Goal: Information Seeking & Learning: Learn about a topic

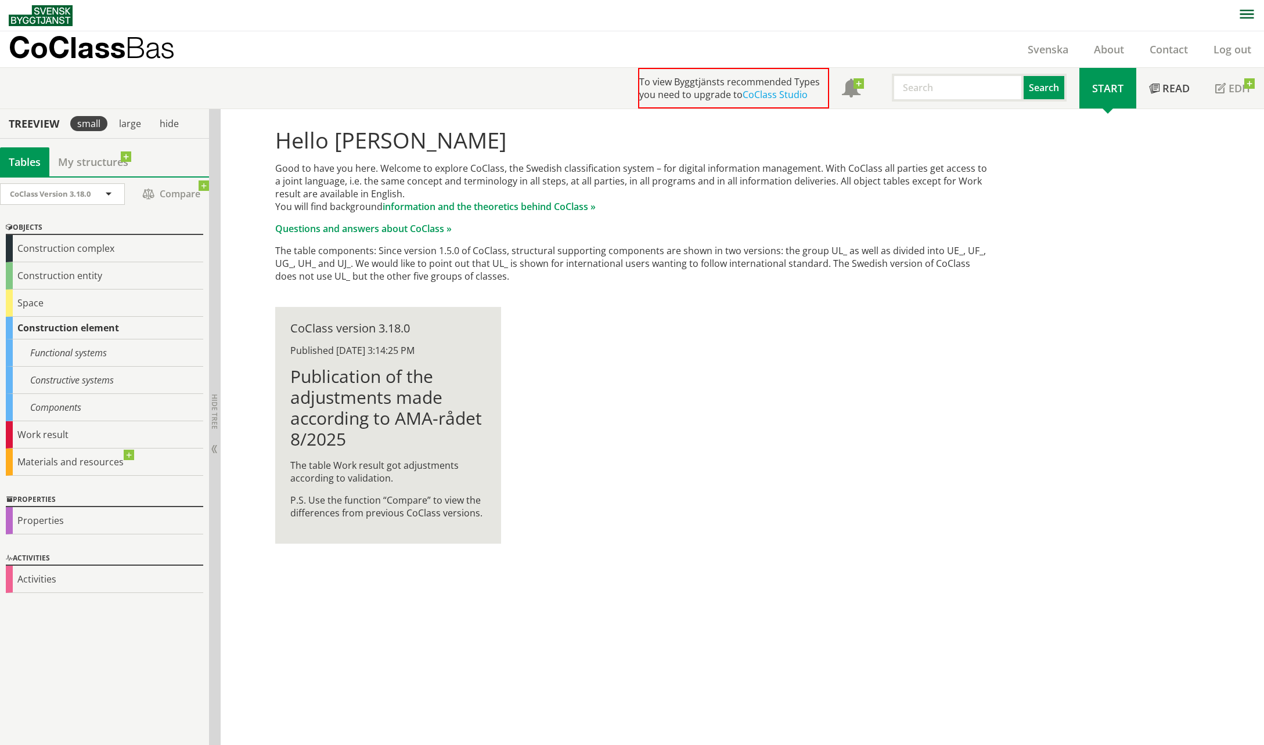
click at [1230, 59] on div "Log out" at bounding box center [1232, 49] width 63 height 36
click at [106, 377] on div "Constructive systems" at bounding box center [104, 380] width 197 height 27
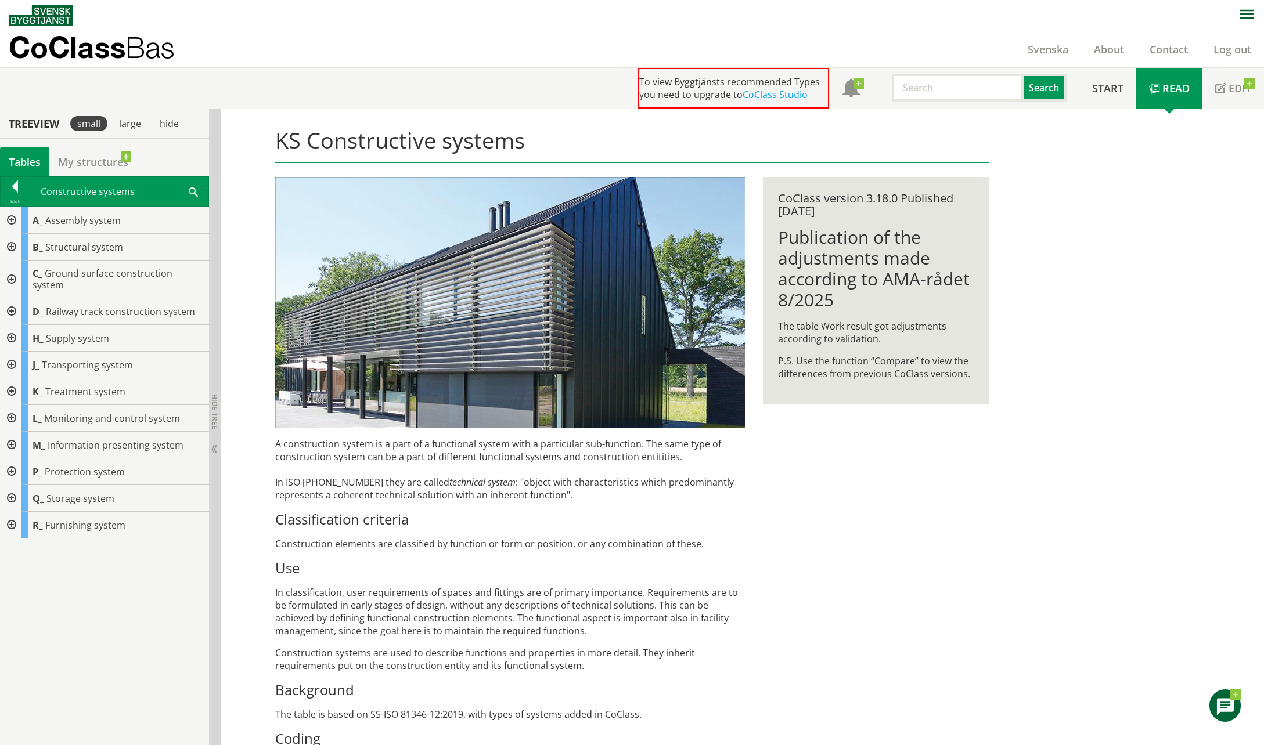
drag, startPoint x: 9, startPoint y: 217, endPoint x: 372, endPoint y: 502, distance: 461.0
click at [474, 579] on div "A construction system is a part of a functional system with a particular sub-fu…" at bounding box center [510, 617] width 470 height 358
click at [1053, 48] on link "Svenska" at bounding box center [1048, 49] width 66 height 14
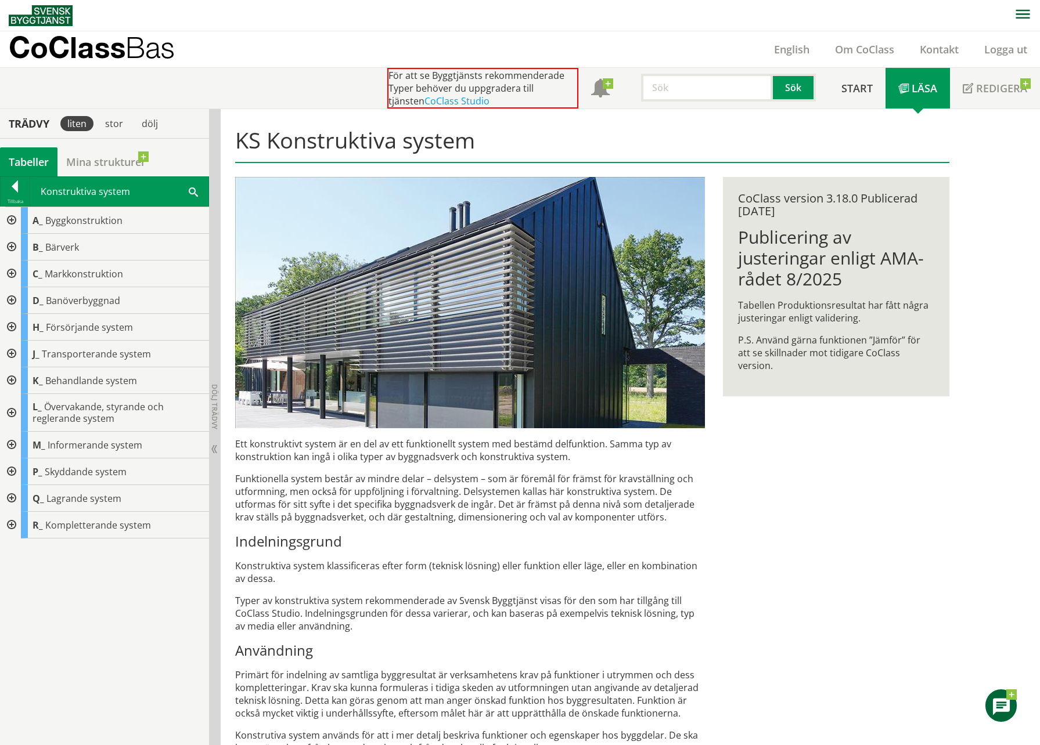
click at [12, 225] on div at bounding box center [10, 220] width 21 height 27
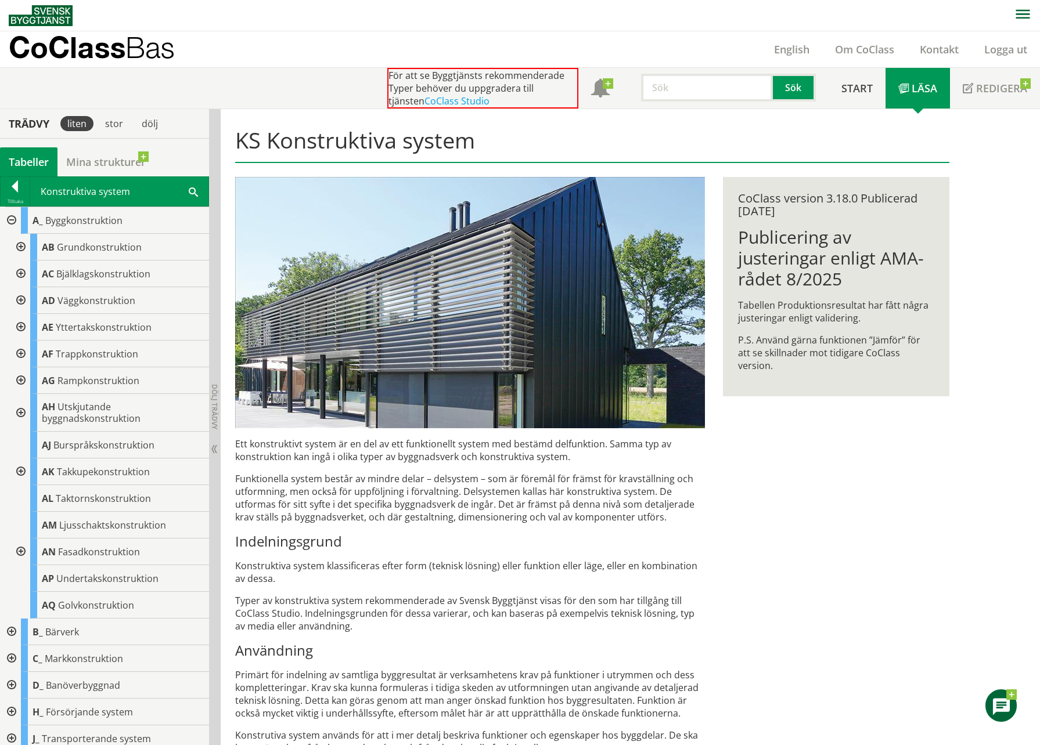
click at [12, 222] on div at bounding box center [10, 220] width 21 height 27
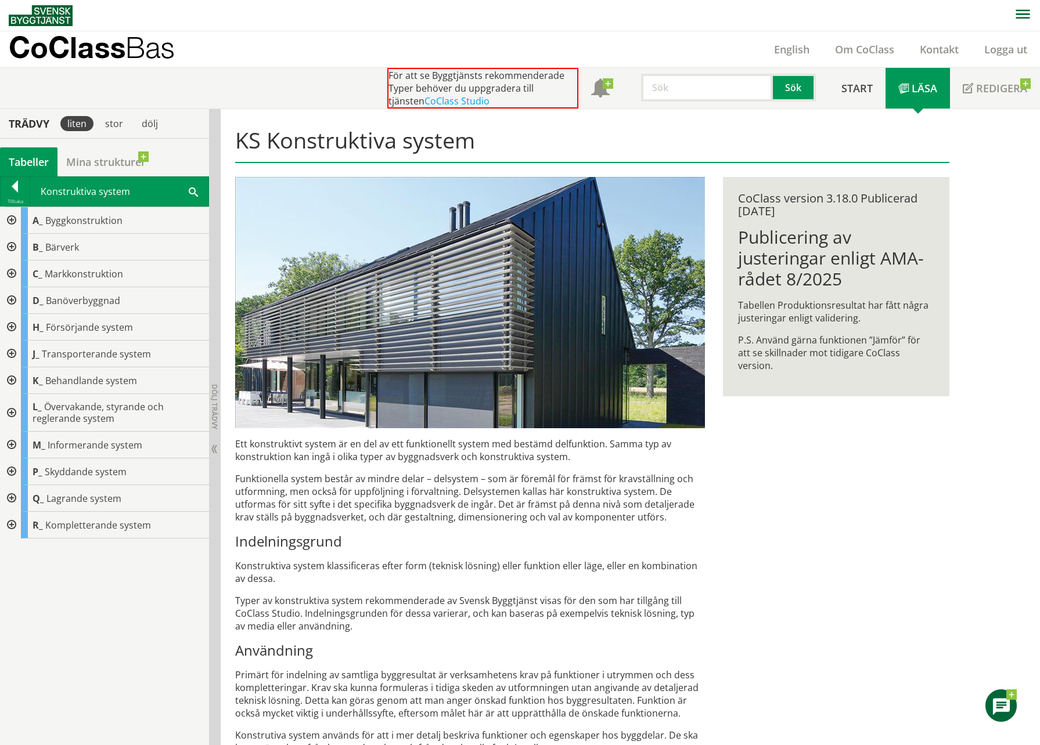
click at [10, 218] on div at bounding box center [10, 220] width 21 height 27
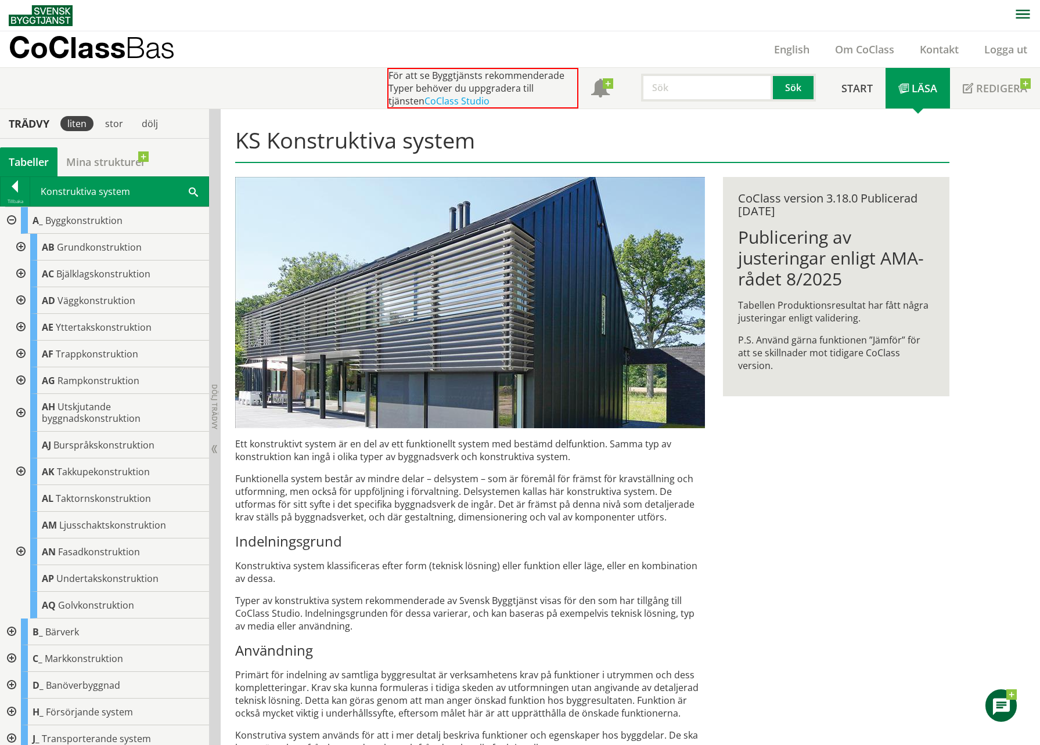
click at [20, 246] on div at bounding box center [19, 247] width 21 height 27
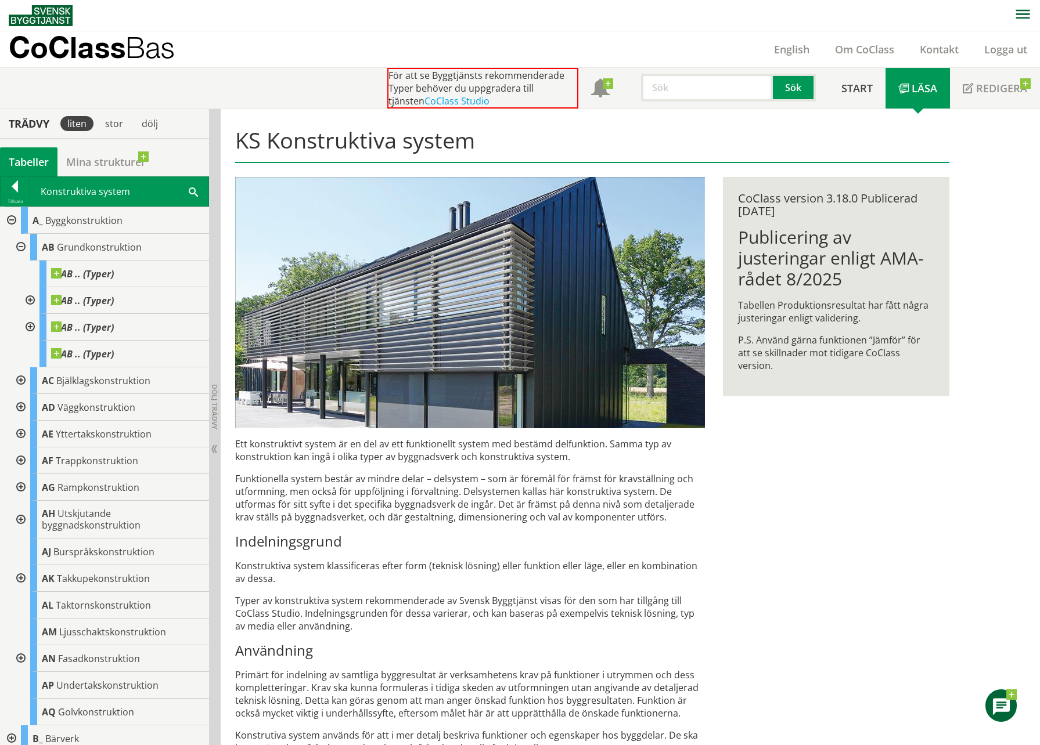
click at [20, 246] on div at bounding box center [19, 247] width 21 height 27
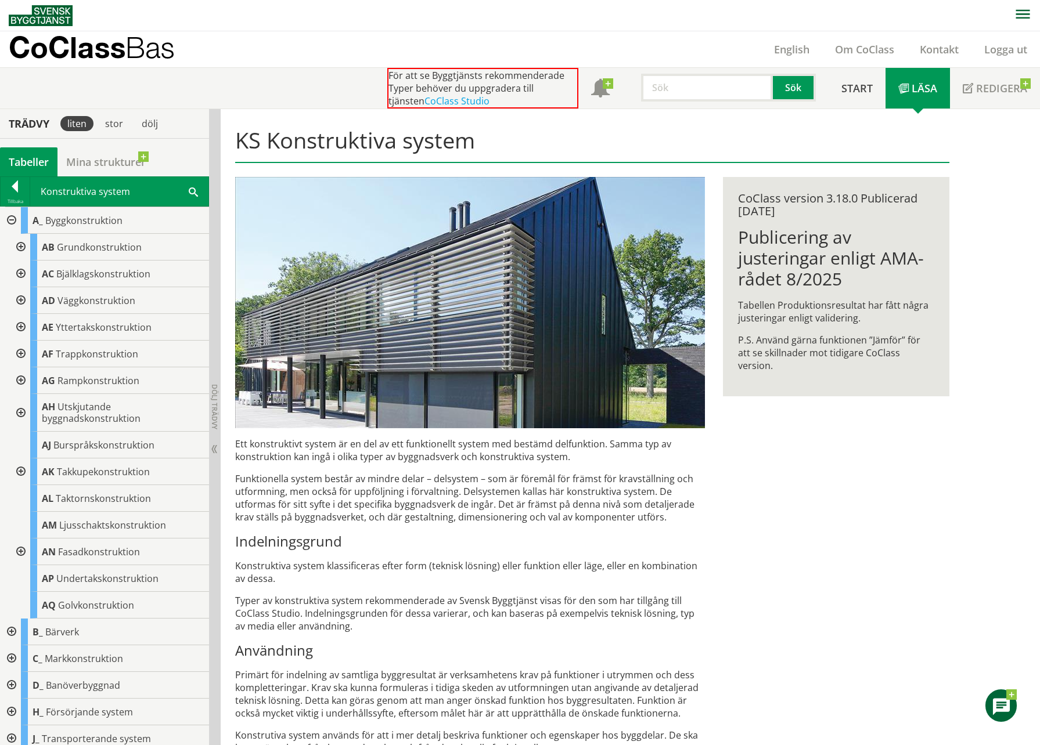
click at [10, 219] on div at bounding box center [10, 220] width 21 height 27
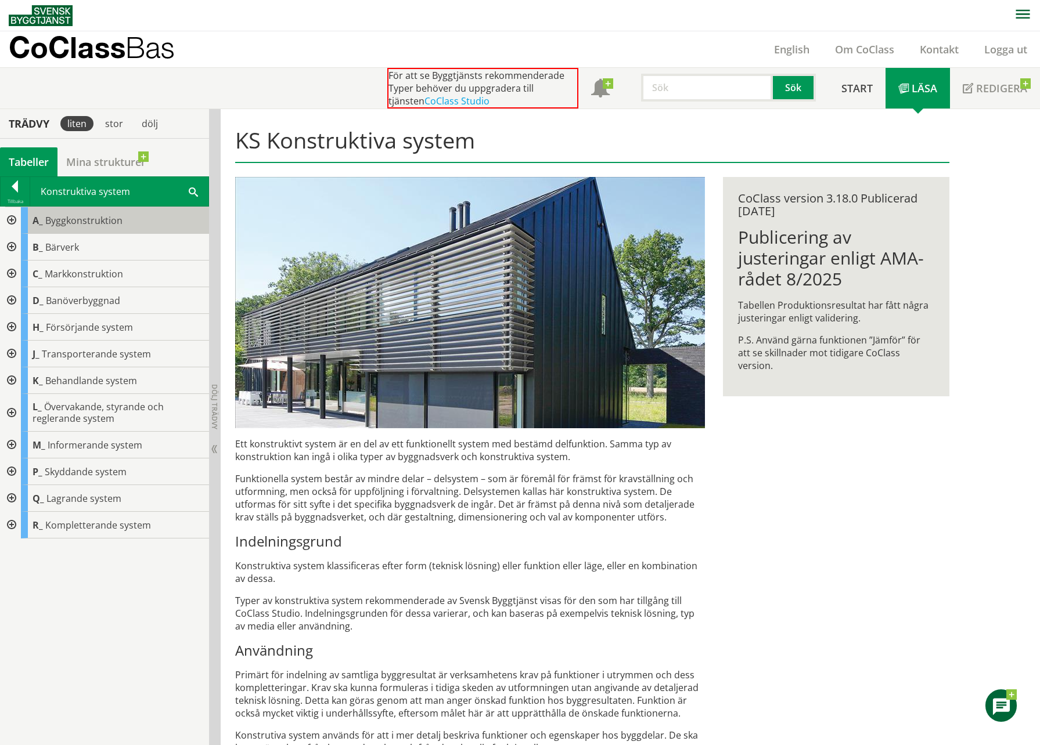
click at [58, 226] on span "Byggkonstruktion" at bounding box center [83, 220] width 77 height 13
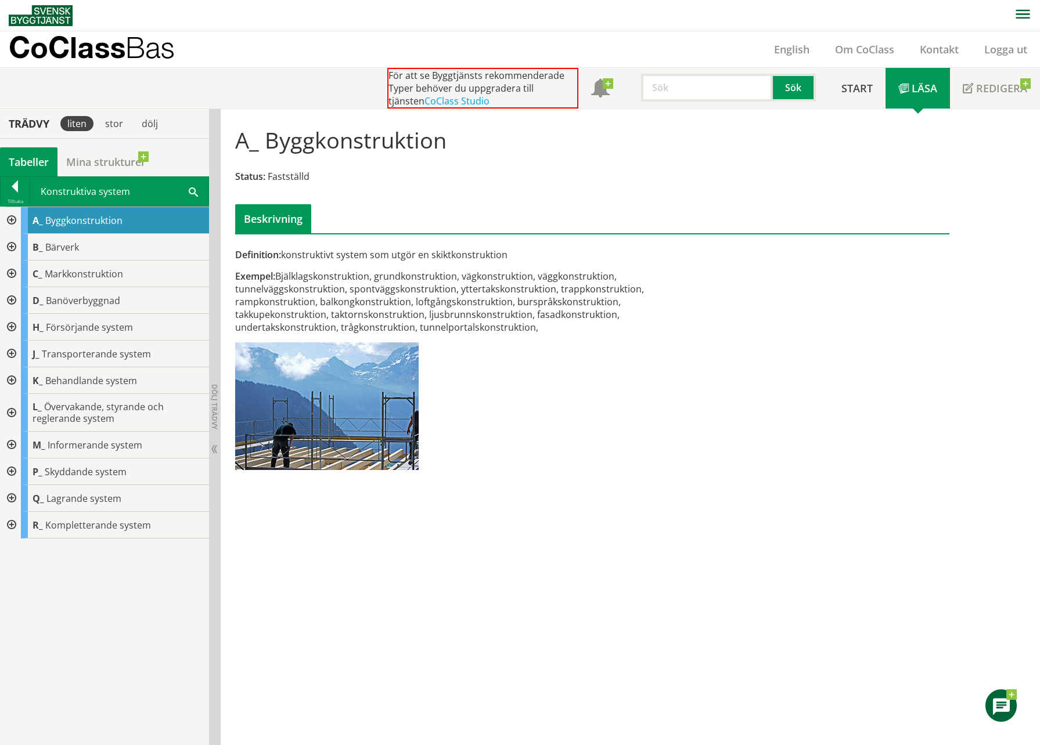
click at [10, 219] on div at bounding box center [10, 220] width 21 height 27
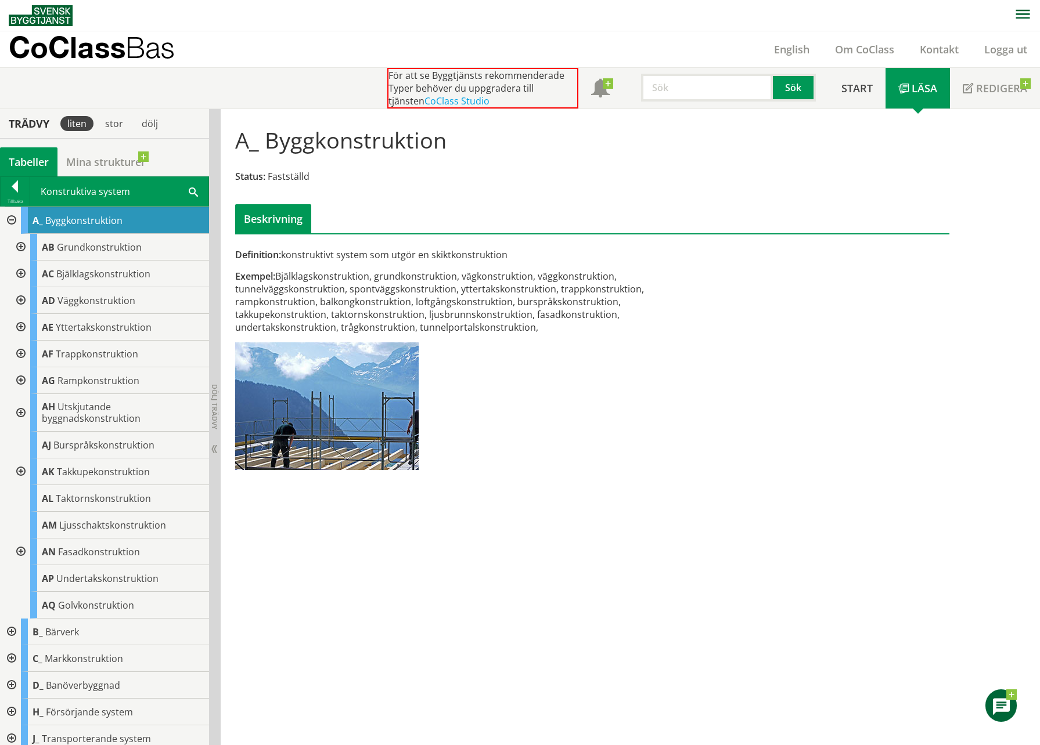
click at [26, 250] on div at bounding box center [19, 247] width 21 height 27
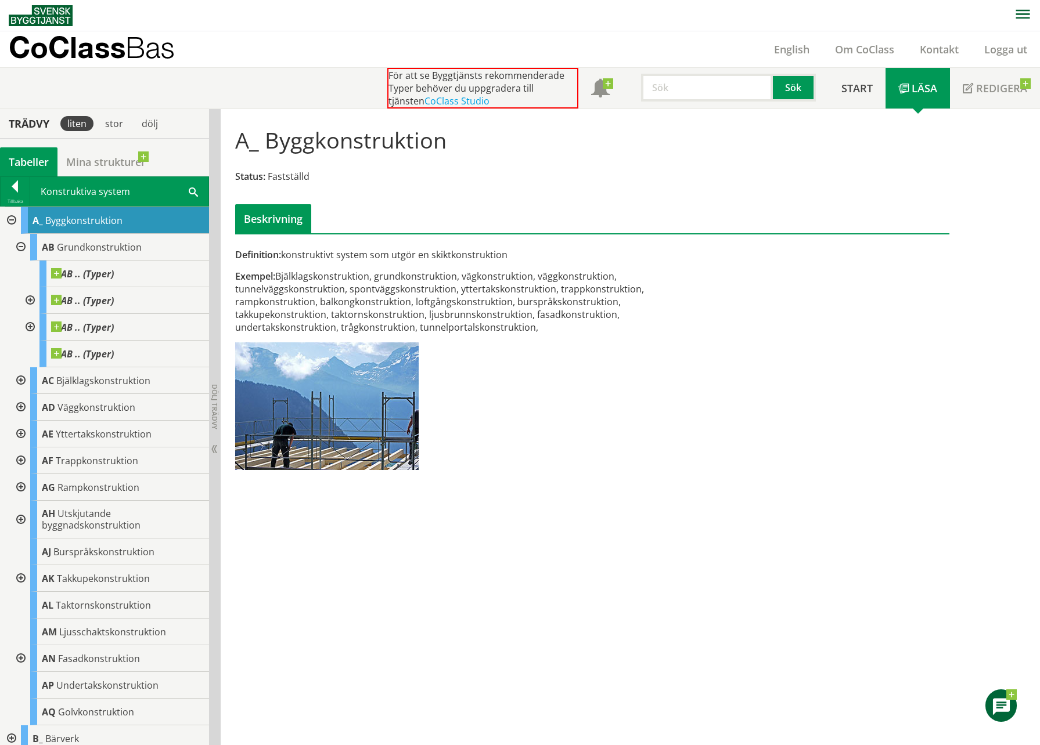
click at [21, 250] on div at bounding box center [19, 247] width 21 height 27
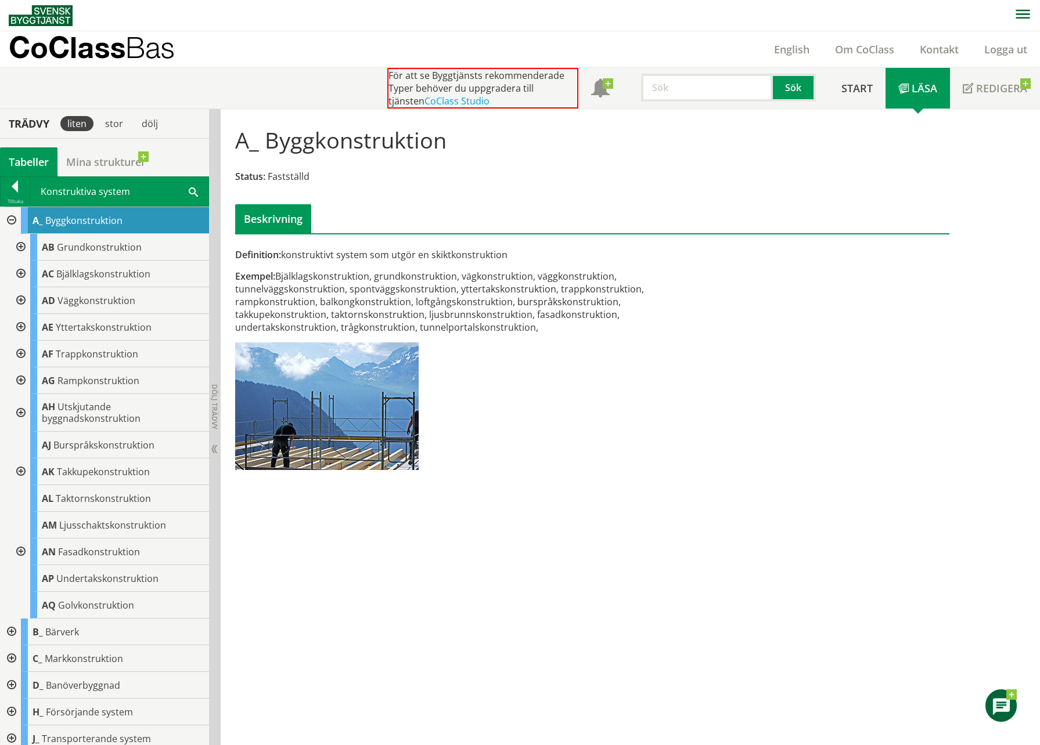
click at [19, 272] on div at bounding box center [19, 274] width 21 height 27
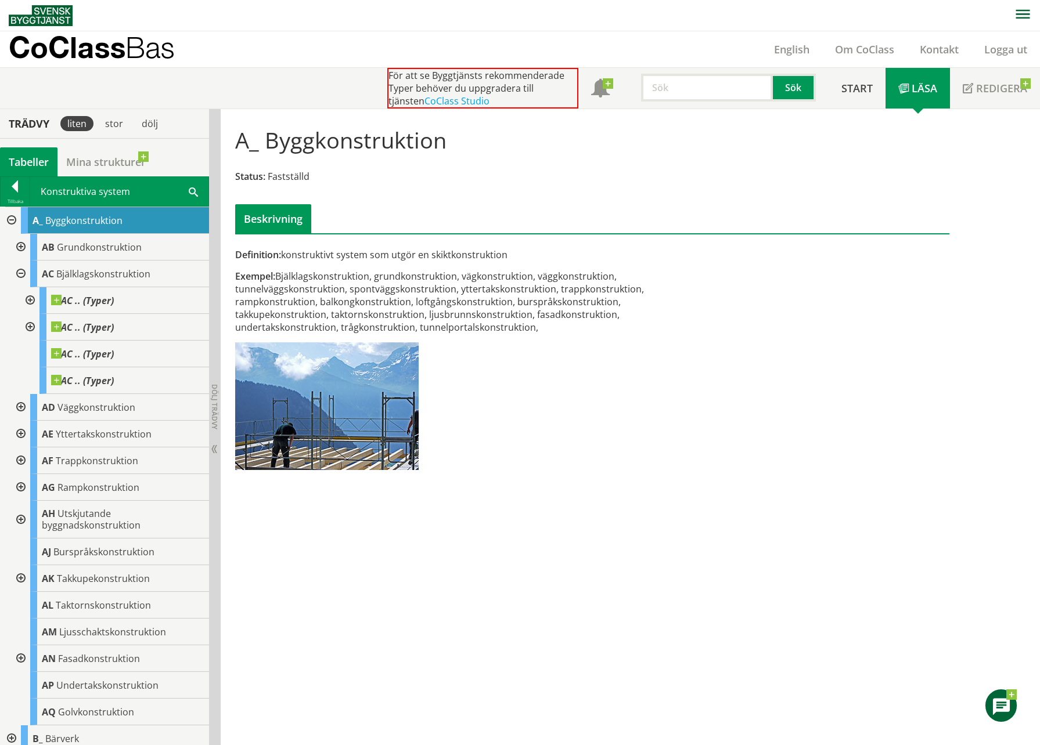
click at [19, 272] on div at bounding box center [19, 274] width 21 height 27
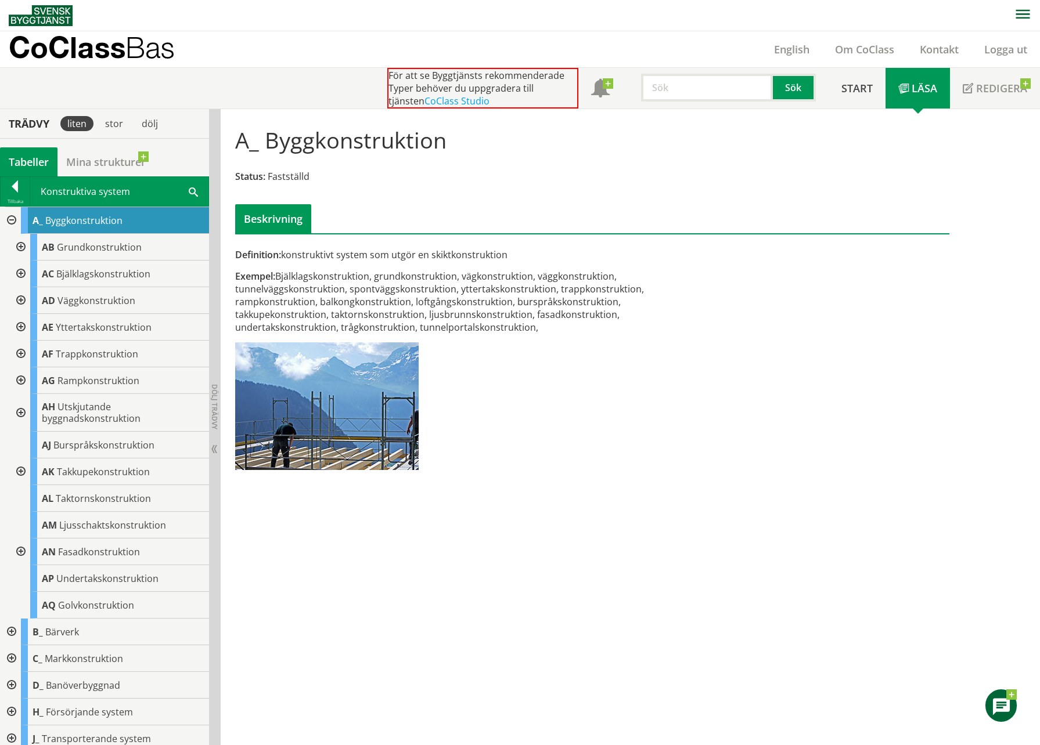
click at [15, 251] on div at bounding box center [19, 247] width 21 height 27
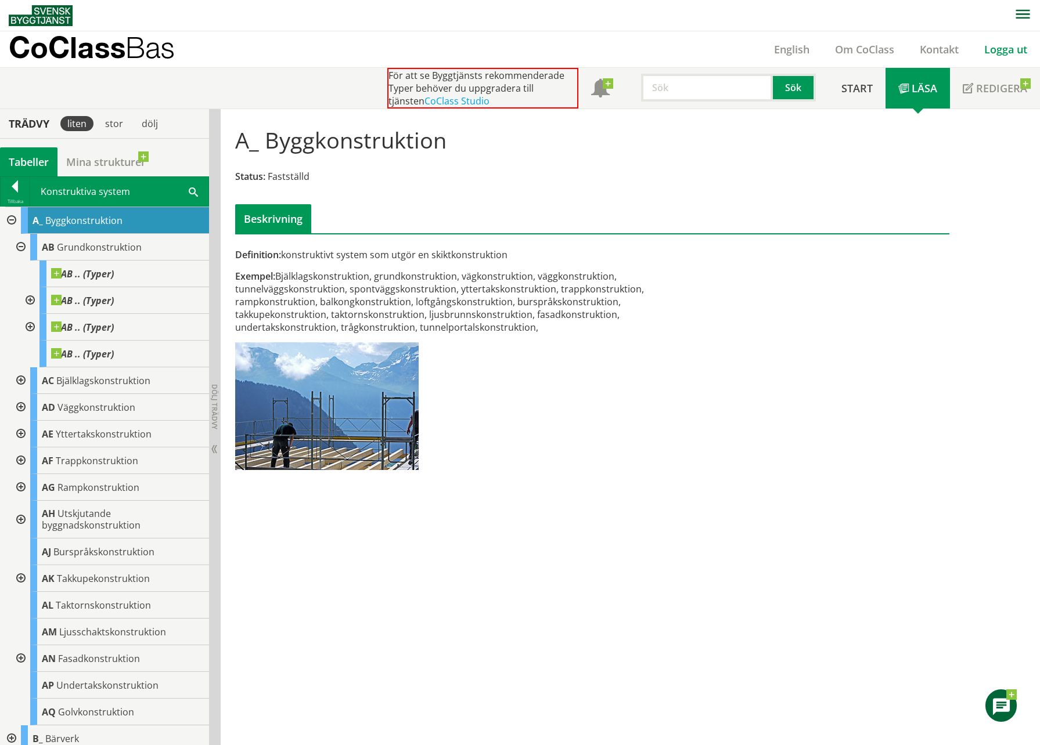
click at [997, 51] on link "Logga ut" at bounding box center [1005, 49] width 69 height 14
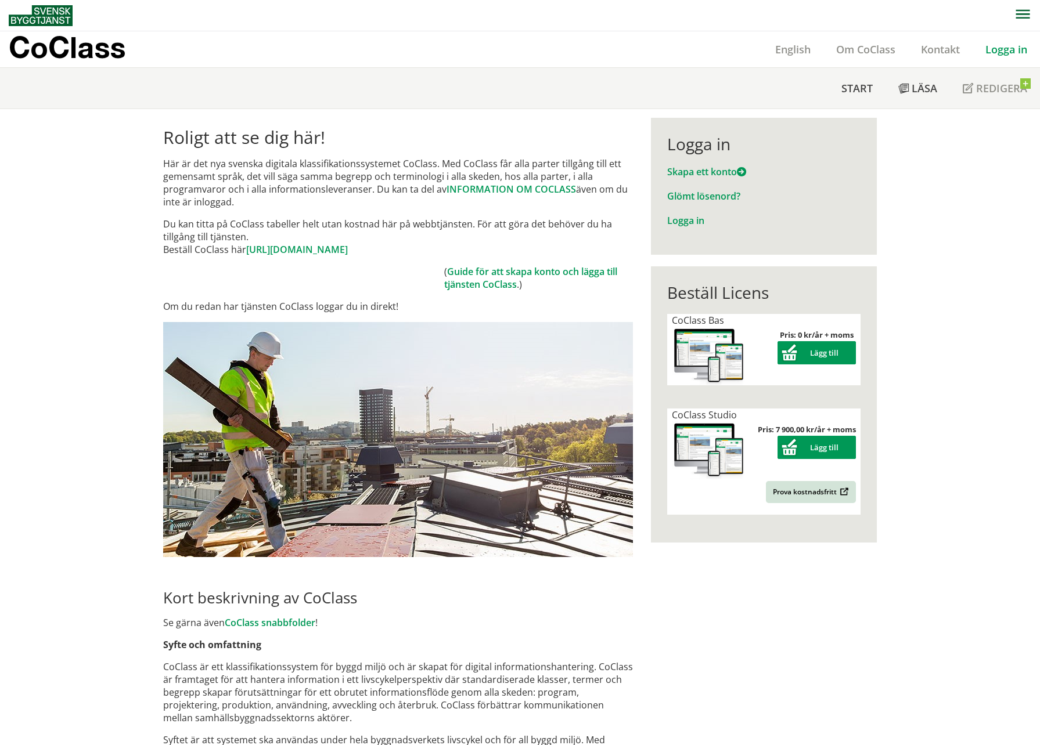
click at [987, 55] on link "Logga in" at bounding box center [1005, 49] width 67 height 14
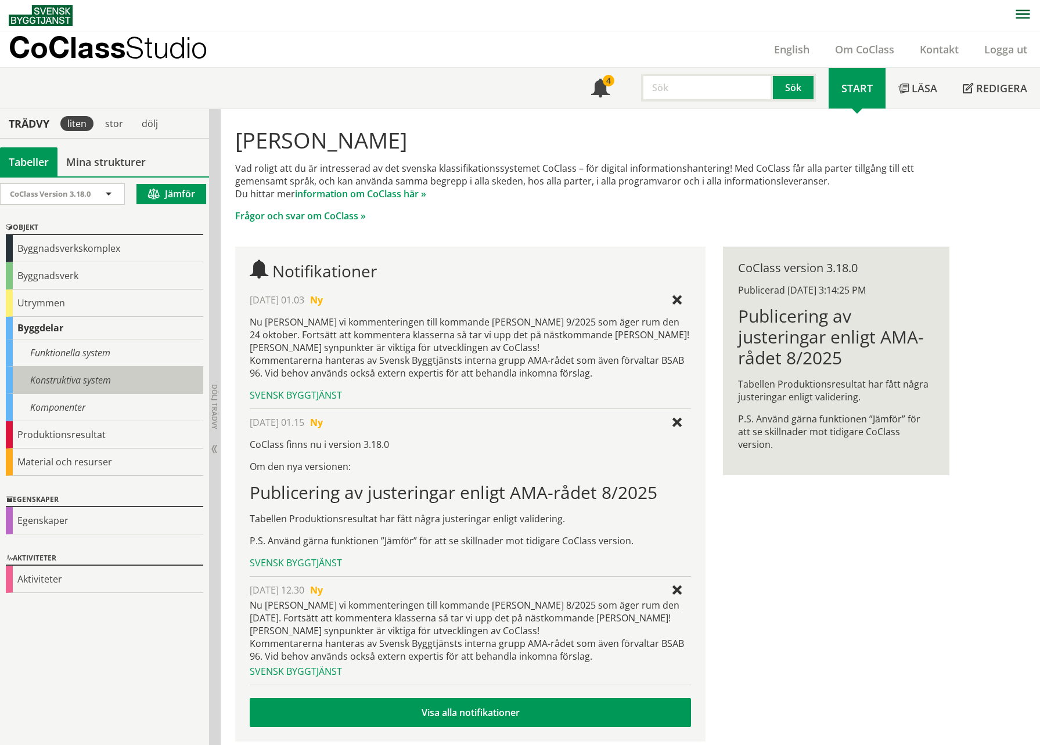
click at [47, 384] on div "Konstruktiva system" at bounding box center [104, 380] width 197 height 27
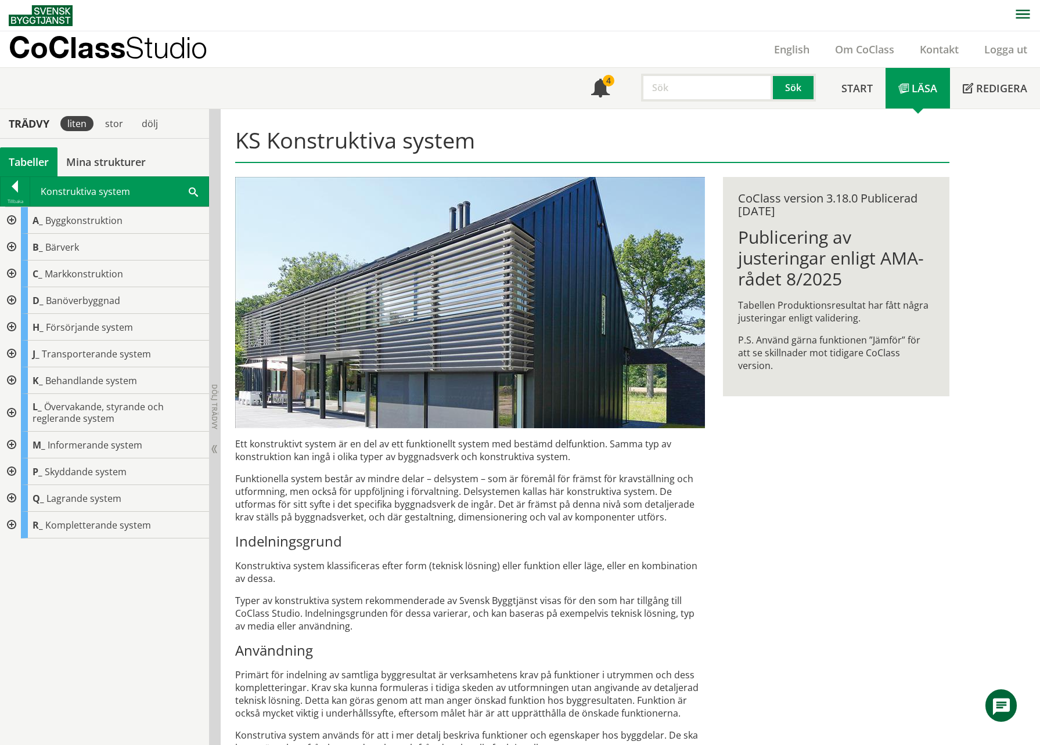
click at [15, 224] on div at bounding box center [10, 220] width 21 height 27
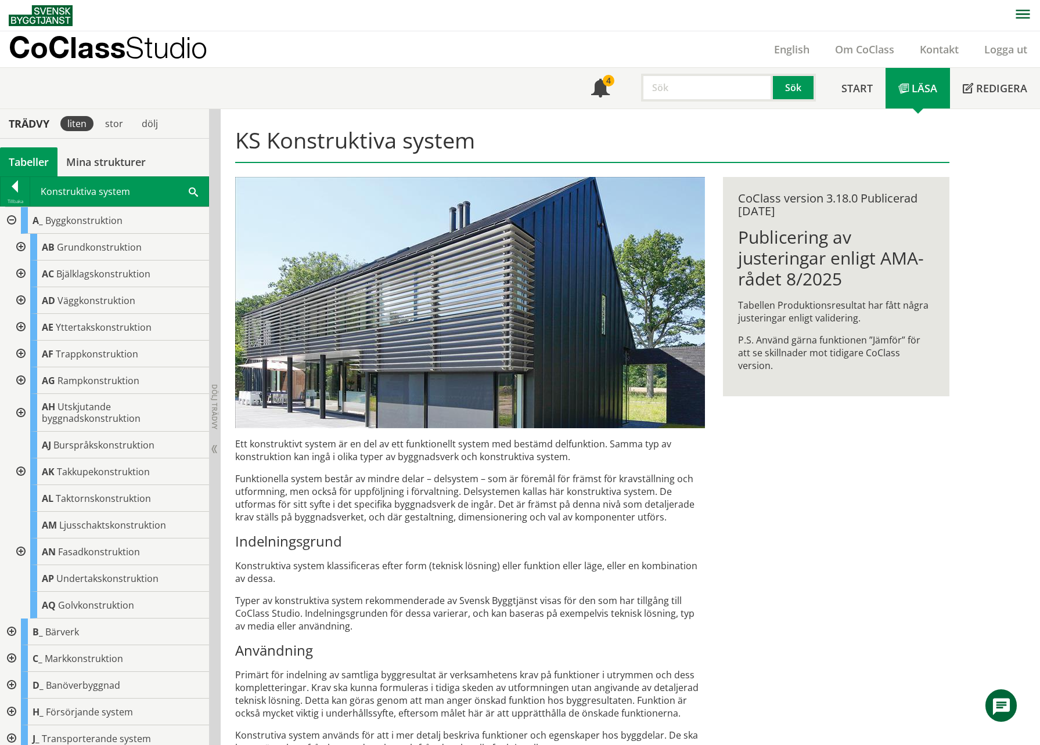
click at [21, 247] on div at bounding box center [19, 247] width 21 height 27
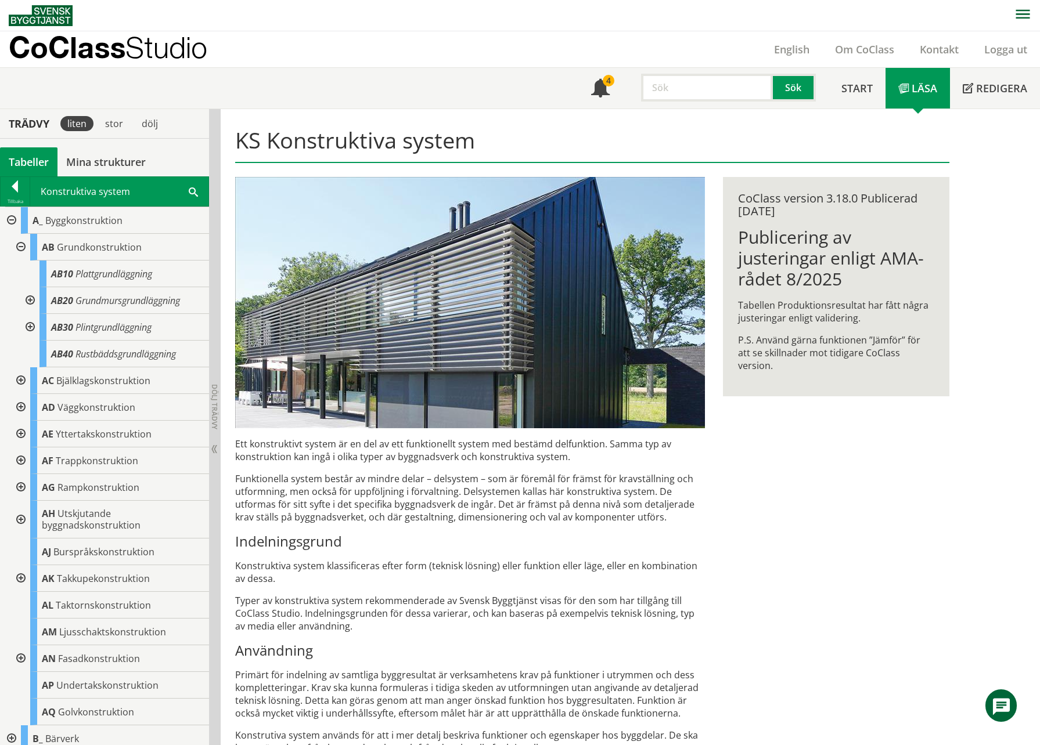
click at [28, 298] on div at bounding box center [29, 300] width 21 height 27
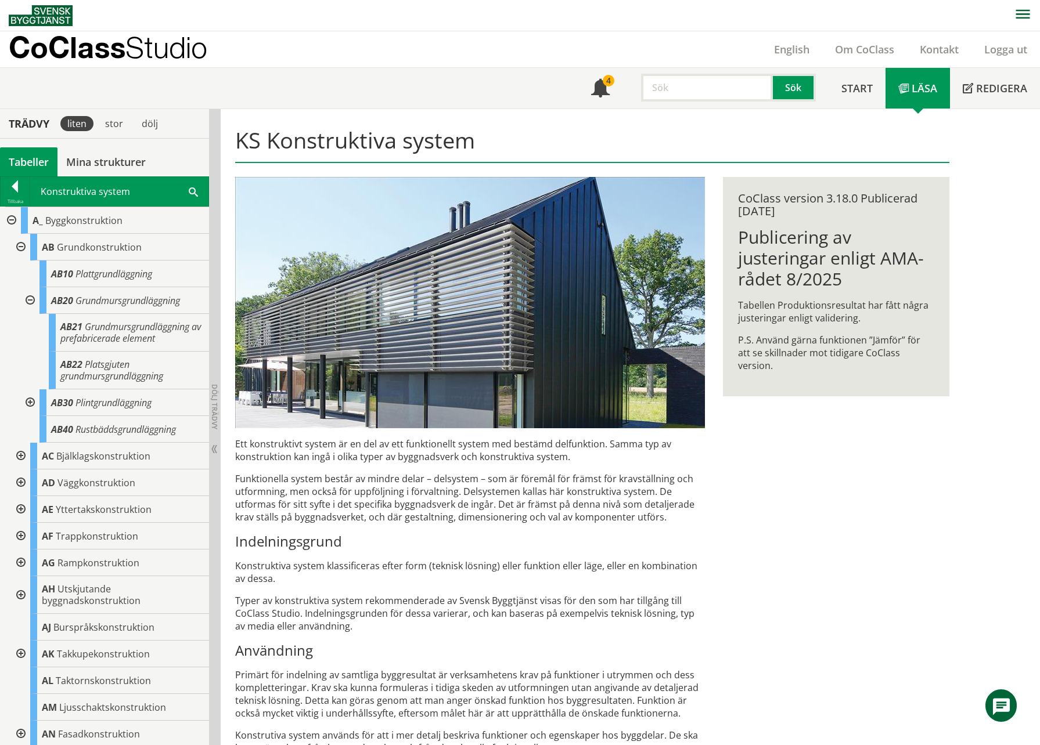
click at [28, 298] on div at bounding box center [29, 300] width 21 height 27
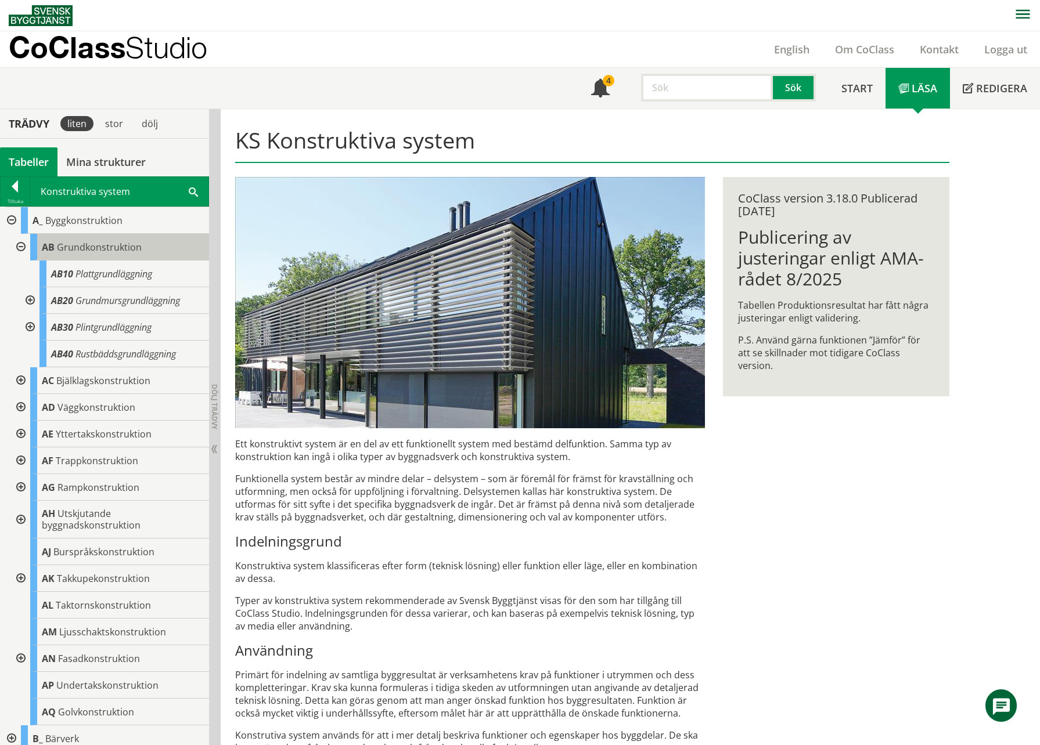
click at [100, 248] on span "Grundkonstruktion" at bounding box center [99, 247] width 85 height 13
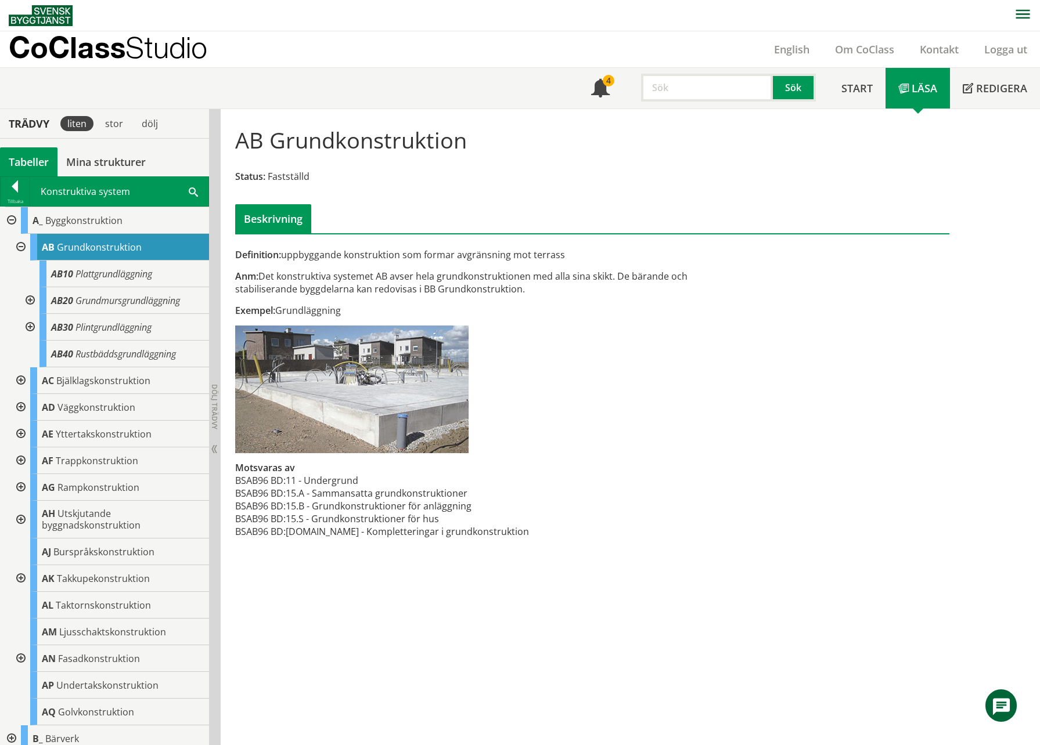
click at [31, 304] on div at bounding box center [29, 300] width 21 height 27
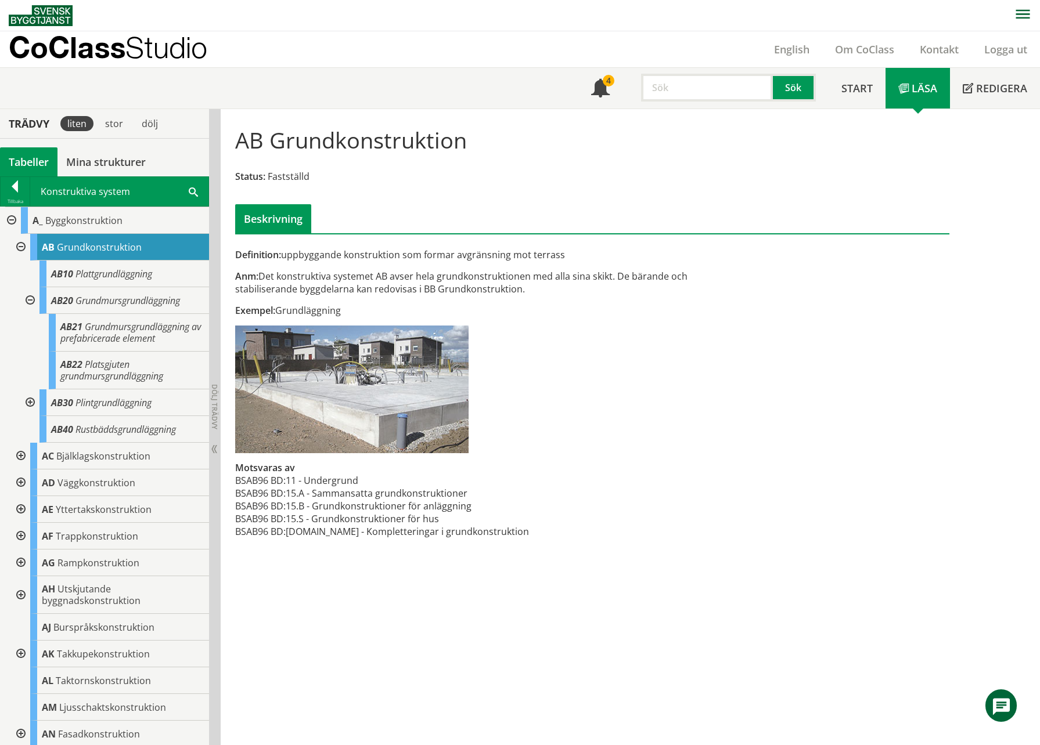
click at [31, 303] on div at bounding box center [29, 300] width 21 height 27
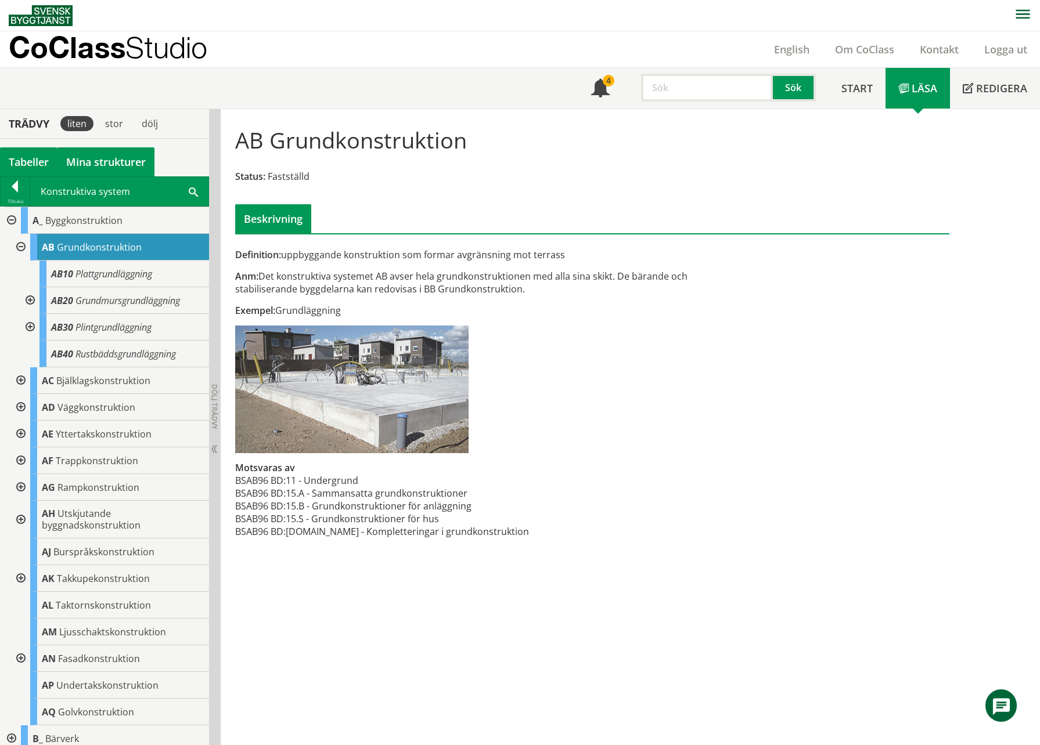
click at [103, 153] on link "Mina strukturer" at bounding box center [105, 161] width 97 height 29
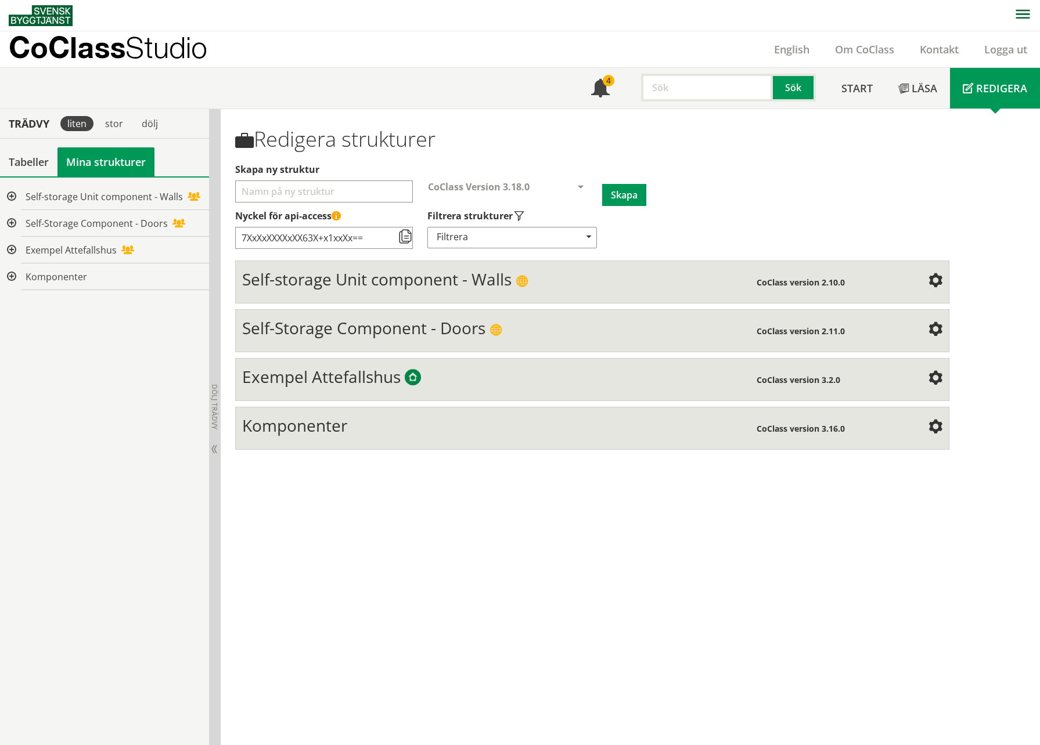
click at [16, 283] on div at bounding box center [10, 277] width 21 height 27
click at [403, 240] on span at bounding box center [405, 237] width 14 height 14
click at [577, 190] on span at bounding box center [580, 188] width 10 height 10
click at [753, 142] on h1 "Redigera strukturer" at bounding box center [592, 139] width 714 height 24
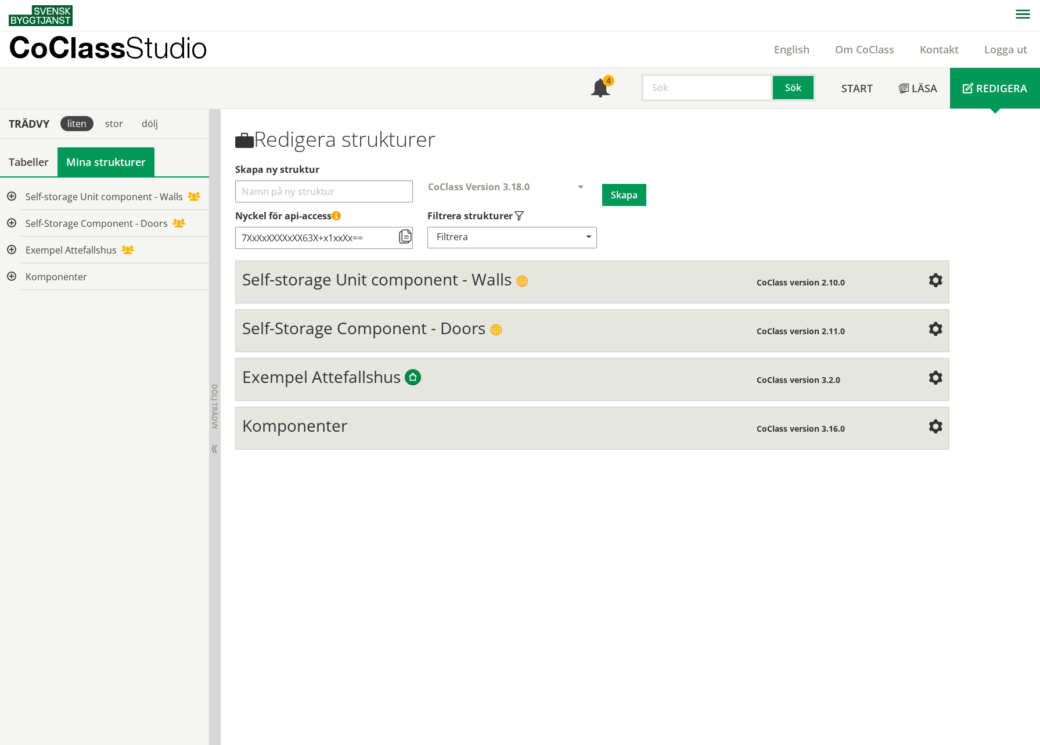
click at [284, 194] on input "Skapa ny struktur" at bounding box center [324, 192] width 178 height 22
click at [330, 189] on input "Skapa ny struktur" at bounding box center [324, 192] width 178 height 22
type input "T"
type input "Picklist"
click at [542, 237] on div "Filtrera" at bounding box center [512, 237] width 170 height 21
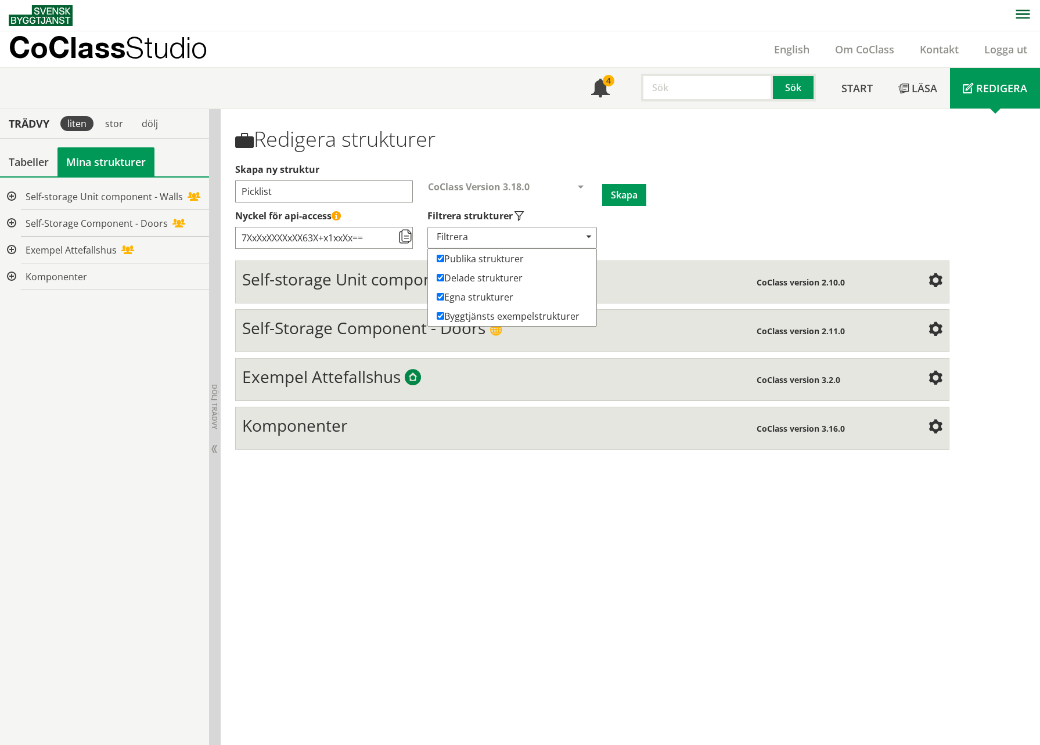
click at [542, 237] on div "Filtrera" at bounding box center [512, 237] width 170 height 21
click at [633, 188] on button "Skapa" at bounding box center [624, 195] width 44 height 22
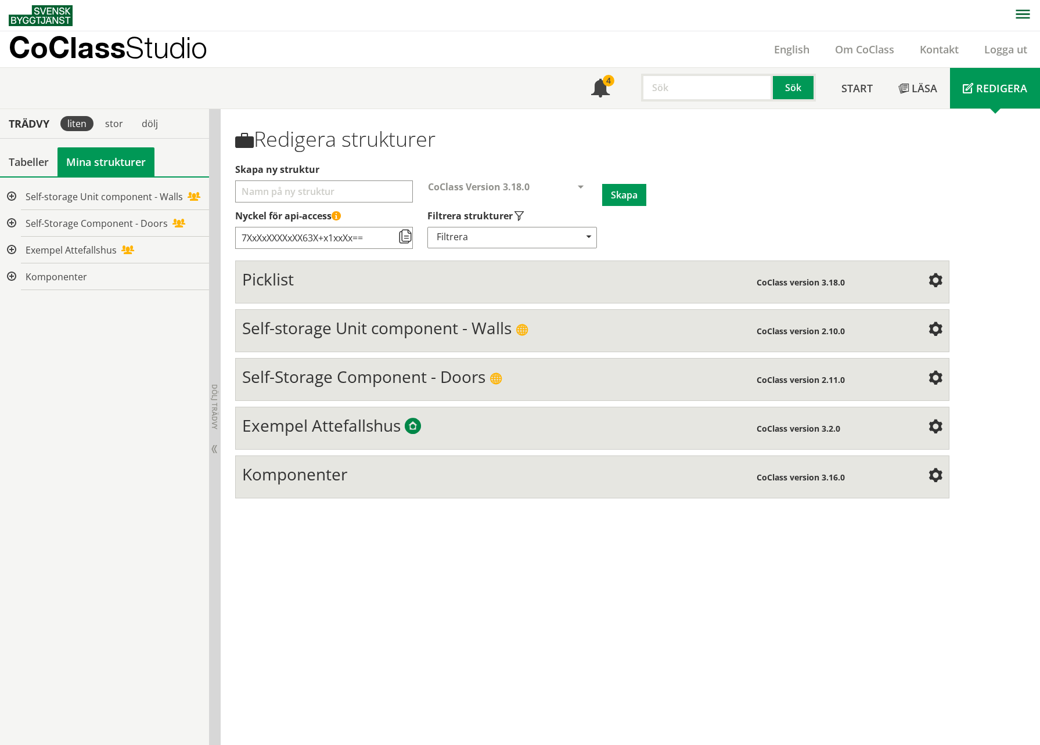
click at [255, 276] on span "Picklist" at bounding box center [268, 279] width 52 height 22
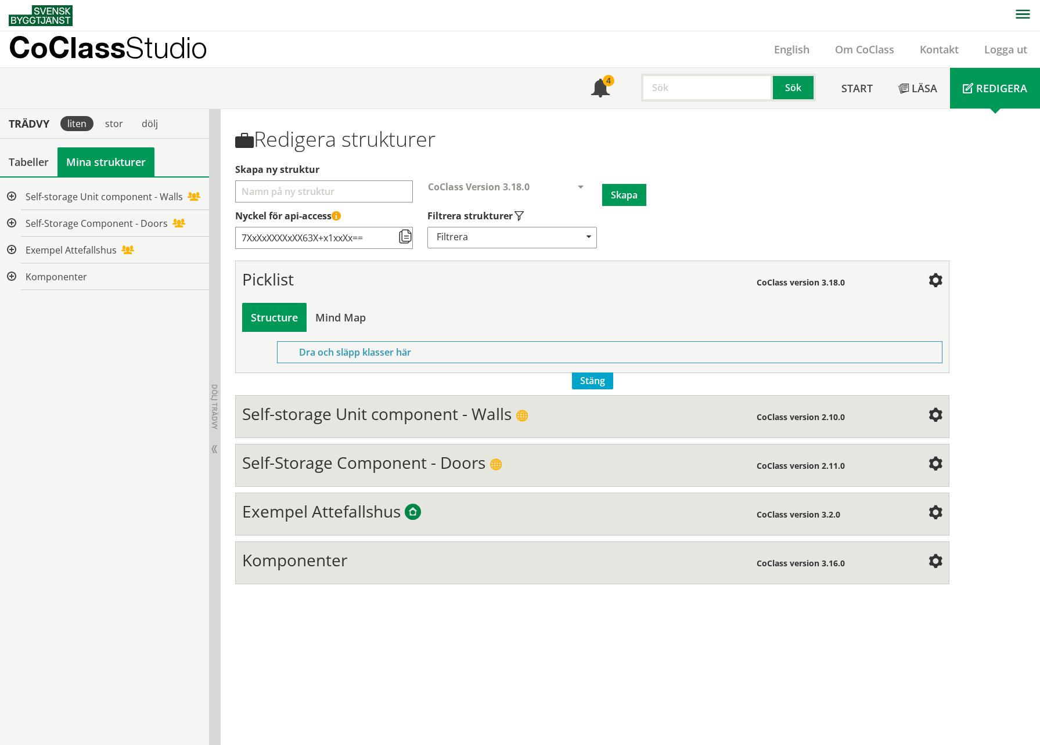
click at [12, 193] on div at bounding box center [10, 196] width 21 height 27
click at [42, 167] on div "Tabeller" at bounding box center [28, 161] width 57 height 29
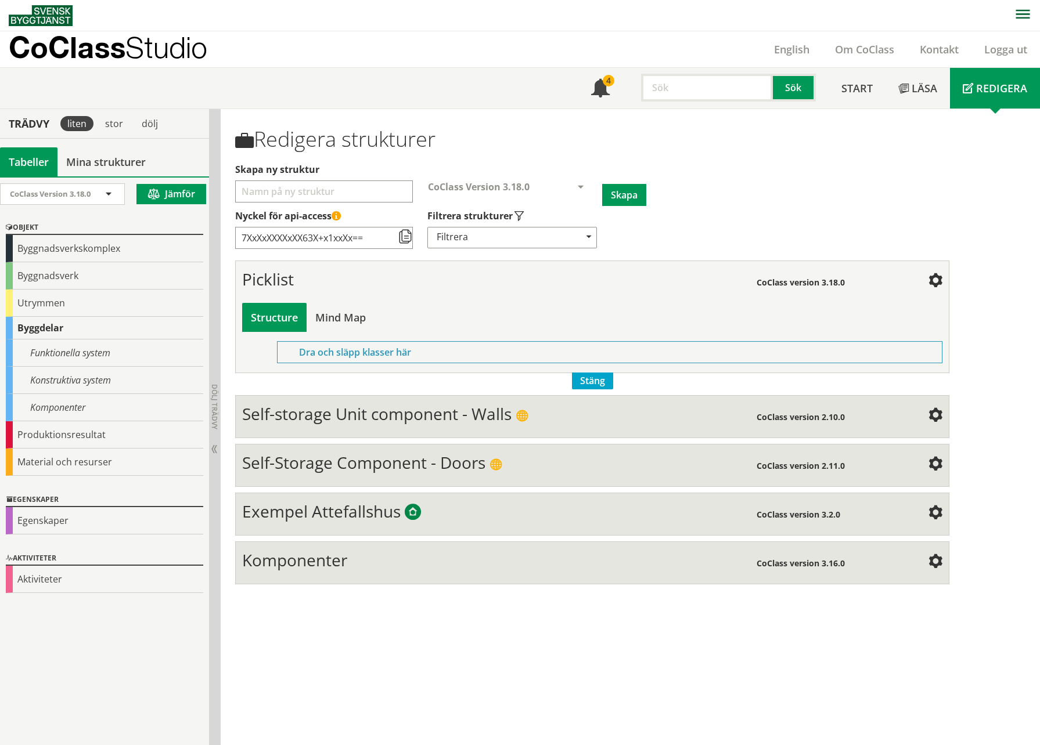
drag, startPoint x: 49, startPoint y: 405, endPoint x: 373, endPoint y: 356, distance: 328.1
click at [373, 356] on div "Trädvy liten stor dölj Tabeller Mina strukturer CoClass Version 3.18.0" at bounding box center [520, 427] width 1040 height 637
click at [100, 406] on div "Komponenter" at bounding box center [104, 407] width 197 height 27
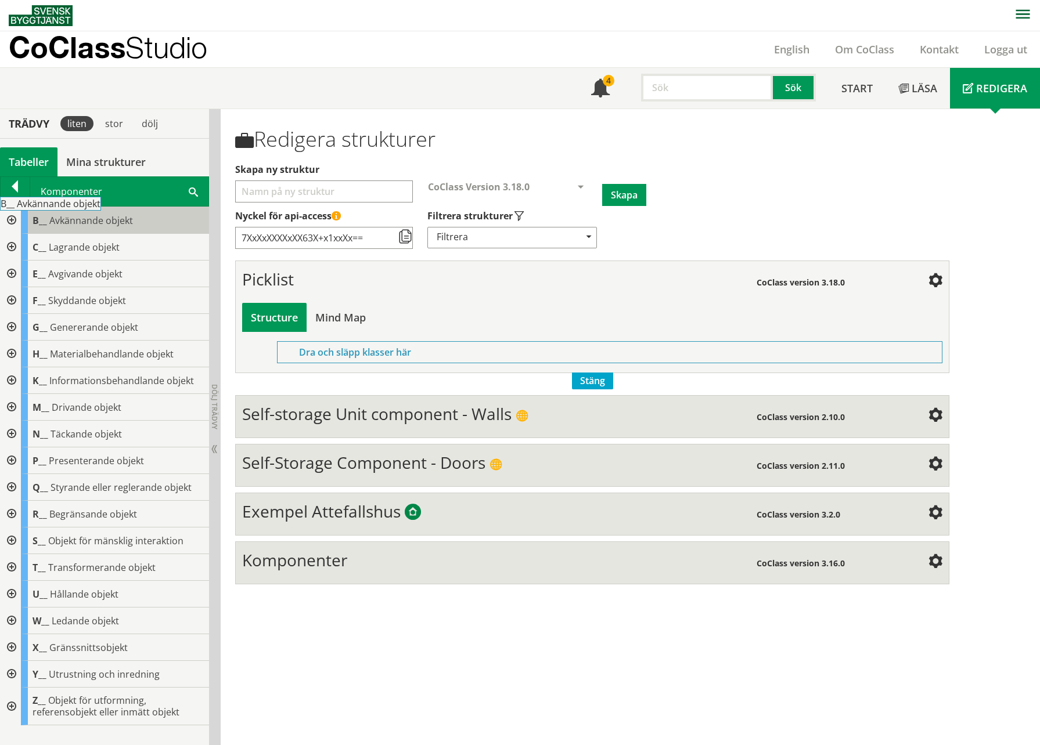
drag, startPoint x: 98, startPoint y: 219, endPoint x: 105, endPoint y: 215, distance: 7.6
click at [100, 212] on body "AMA AMA Beskrivningsverktyg AMA Funktion BSAB Bygginfo Byggjura Byggkatalogen B…" at bounding box center [520, 372] width 1040 height 745
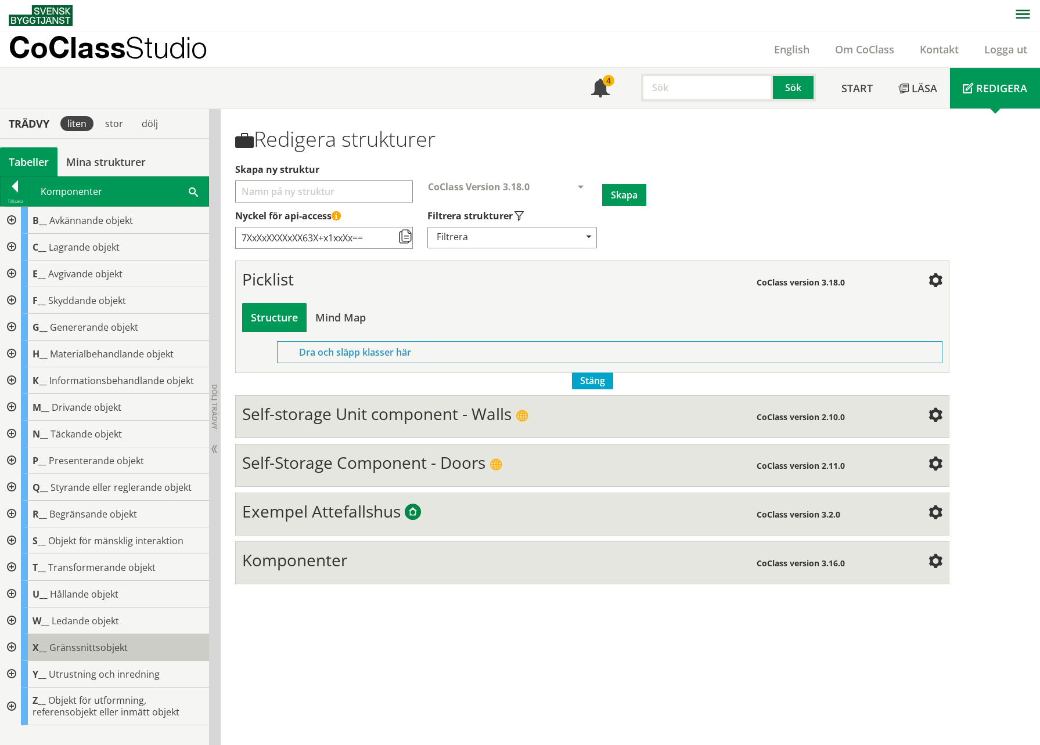
click at [120, 702] on span "Objekt för utformning, referensobjekt eller inmätt objekt" at bounding box center [106, 706] width 147 height 24
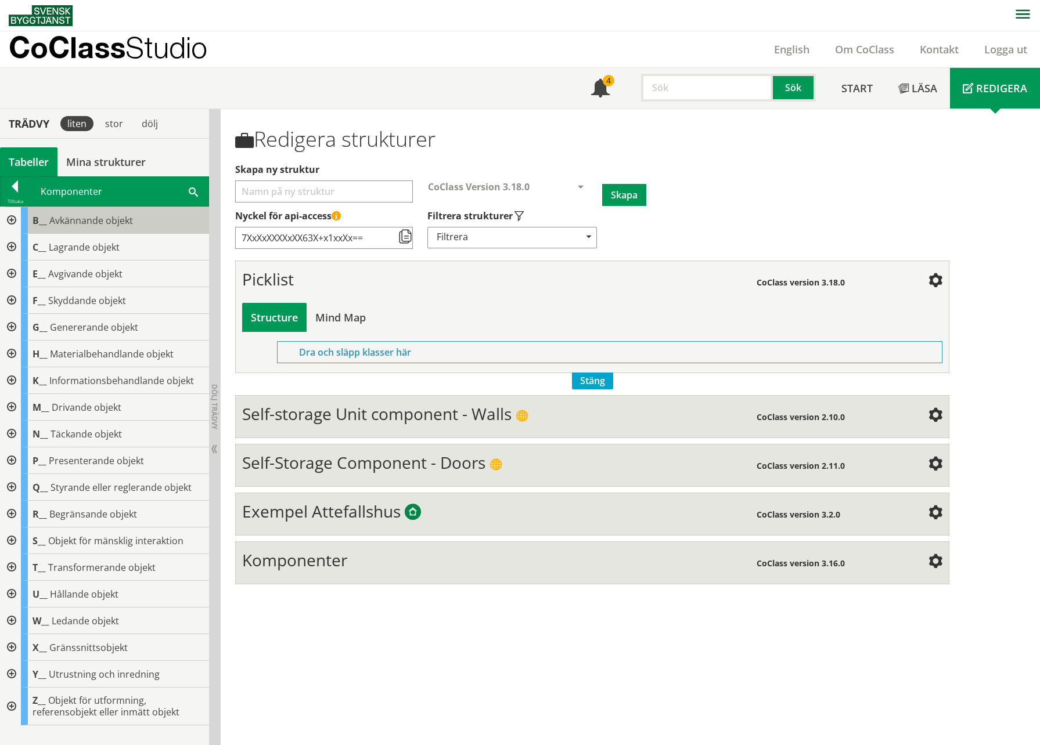
click at [91, 219] on span "Avkännande objekt" at bounding box center [91, 220] width 84 height 13
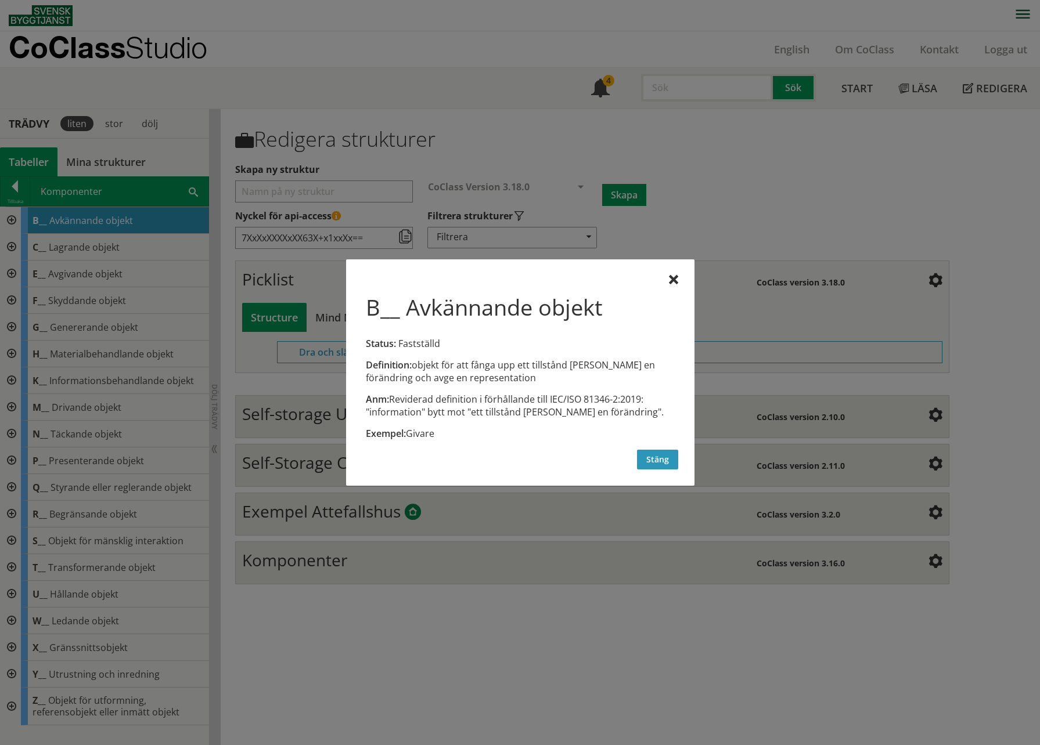
click at [650, 456] on button "Stäng" at bounding box center [657, 460] width 41 height 20
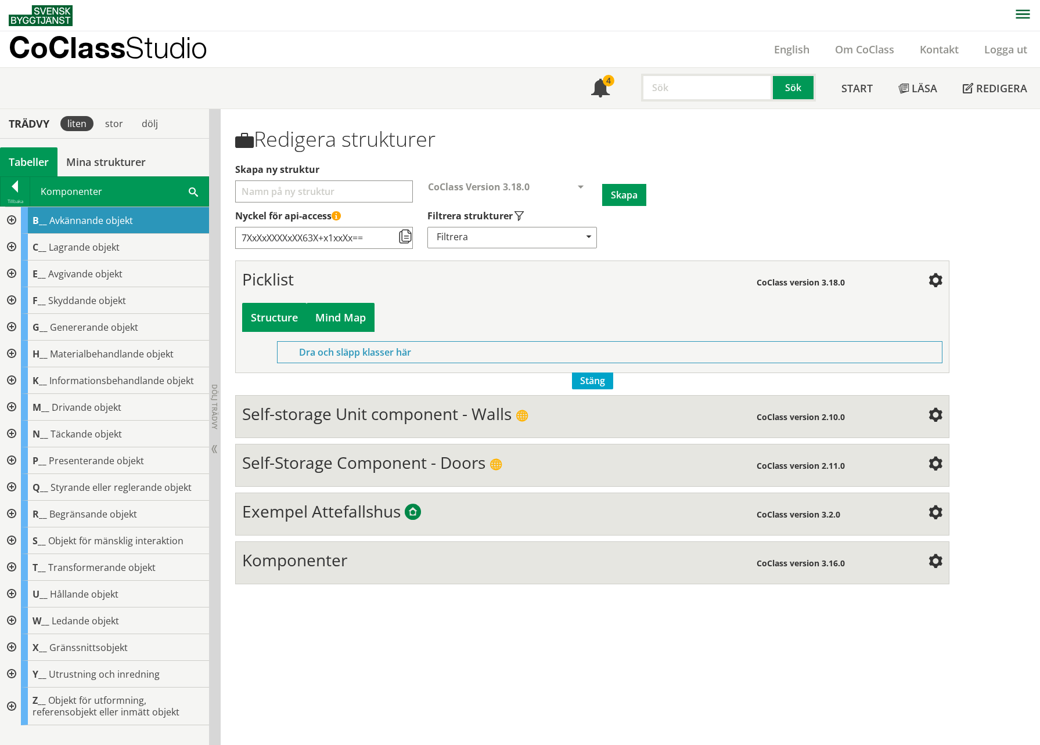
click at [338, 308] on div "Mind Map" at bounding box center [341, 317] width 68 height 29
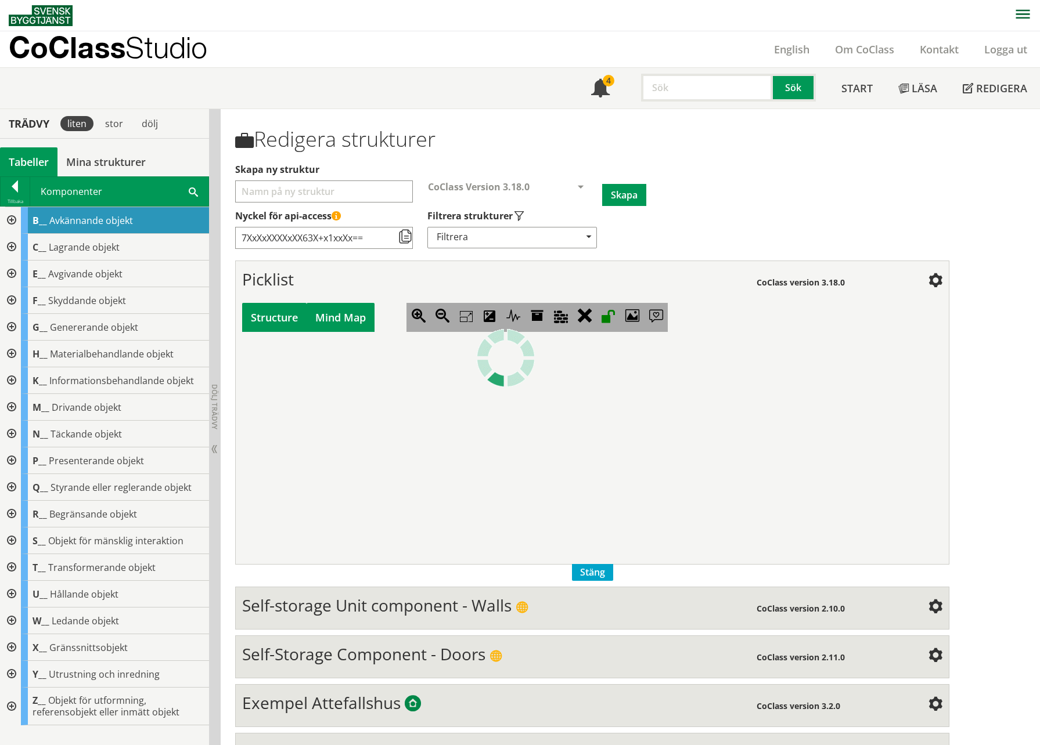
click at [294, 320] on div "Structure" at bounding box center [274, 317] width 64 height 29
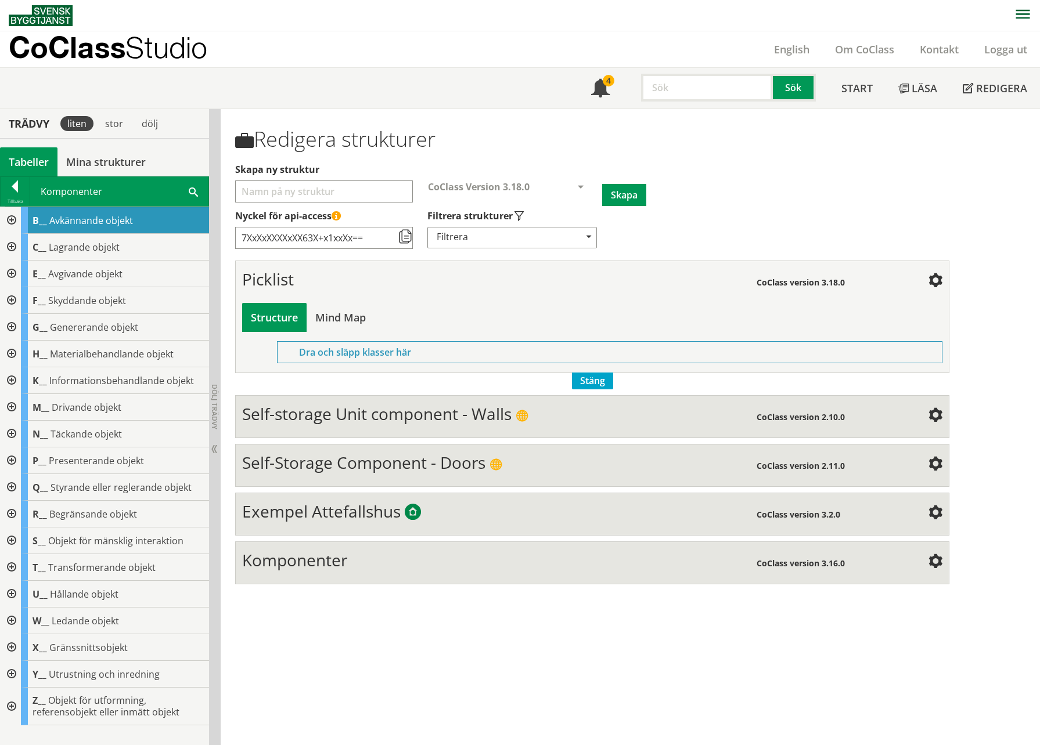
click at [929, 289] on div at bounding box center [935, 280] width 14 height 23
click at [935, 280] on span at bounding box center [935, 282] width 14 height 14
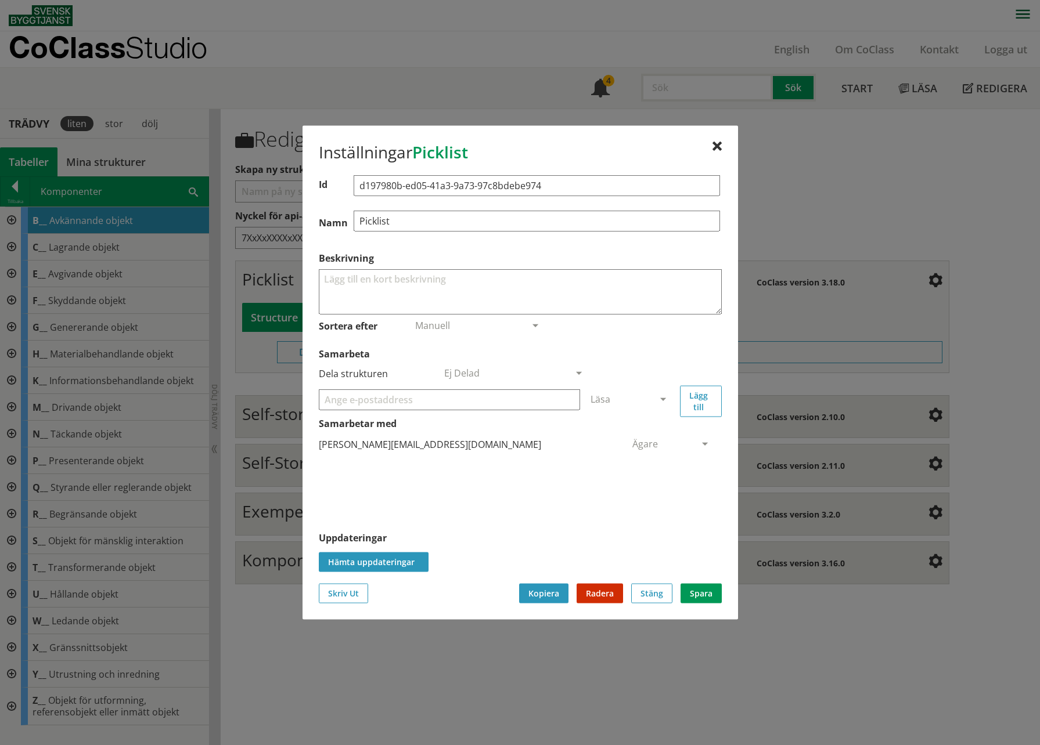
click at [397, 568] on button "Hämta uppdateringar" at bounding box center [374, 562] width 110 height 20
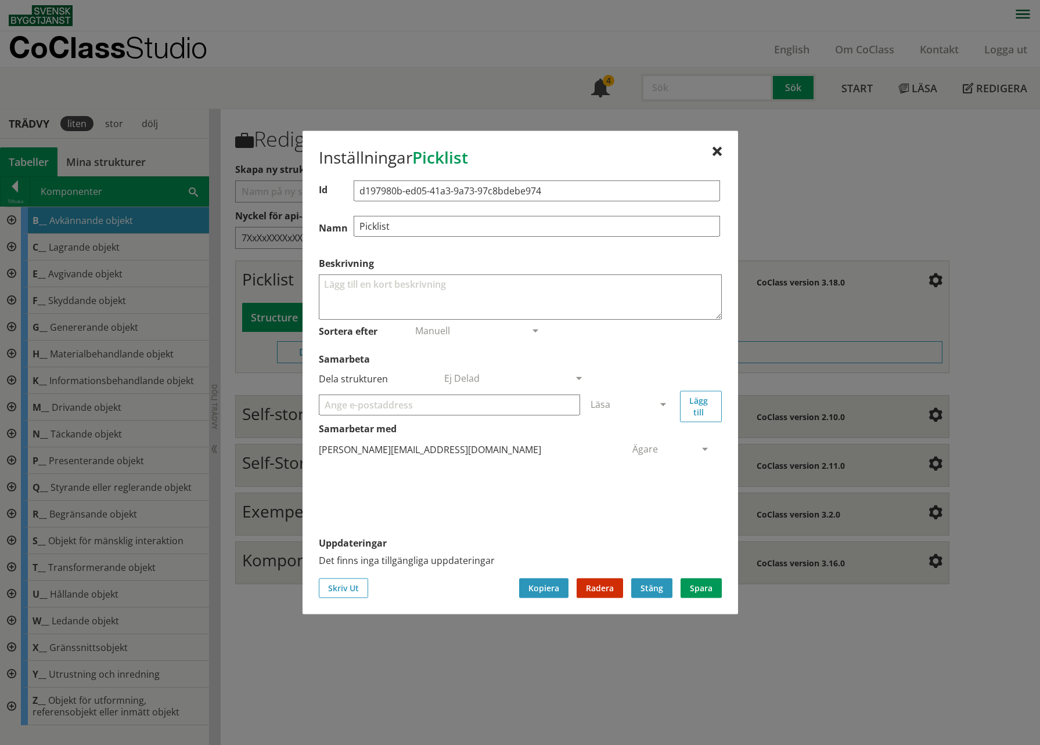
click at [664, 592] on button "Stäng" at bounding box center [651, 588] width 41 height 20
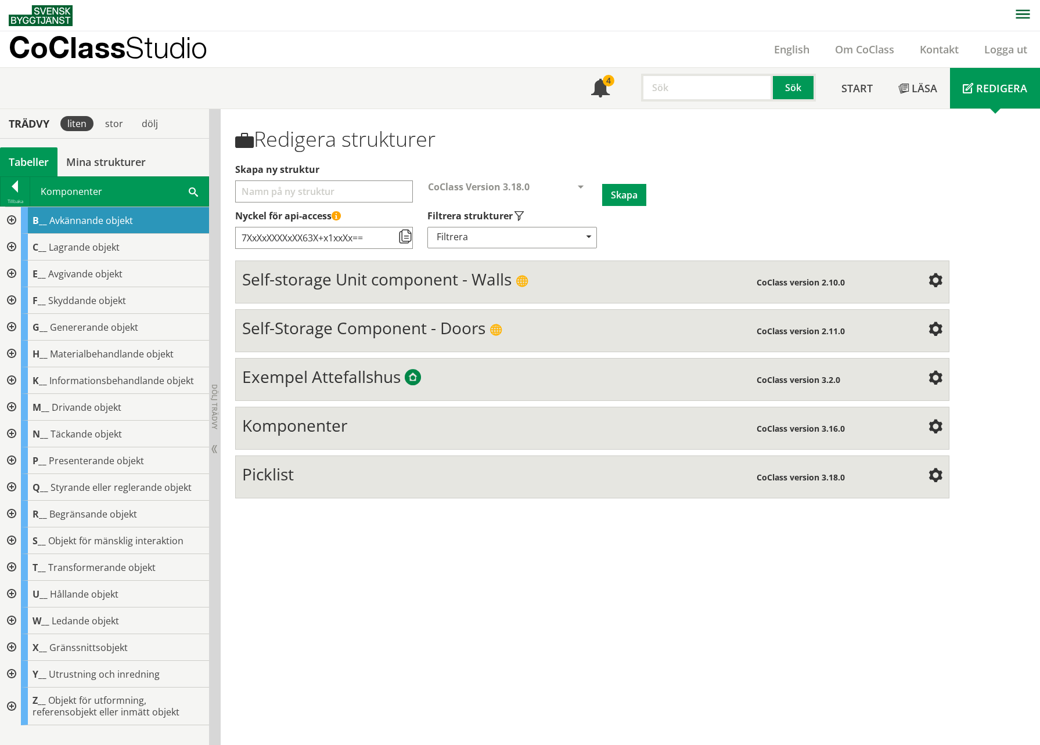
click at [482, 642] on div "Redigera strukturer Skapa ny struktur CoClass Version 3.18.0 CoClass Version 3.…" at bounding box center [630, 427] width 819 height 637
click at [12, 183] on div at bounding box center [15, 189] width 29 height 16
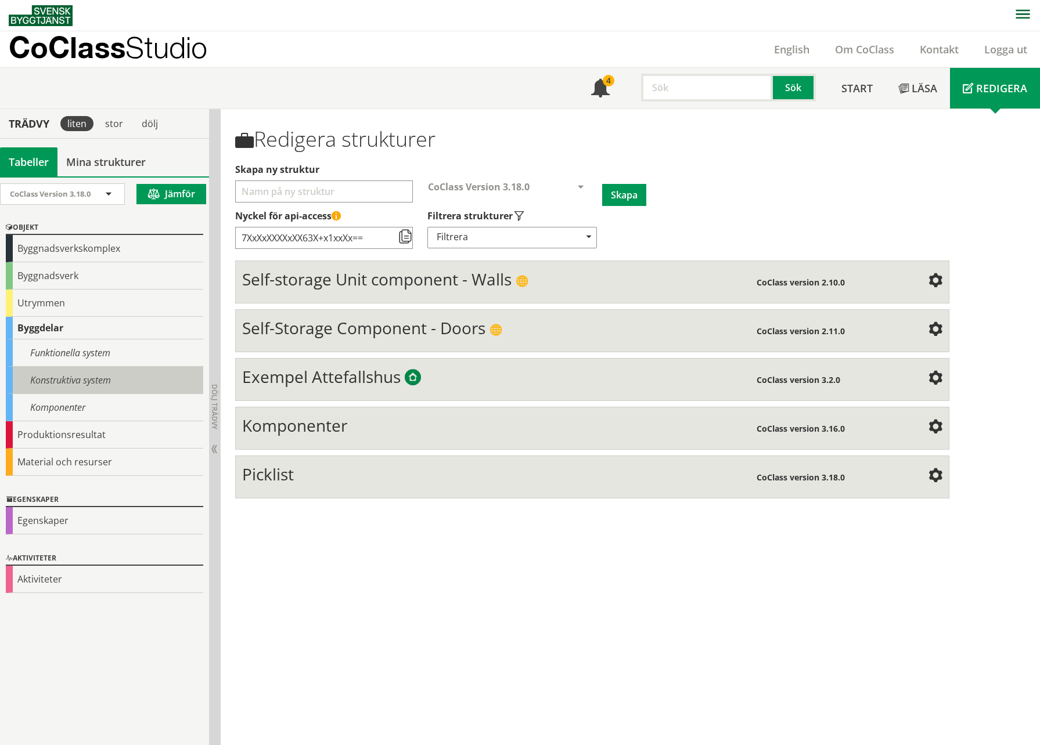
click at [69, 388] on div "Konstruktiva system" at bounding box center [104, 380] width 197 height 27
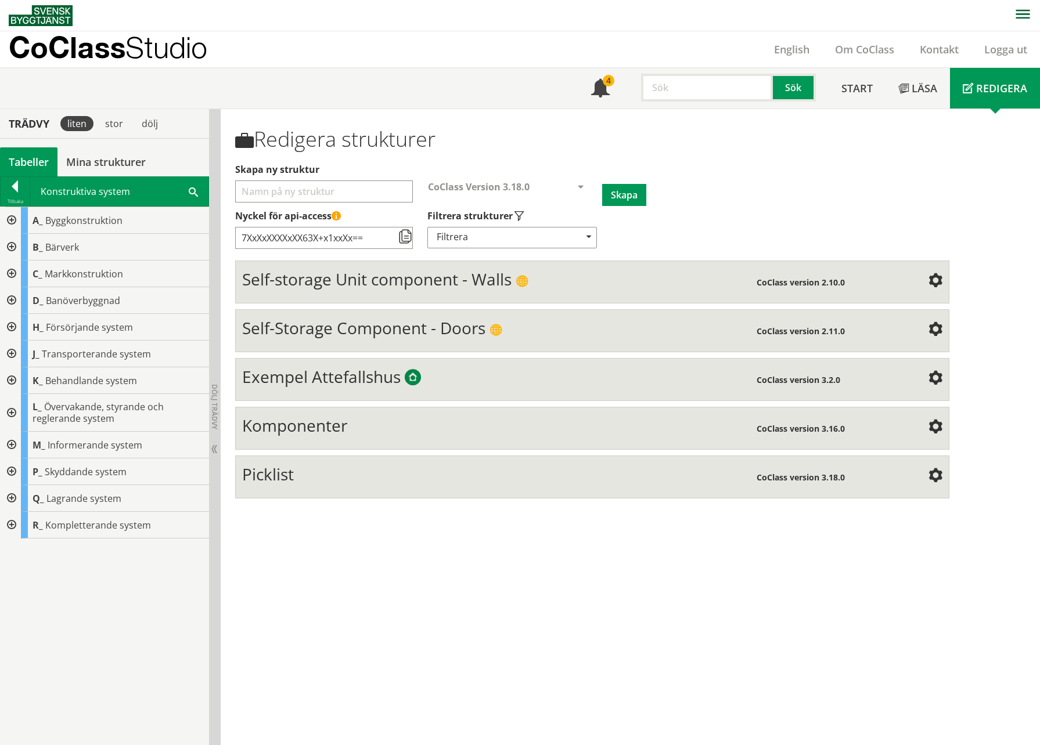
click at [15, 212] on div at bounding box center [10, 220] width 21 height 27
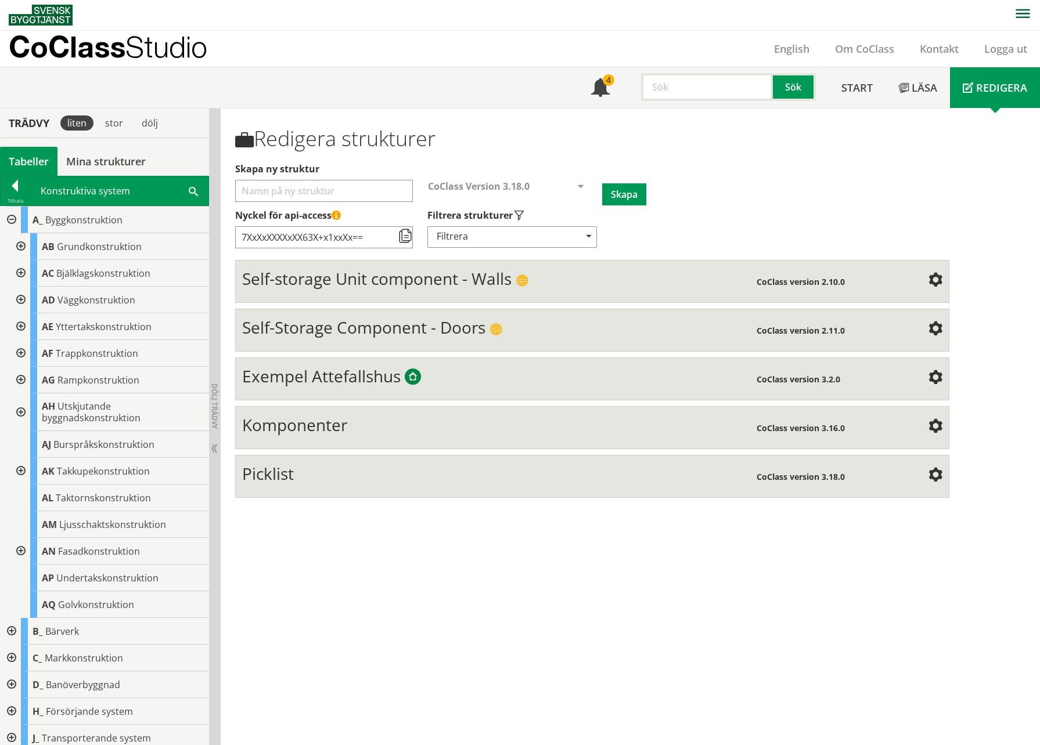
drag, startPoint x: 571, startPoint y: 604, endPoint x: 586, endPoint y: 580, distance: 28.2
click at [571, 604] on div "Redigera strukturer Skapa ny struktur CoClass Version 3.18.0 CoClass Version 3.…" at bounding box center [630, 427] width 819 height 637
click at [12, 219] on div at bounding box center [10, 220] width 21 height 27
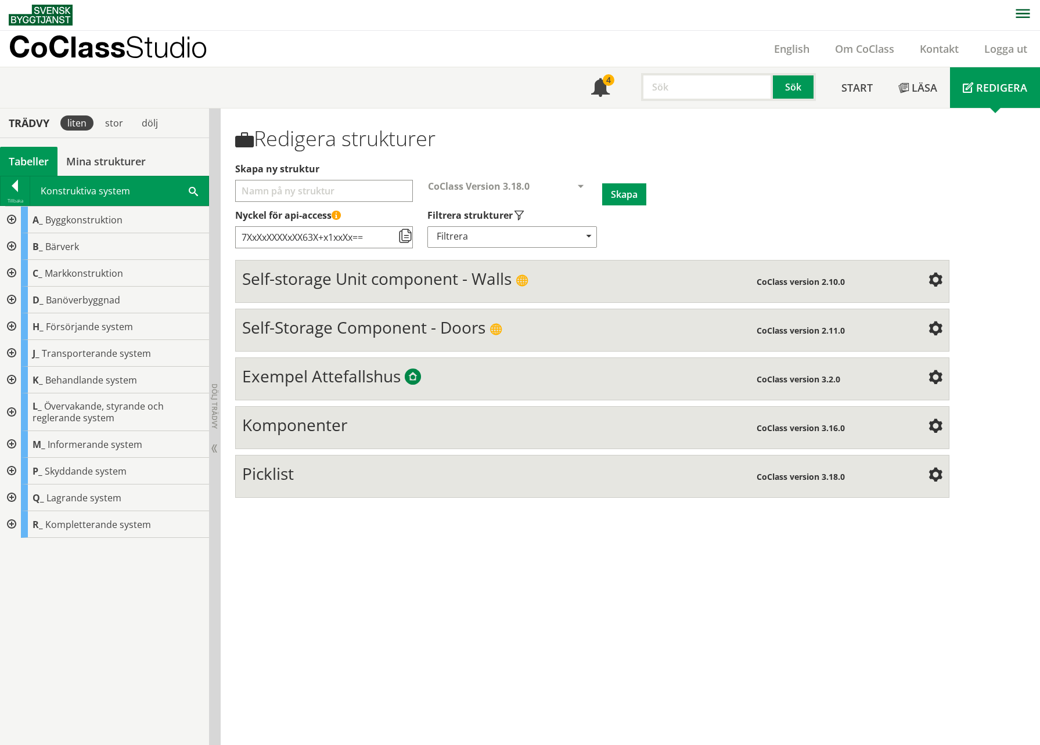
drag, startPoint x: 281, startPoint y: 478, endPoint x: 289, endPoint y: 464, distance: 15.3
click at [281, 477] on span "Picklist" at bounding box center [268, 474] width 52 height 22
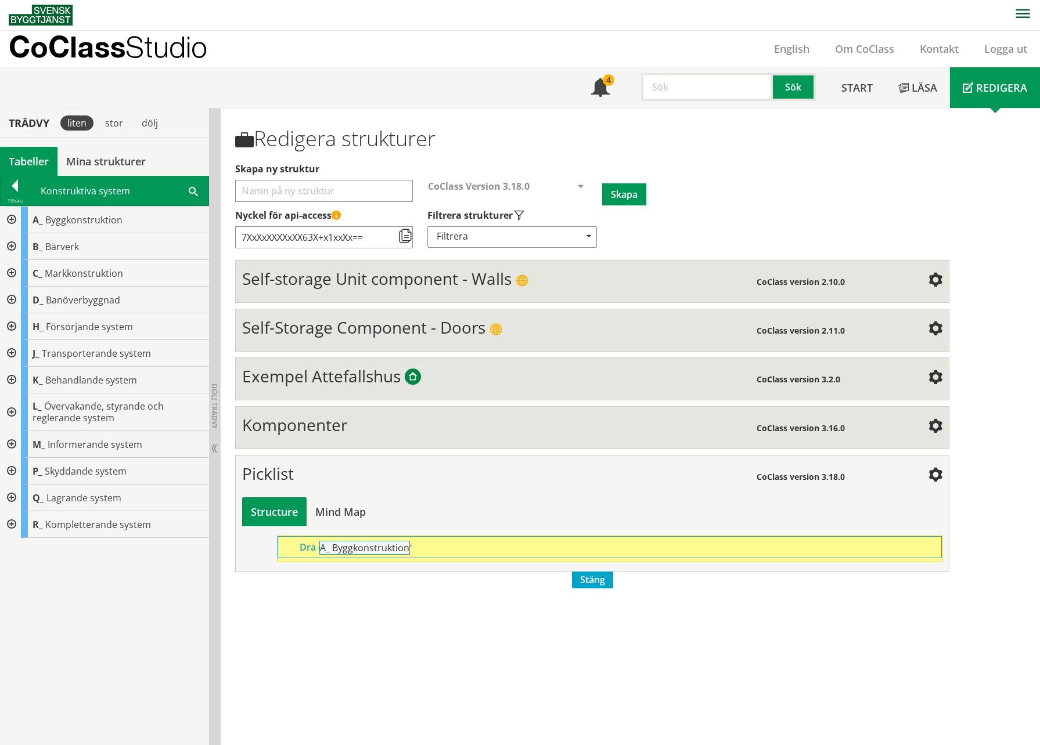
drag, startPoint x: 97, startPoint y: 224, endPoint x: 410, endPoint y: 548, distance: 450.4
click at [415, 556] on div "Trädvy liten stor dölj Tabeller Mina strukturer CoClass Version 3.18.0" at bounding box center [520, 427] width 1040 height 637
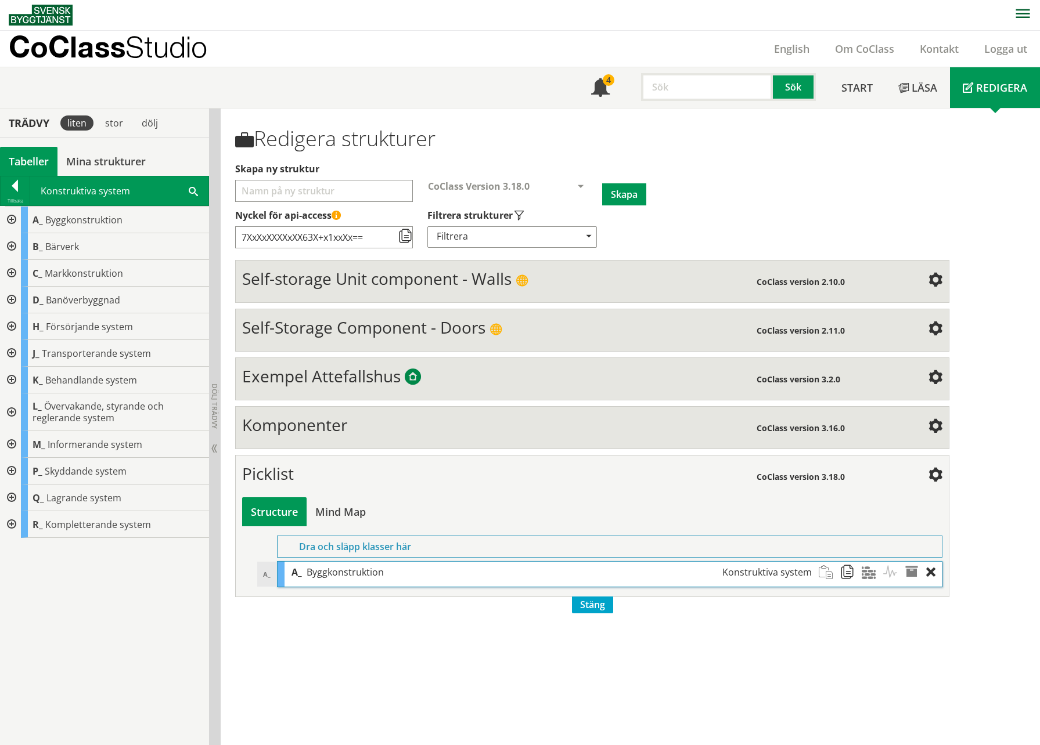
click at [8, 248] on div at bounding box center [10, 246] width 21 height 27
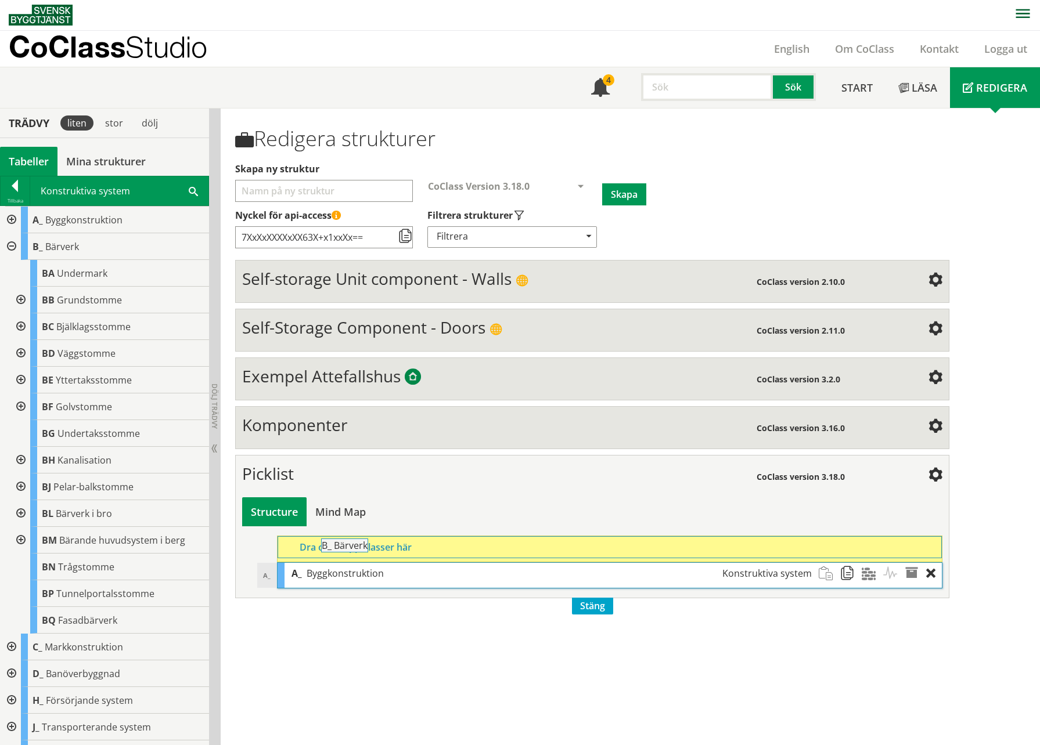
drag, startPoint x: 38, startPoint y: 254, endPoint x: 359, endPoint y: 559, distance: 443.1
click at [359, 559] on div "Trädvy liten stor dölj Tabeller Mina strukturer CoClass Version 3.18.0" at bounding box center [520, 427] width 1040 height 637
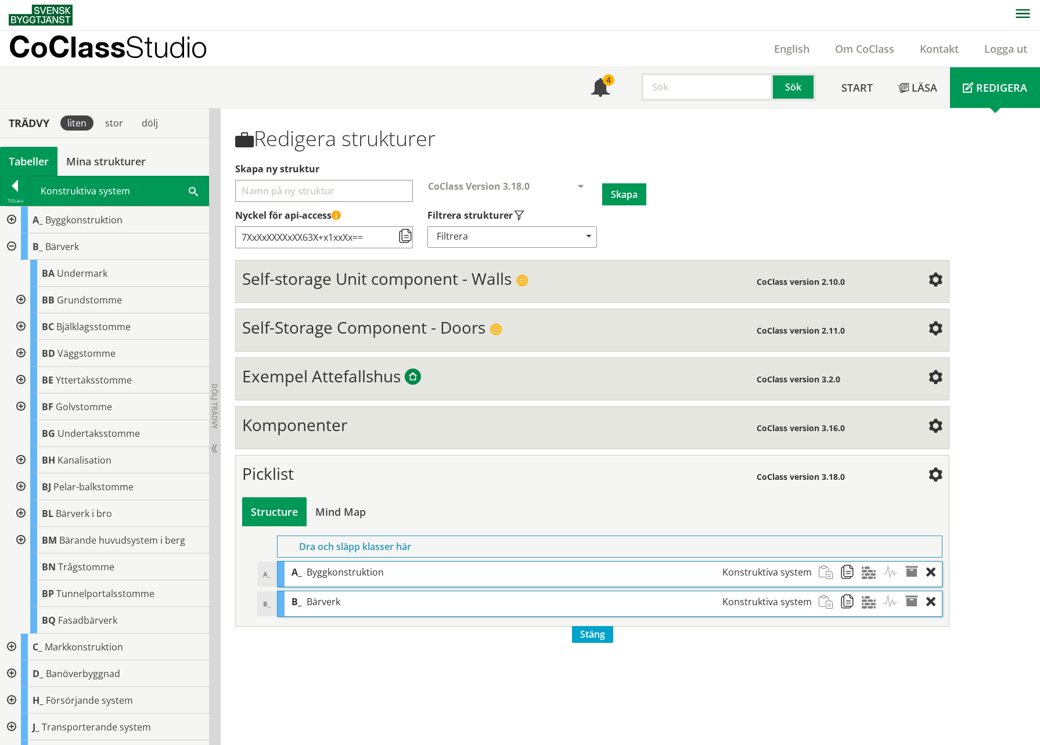
click at [304, 608] on div "B_ Bärverk Konstruktiva system" at bounding box center [551, 602] width 534 height 21
click at [848, 600] on span at bounding box center [850, 602] width 21 height 21
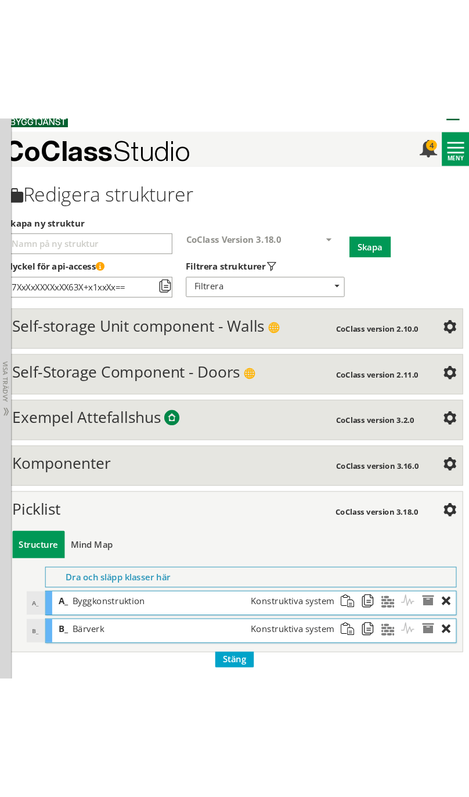
scroll to position [1, 0]
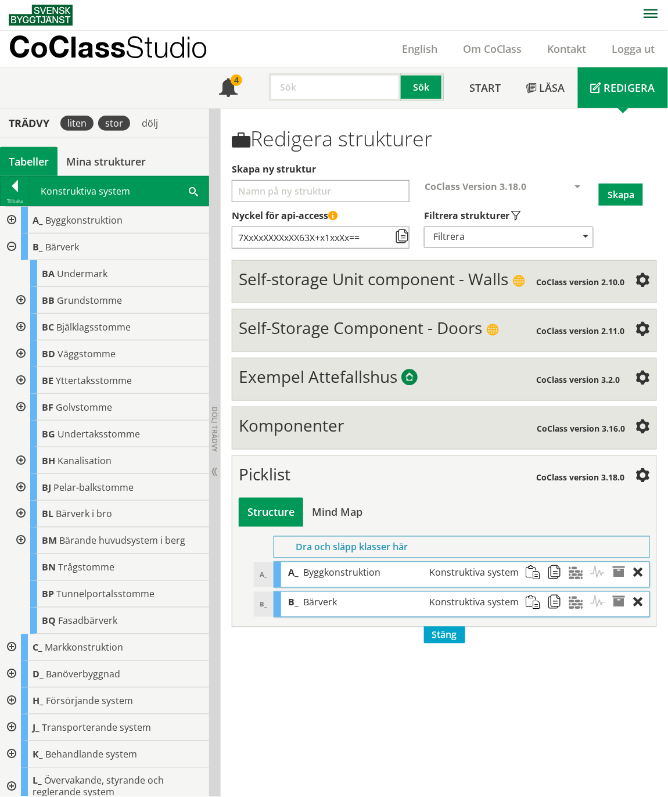
click at [115, 124] on div "stor" at bounding box center [114, 123] width 32 height 15
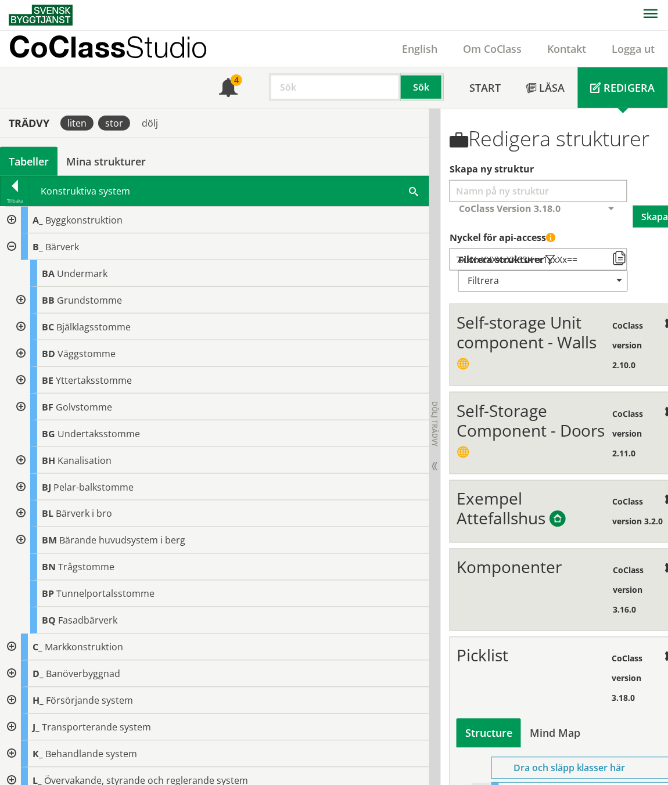
click at [84, 120] on div "liten" at bounding box center [76, 123] width 33 height 15
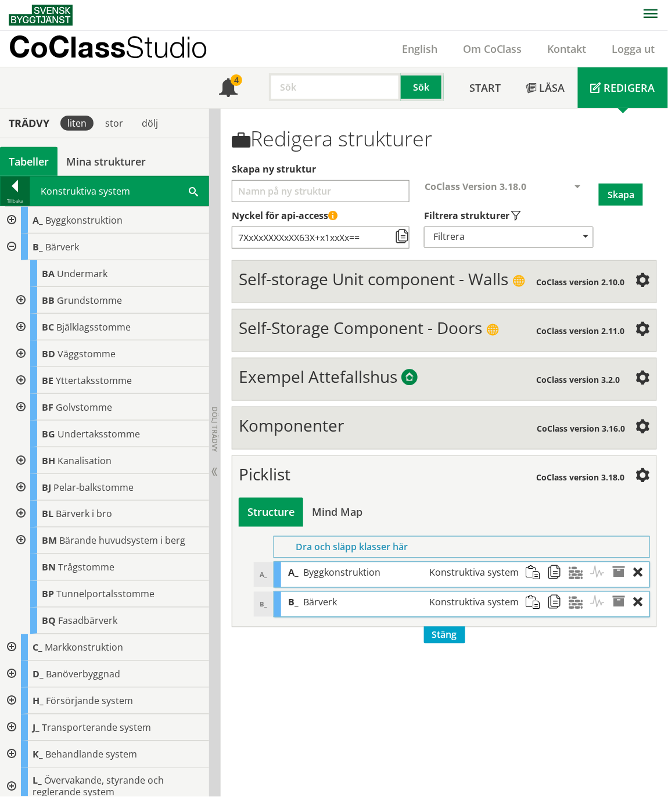
click at [5, 182] on div at bounding box center [15, 188] width 29 height 16
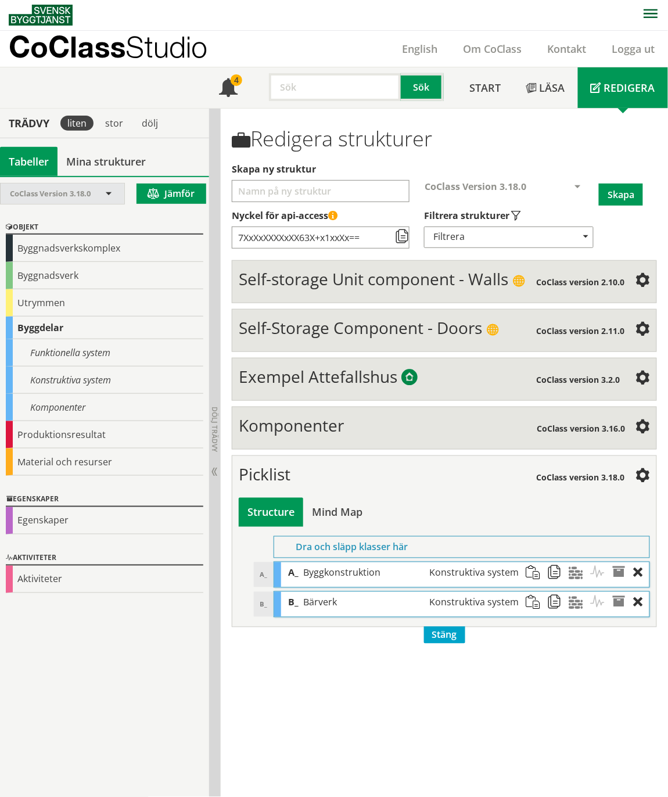
click at [122, 196] on div "CoClass Version 3.18.0" at bounding box center [63, 193] width 124 height 20
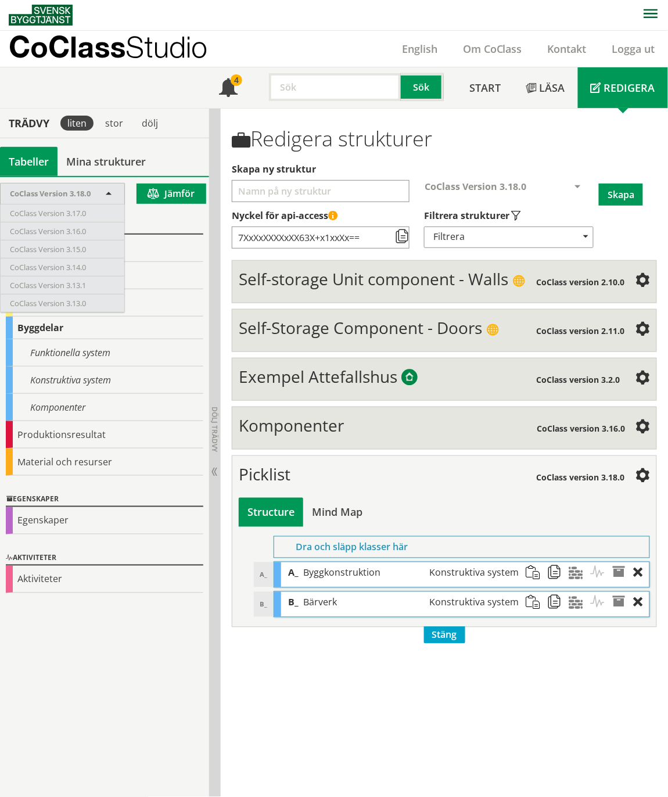
click at [122, 196] on div "CoClass Version 3.18.0" at bounding box center [63, 193] width 124 height 20
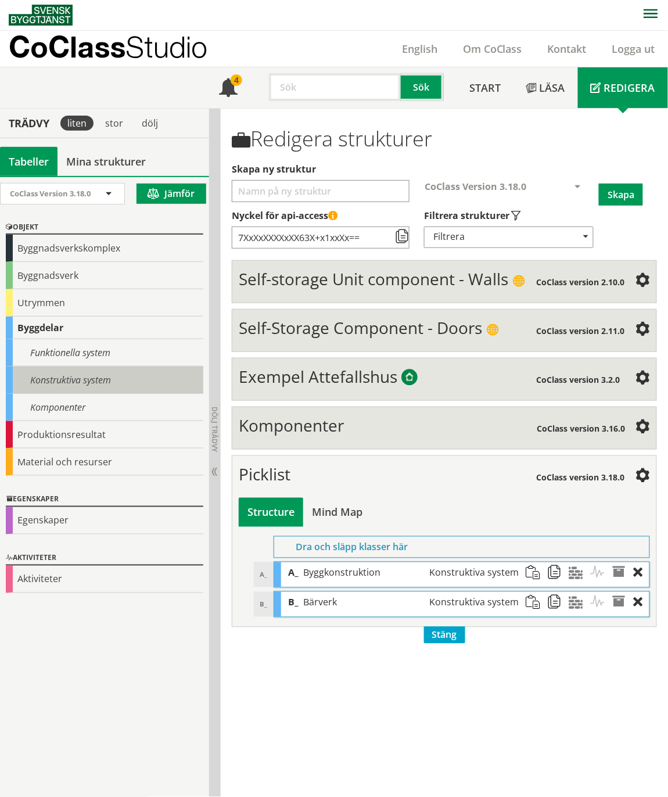
click at [85, 377] on div "Konstruktiva system" at bounding box center [104, 379] width 197 height 27
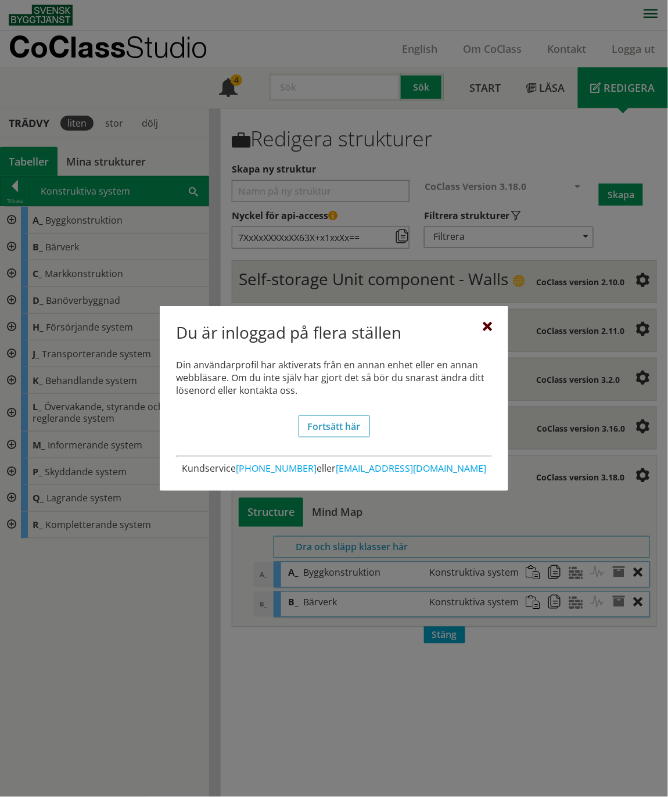
click at [486, 323] on div at bounding box center [486, 326] width 9 height 9
click at [489, 326] on div at bounding box center [486, 326] width 9 height 9
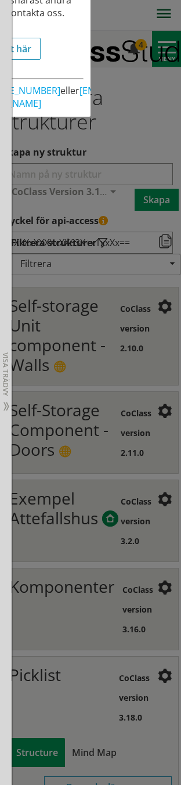
click at [117, 206] on div at bounding box center [90, 392] width 181 height 785
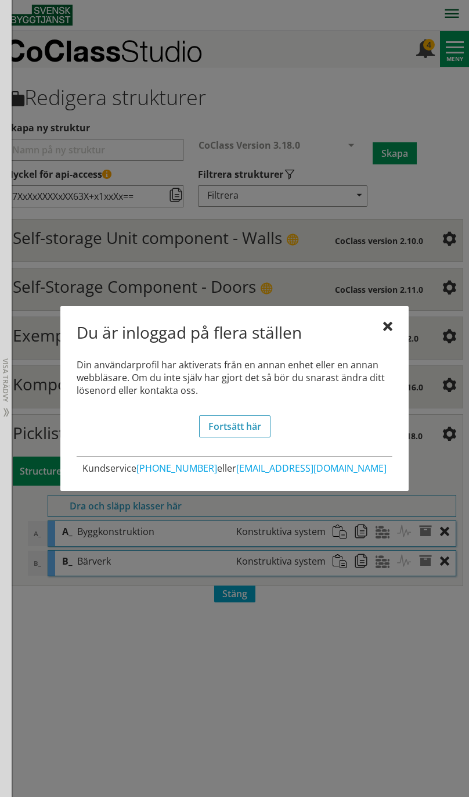
click at [240, 419] on link "Fortsätt här" at bounding box center [234, 426] width 71 height 22
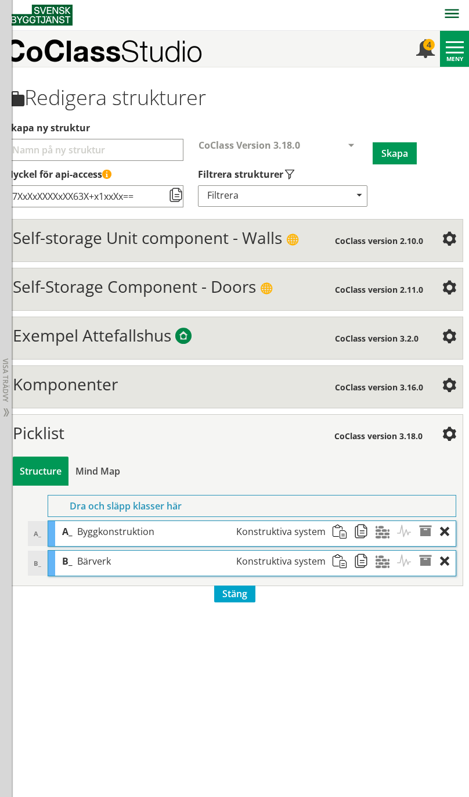
click at [286, 737] on div "Trädvy liten stor dölj Tabeller Mina strukturer CoClass Version 3.18.0" at bounding box center [234, 431] width 469 height 729
drag, startPoint x: 283, startPoint y: 726, endPoint x: 74, endPoint y: 711, distance: 209.6
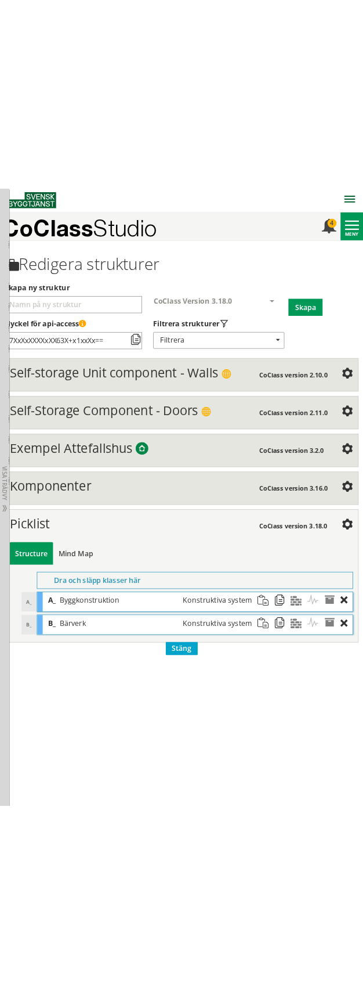
scroll to position [0, 0]
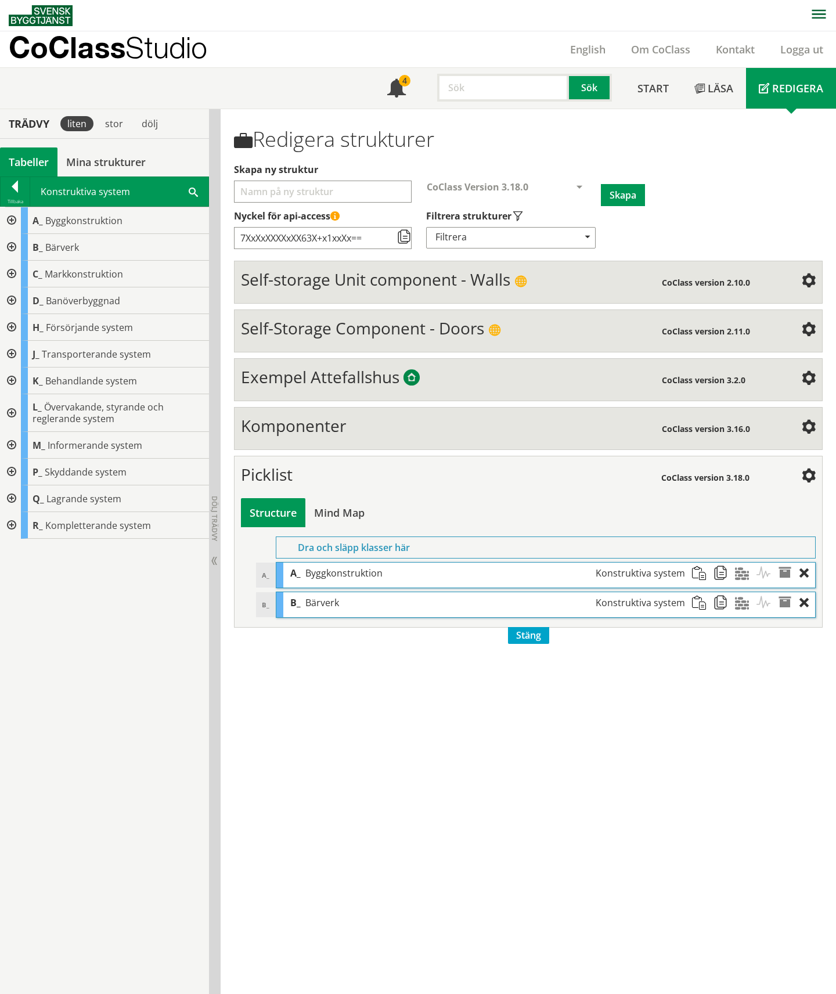
click at [9, 247] on div at bounding box center [10, 247] width 21 height 27
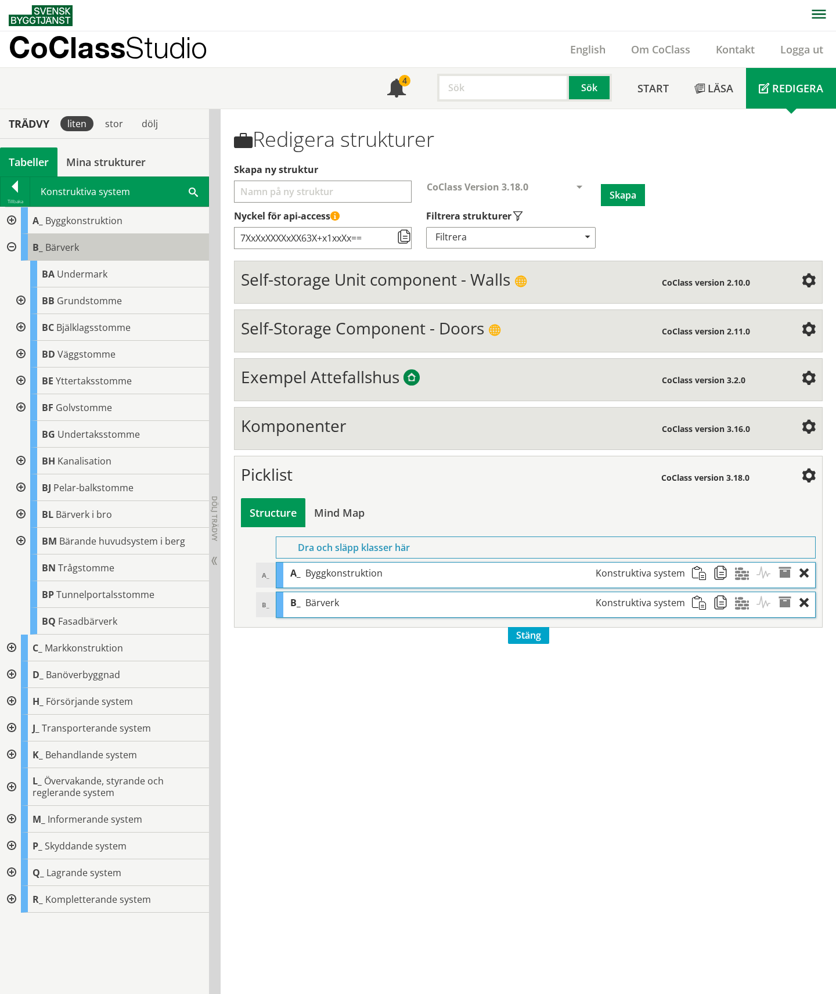
click at [64, 244] on span "Bärverk" at bounding box center [62, 247] width 34 height 13
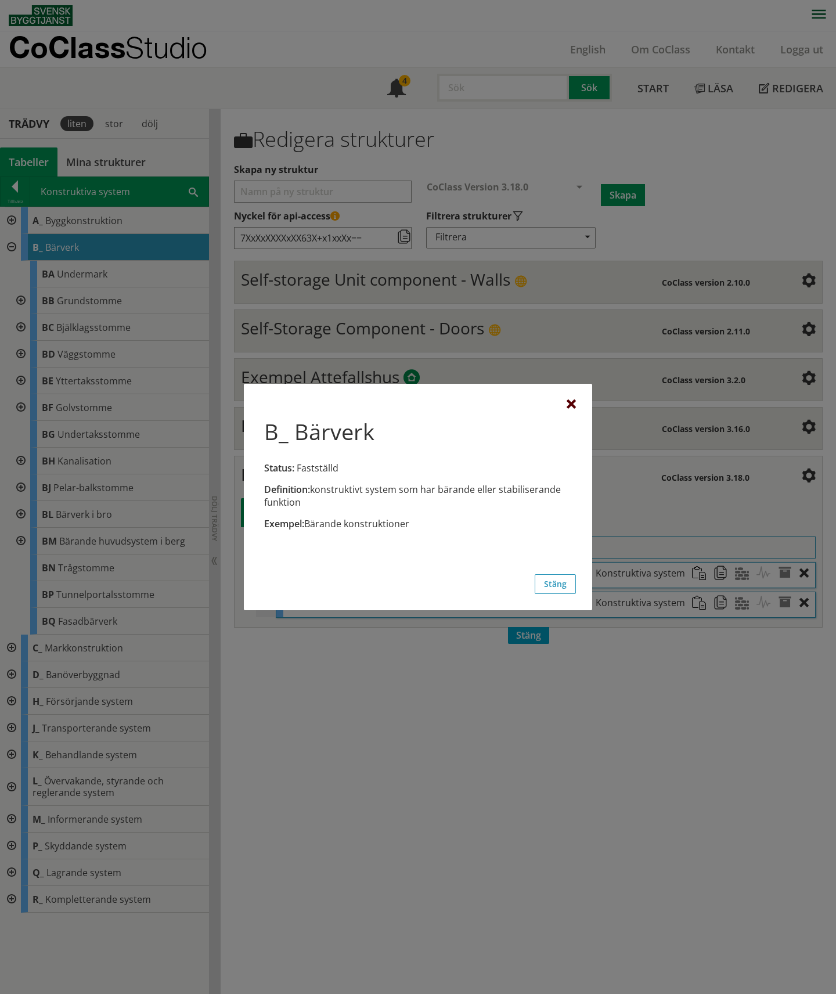
click at [574, 403] on div at bounding box center [571, 404] width 9 height 9
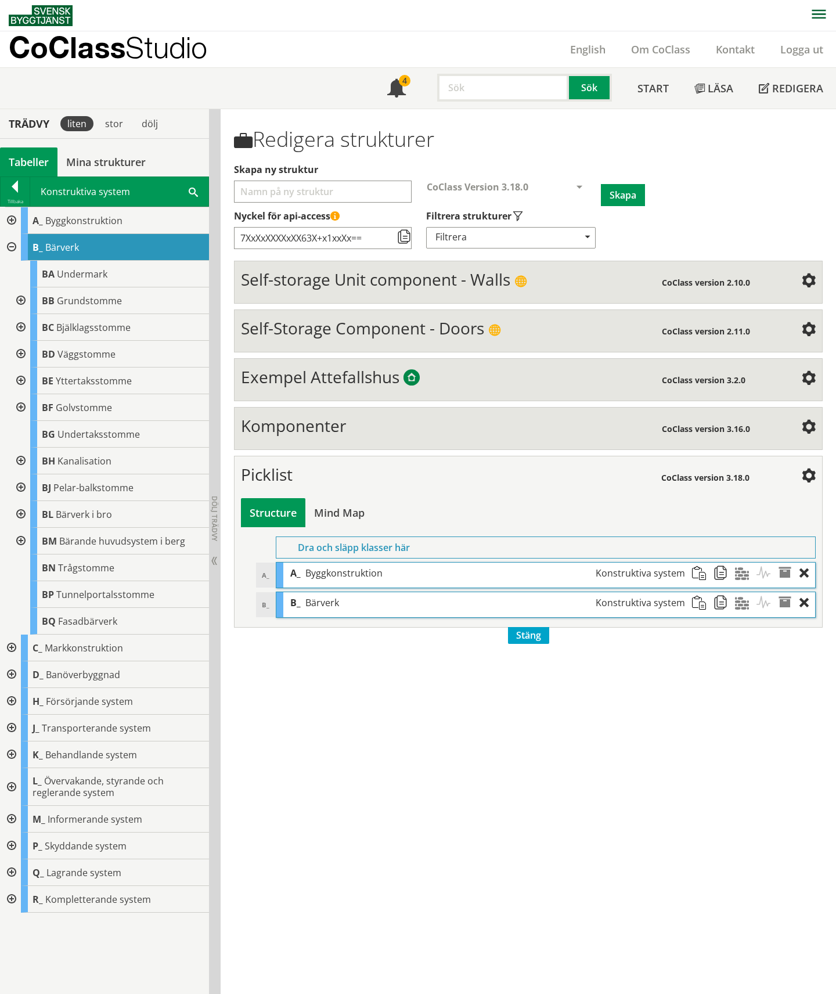
click at [20, 297] on div at bounding box center [19, 300] width 21 height 27
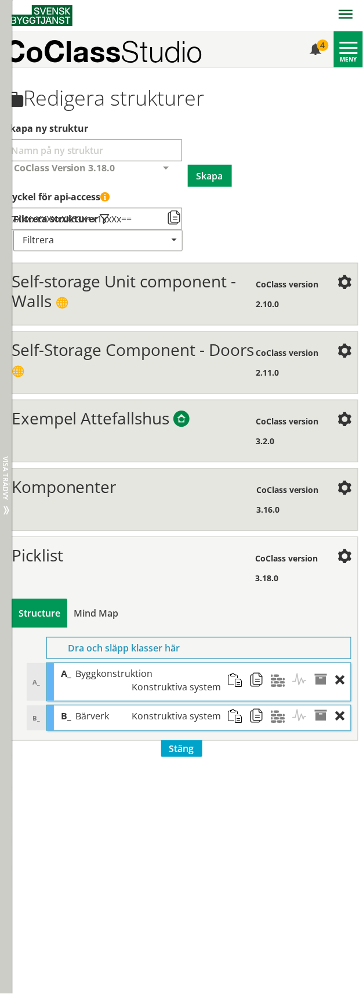
click at [5, 467] on span "Visa trädvy" at bounding box center [5, 479] width 7 height 44
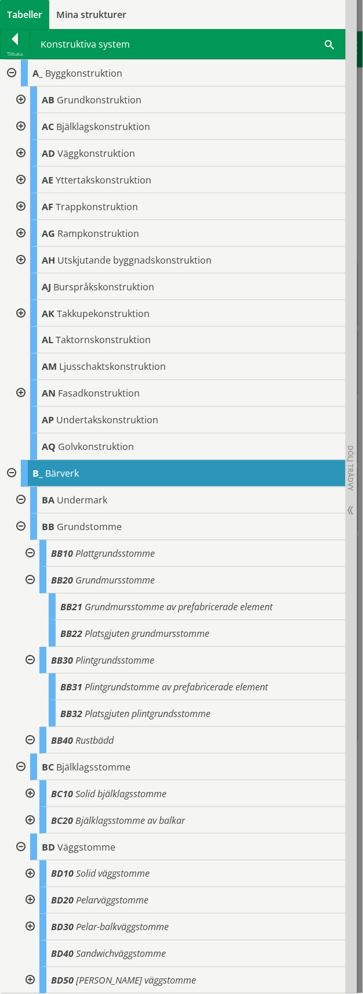
click at [14, 73] on div at bounding box center [10, 73] width 21 height 27
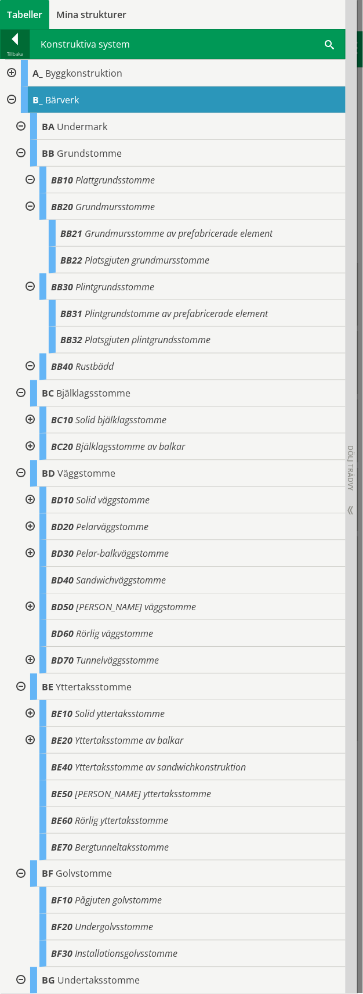
click at [9, 42] on div at bounding box center [15, 41] width 29 height 16
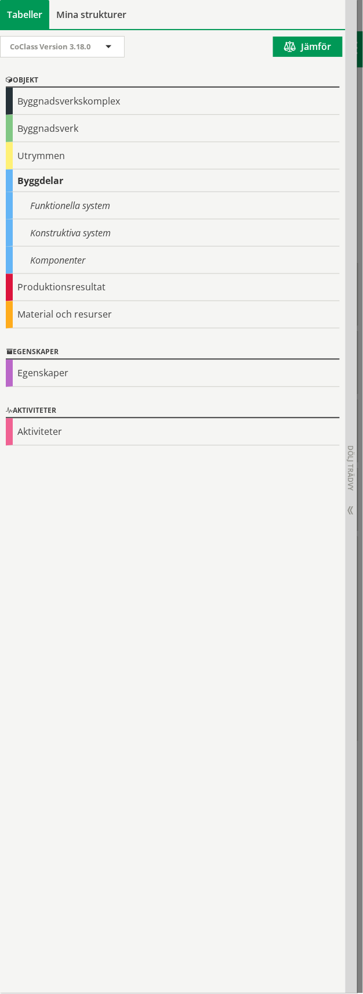
click at [56, 264] on div "Komponenter" at bounding box center [173, 260] width 334 height 27
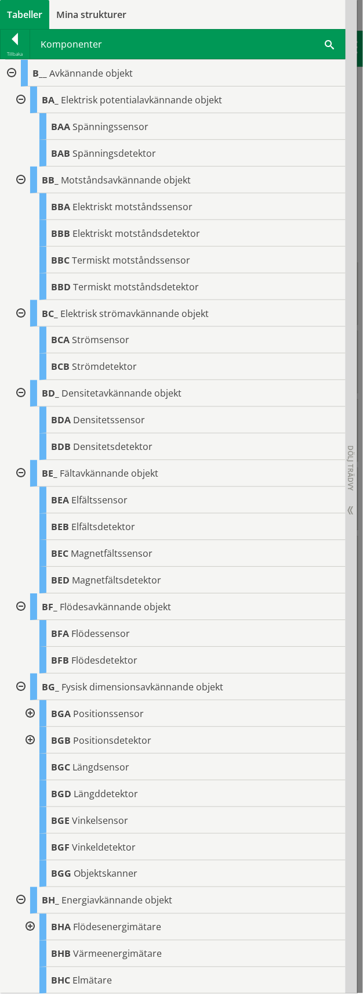
click at [28, 742] on div at bounding box center [29, 740] width 21 height 27
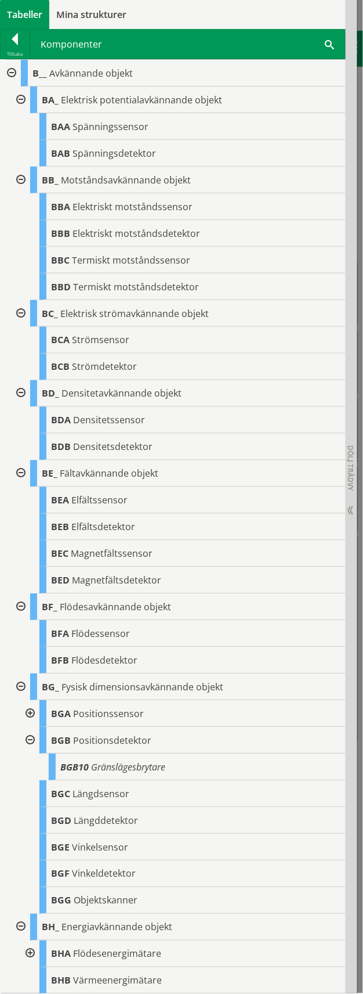
click at [27, 719] on div at bounding box center [29, 714] width 21 height 27
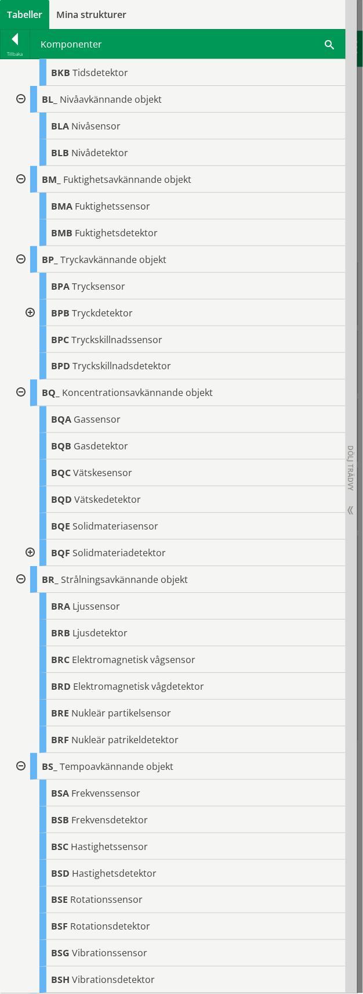
scroll to position [1015, 0]
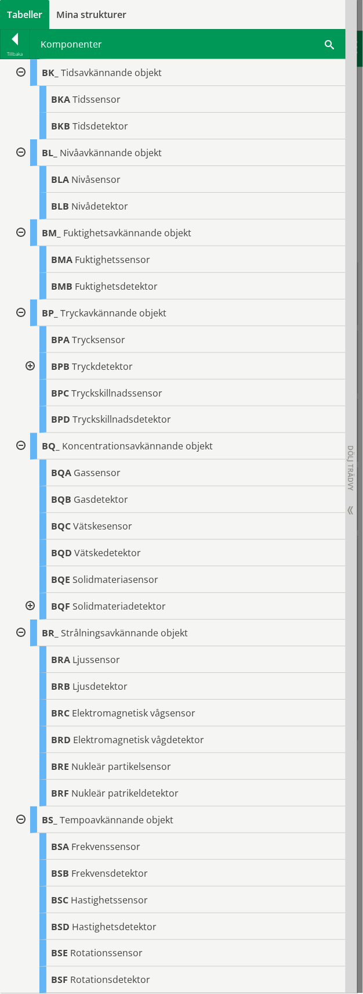
click at [26, 605] on div at bounding box center [29, 606] width 21 height 27
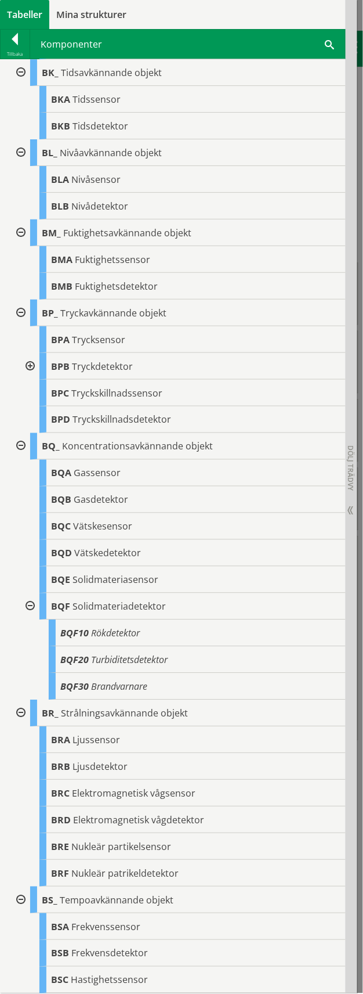
click at [29, 366] on div at bounding box center [29, 366] width 21 height 27
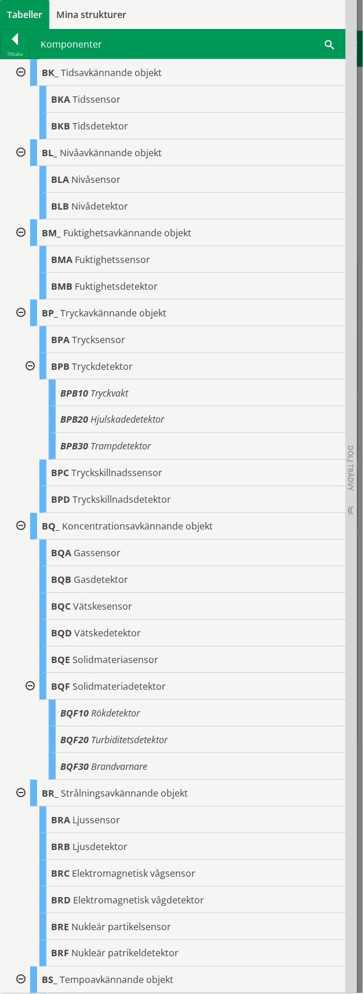
scroll to position [0, 0]
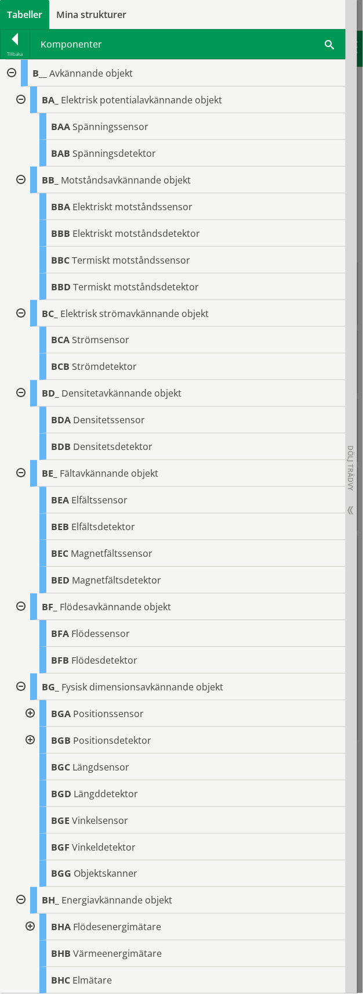
click at [28, 738] on div at bounding box center [29, 740] width 21 height 27
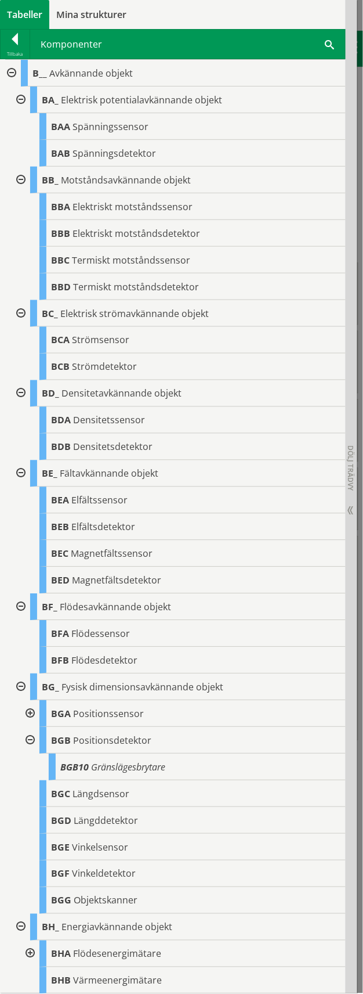
click at [26, 718] on div at bounding box center [29, 714] width 21 height 27
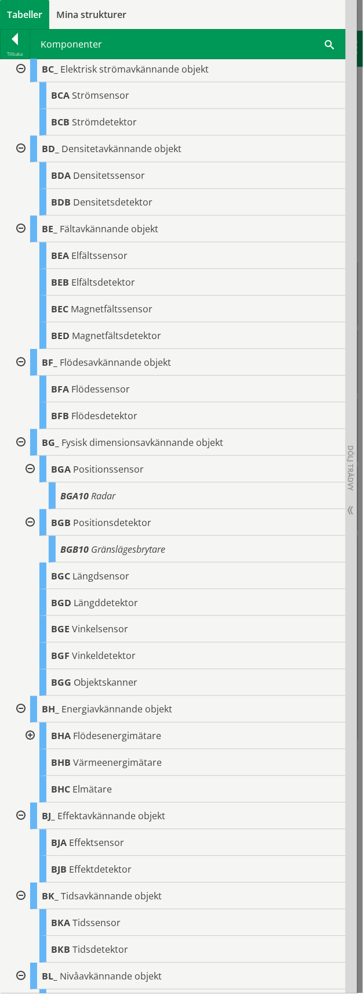
scroll to position [284, 0]
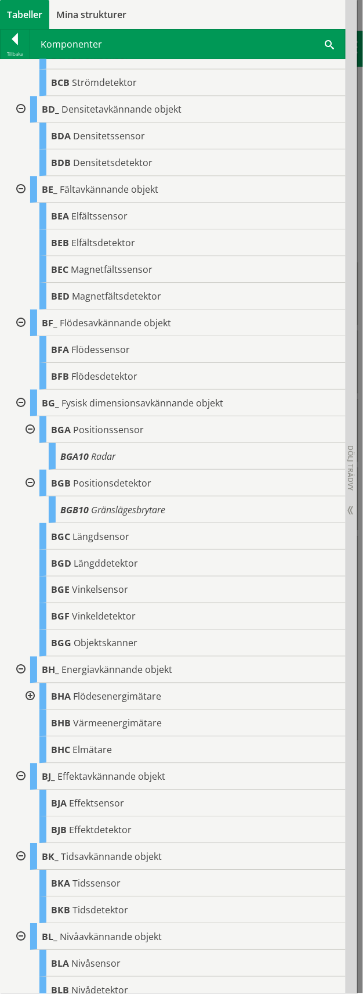
click at [35, 697] on div at bounding box center [29, 697] width 21 height 27
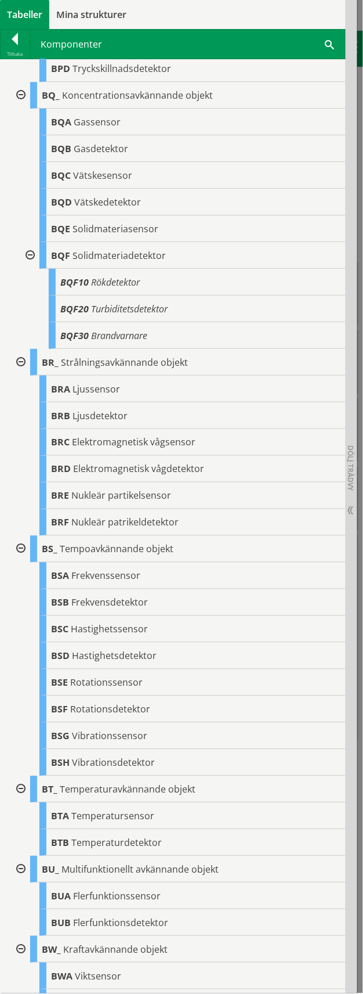
scroll to position [2039, 0]
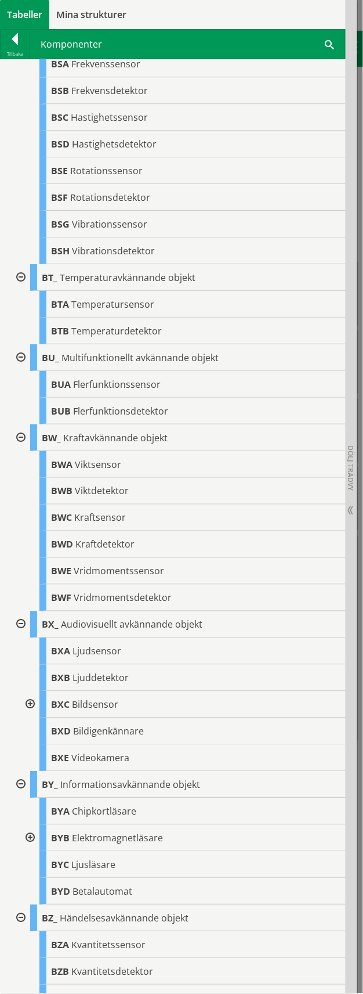
click at [29, 697] on div at bounding box center [29, 704] width 21 height 27
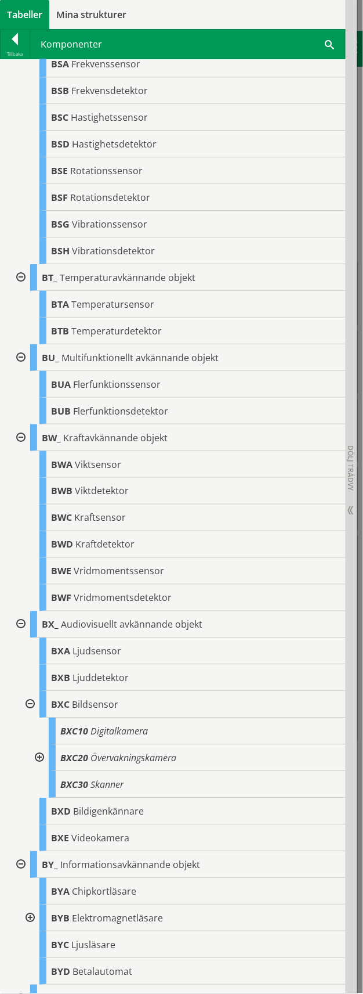
click at [39, 745] on div at bounding box center [38, 758] width 21 height 27
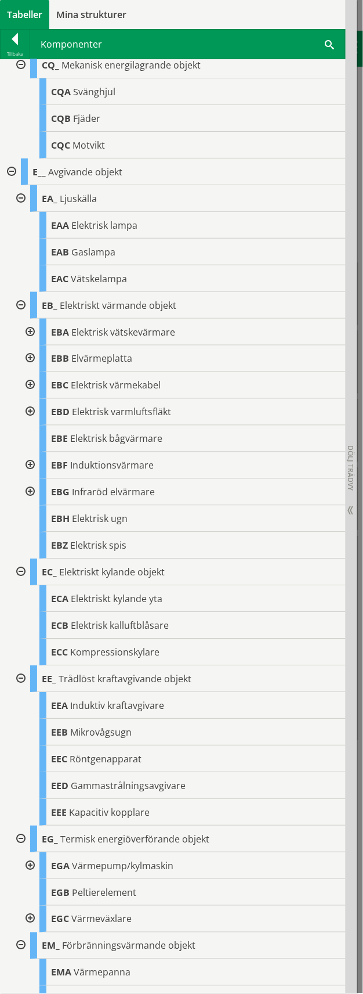
scroll to position [3791, 0]
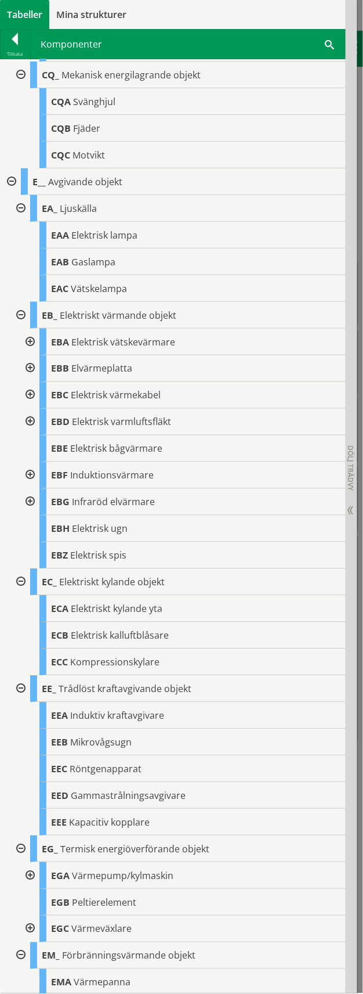
click at [34, 347] on div at bounding box center [29, 342] width 21 height 27
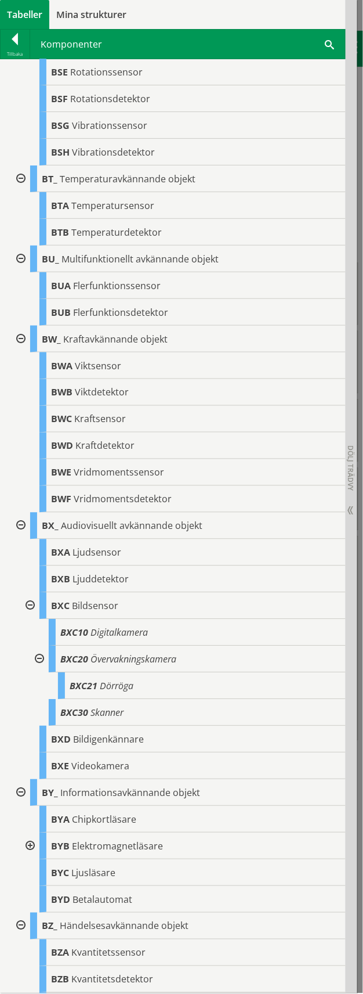
scroll to position [2297, 0]
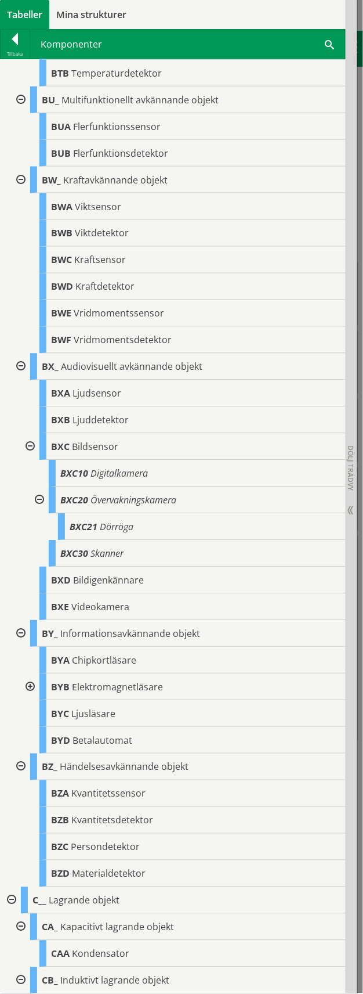
click at [29, 687] on div at bounding box center [29, 687] width 21 height 27
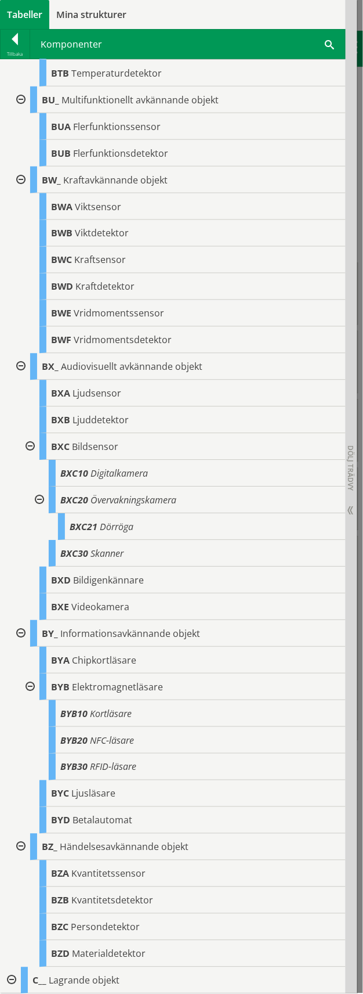
click at [29, 687] on div at bounding box center [29, 687] width 21 height 27
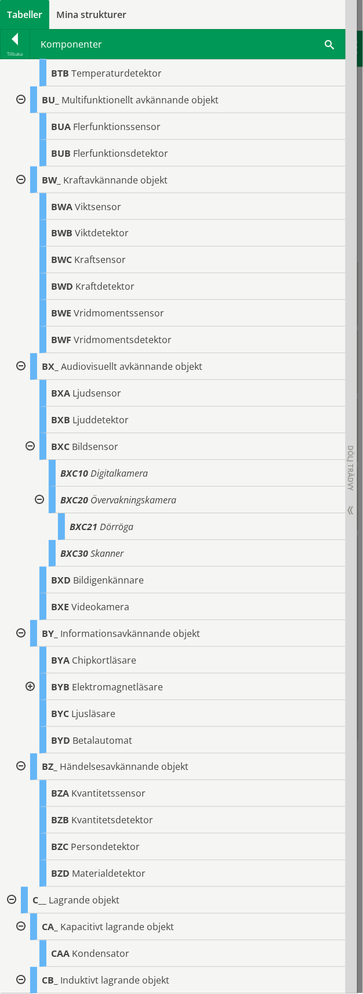
click at [31, 684] on div at bounding box center [29, 687] width 21 height 27
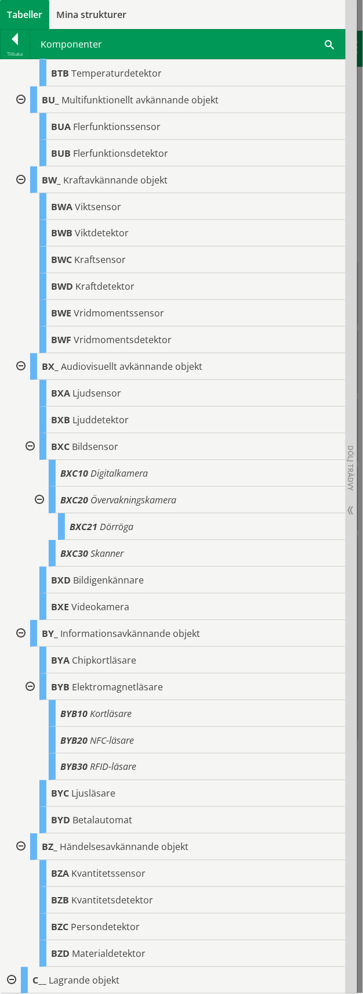
click at [31, 684] on div at bounding box center [29, 687] width 21 height 27
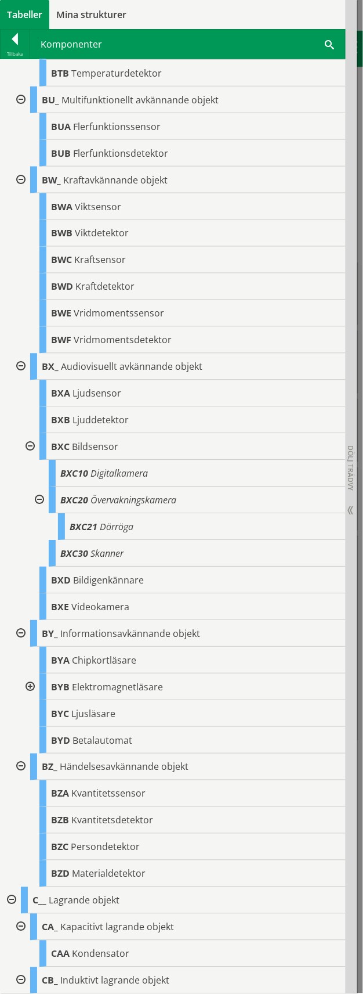
click at [31, 684] on div at bounding box center [29, 687] width 21 height 27
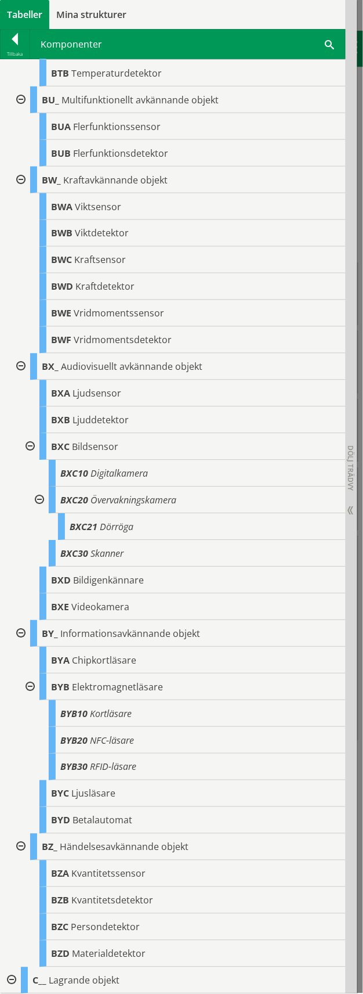
click at [31, 684] on div at bounding box center [29, 687] width 21 height 27
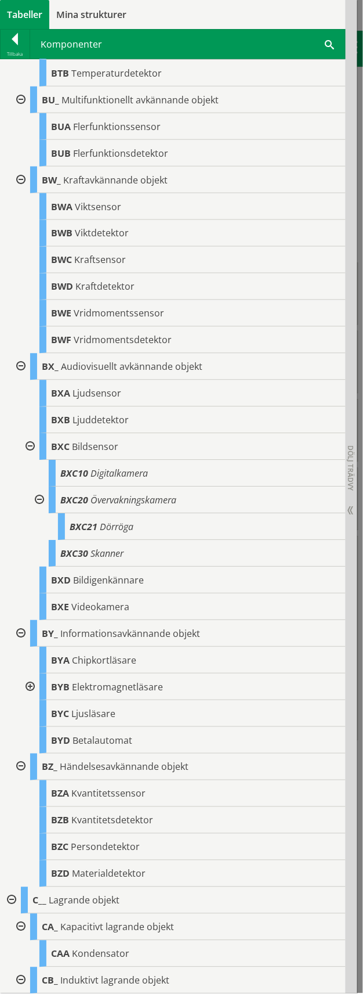
click at [27, 686] on div at bounding box center [29, 687] width 21 height 27
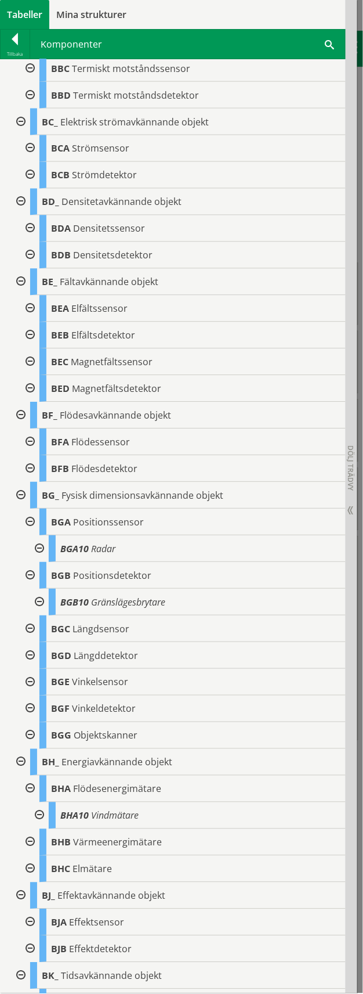
scroll to position [0, 0]
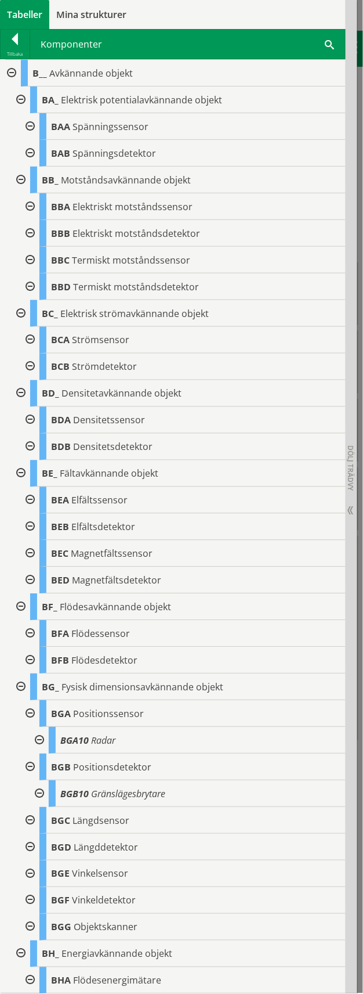
click at [138, 71] on div "B__ Avkännande objekt" at bounding box center [183, 73] width 325 height 27
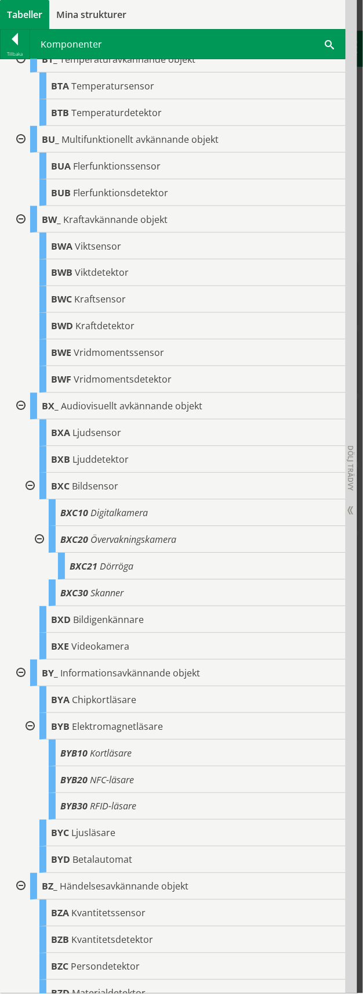
scroll to position [2286, 0]
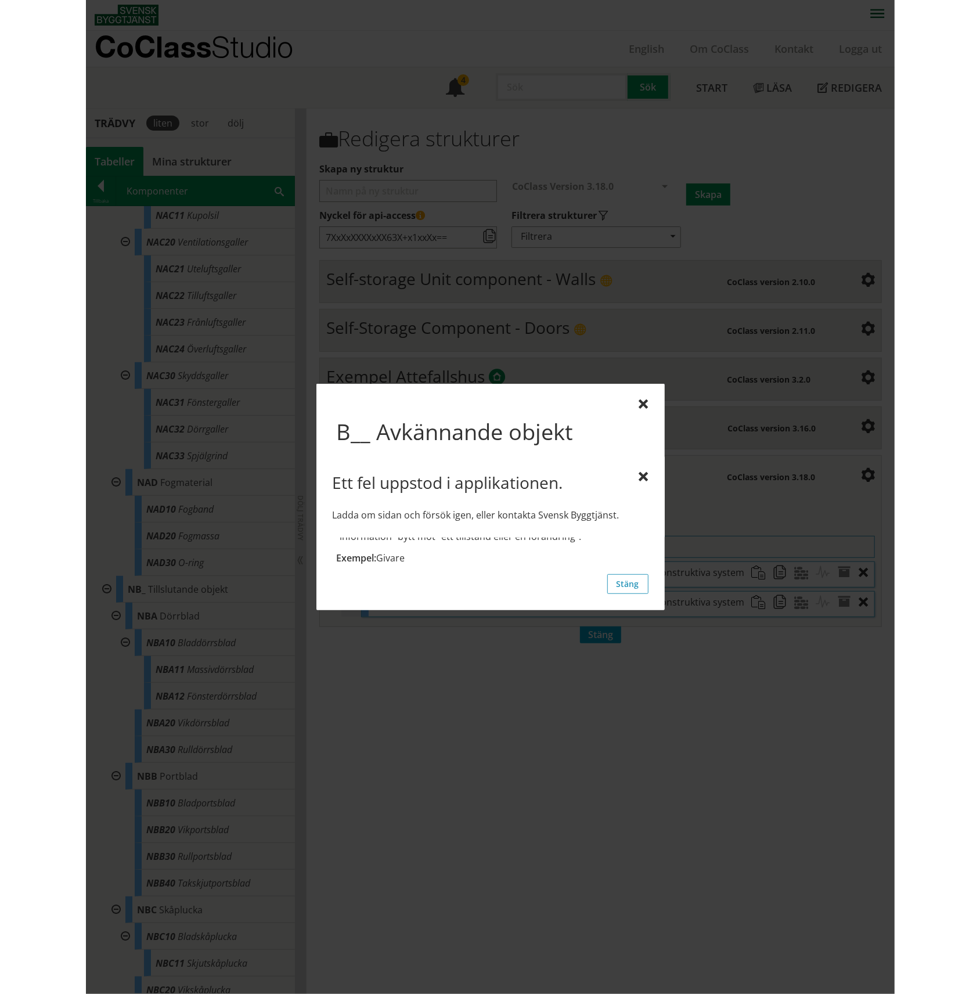
scroll to position [18431, 0]
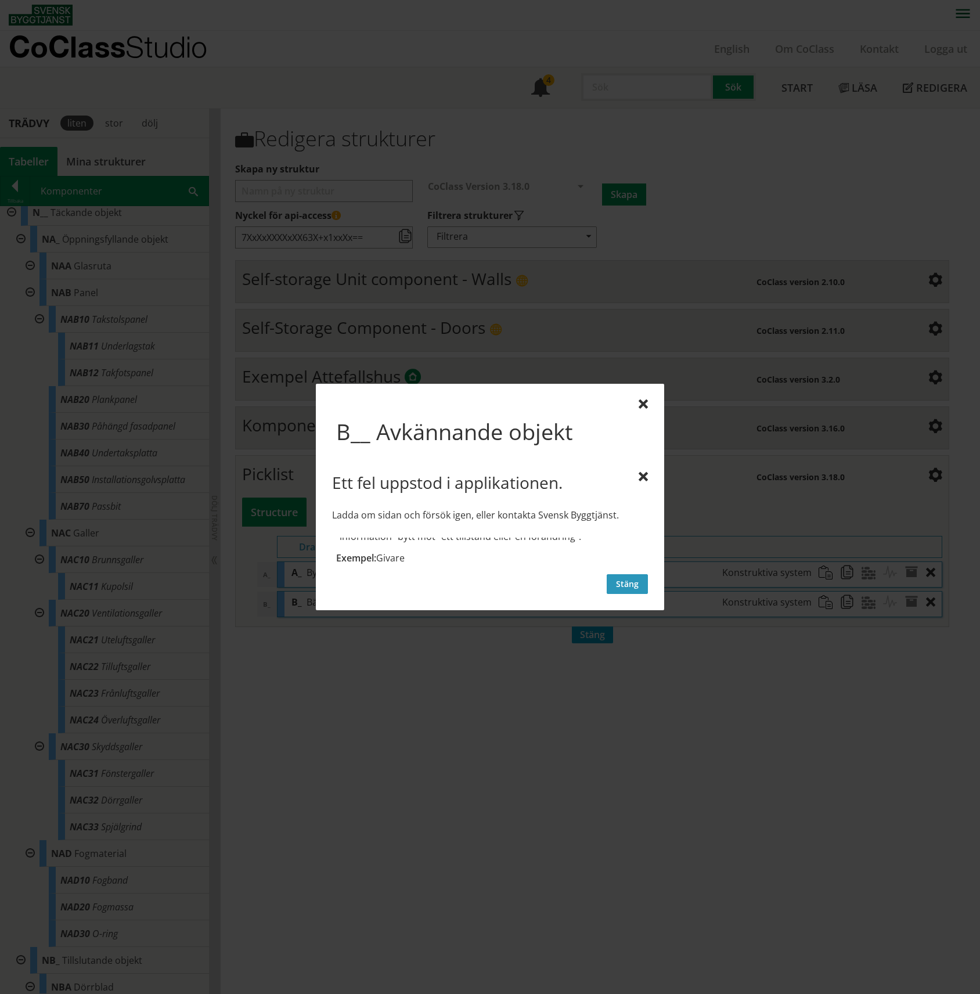
click at [363, 591] on button "Stäng" at bounding box center [627, 584] width 41 height 20
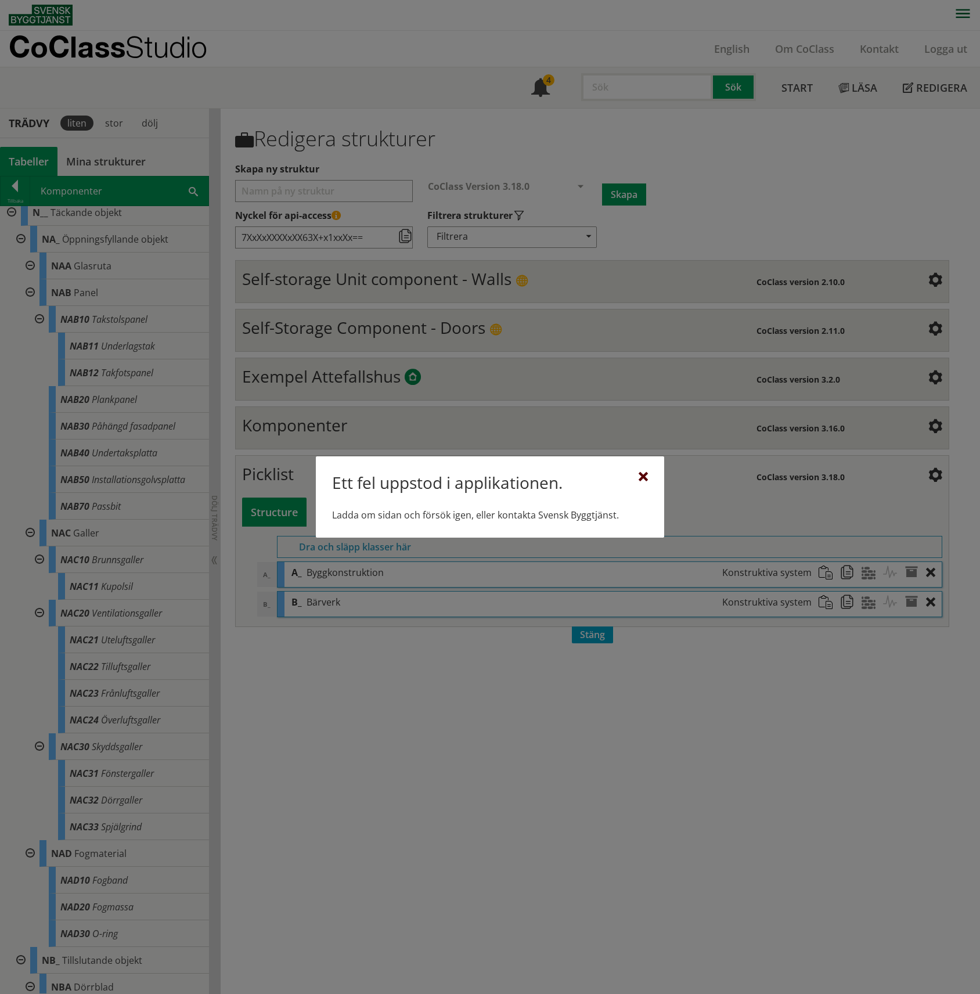
click at [363, 477] on div at bounding box center [643, 477] width 9 height 9
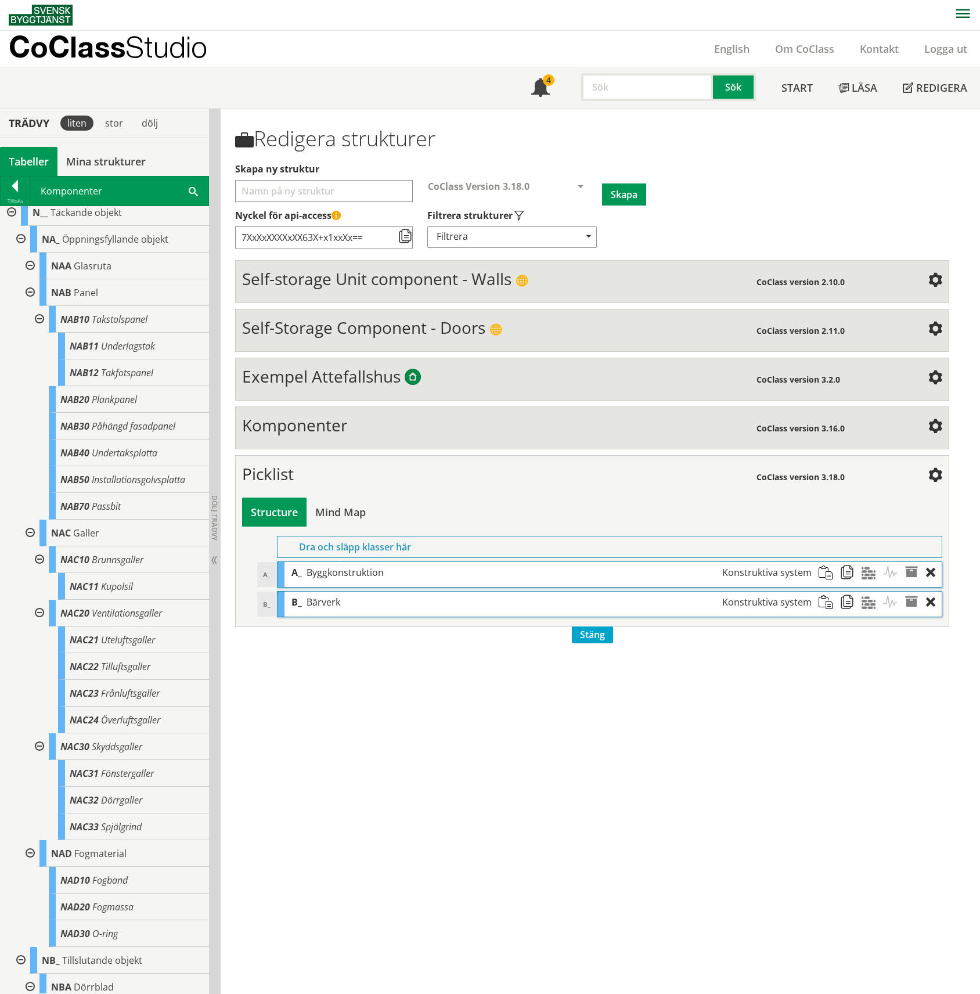
click at [363, 836] on div "Redigera strukturer Skapa ny struktur CoClass Version 3.18.0 CoClass Version 3.…" at bounding box center [600, 551] width 759 height 885
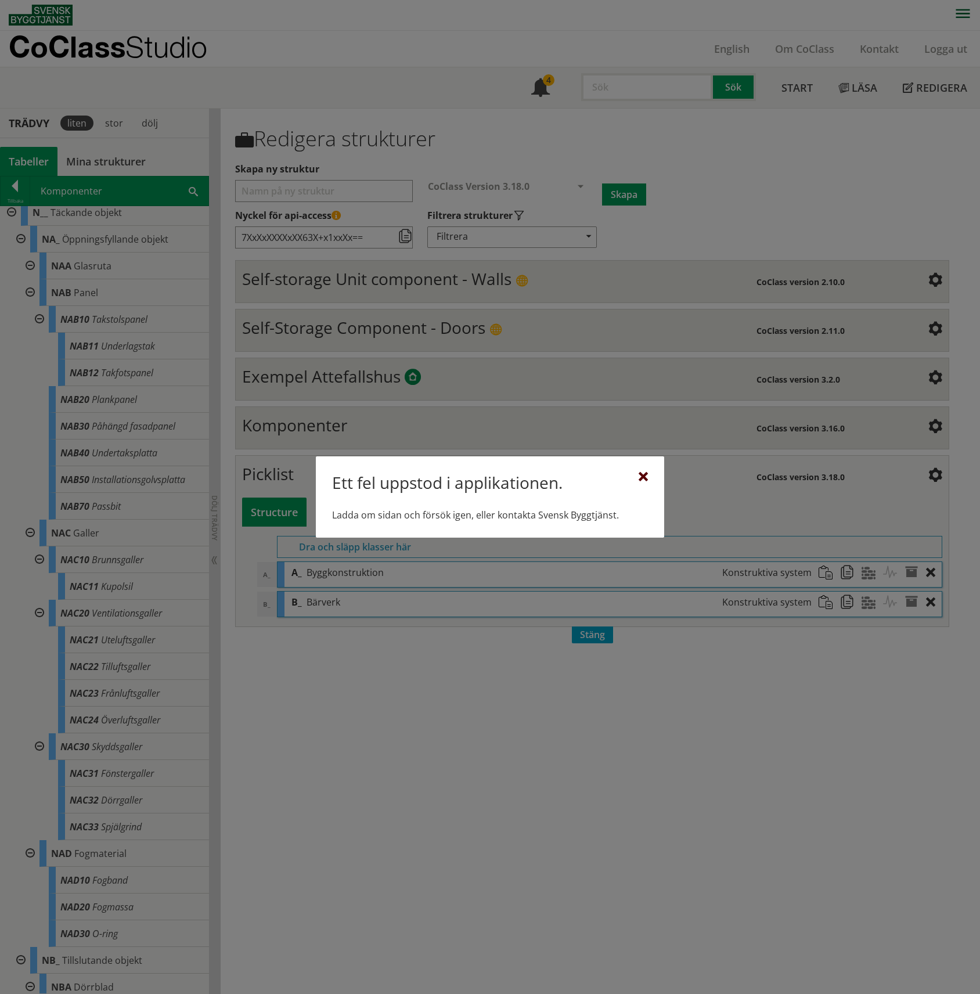
click at [363, 474] on div at bounding box center [643, 477] width 9 height 9
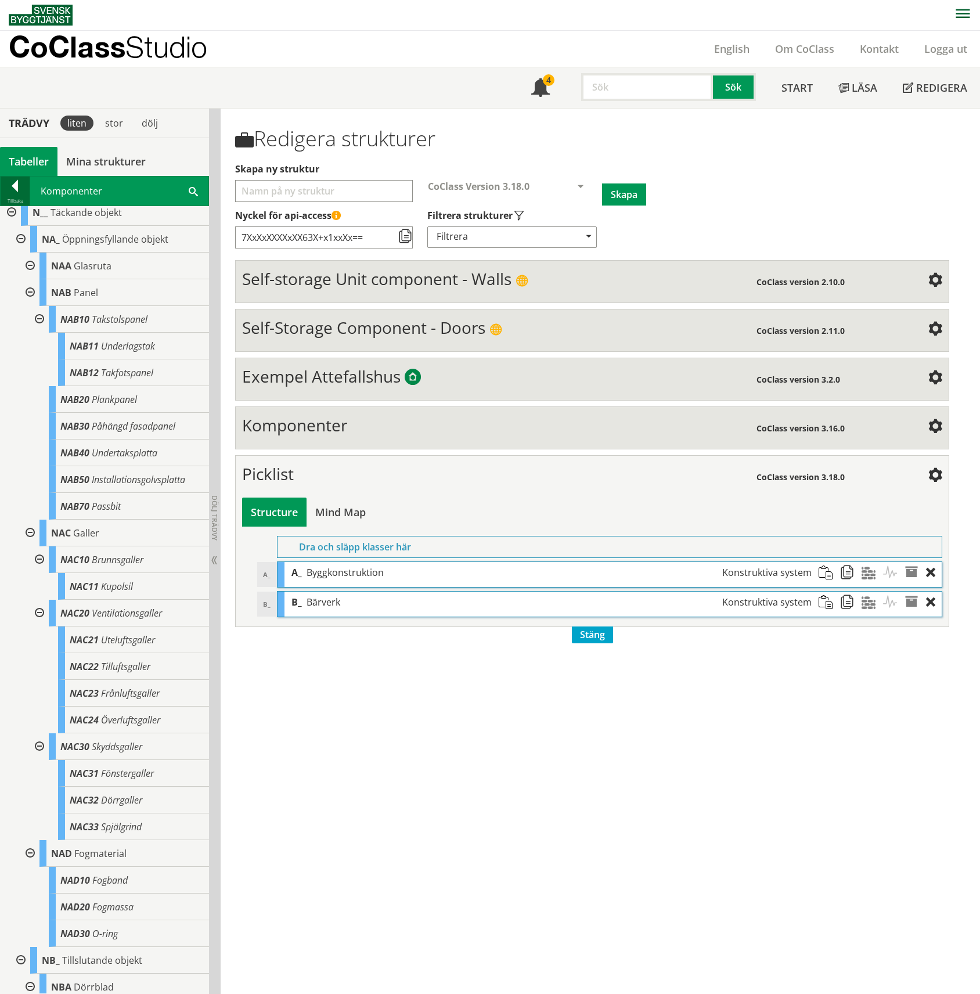
click at [19, 180] on div at bounding box center [15, 188] width 29 height 16
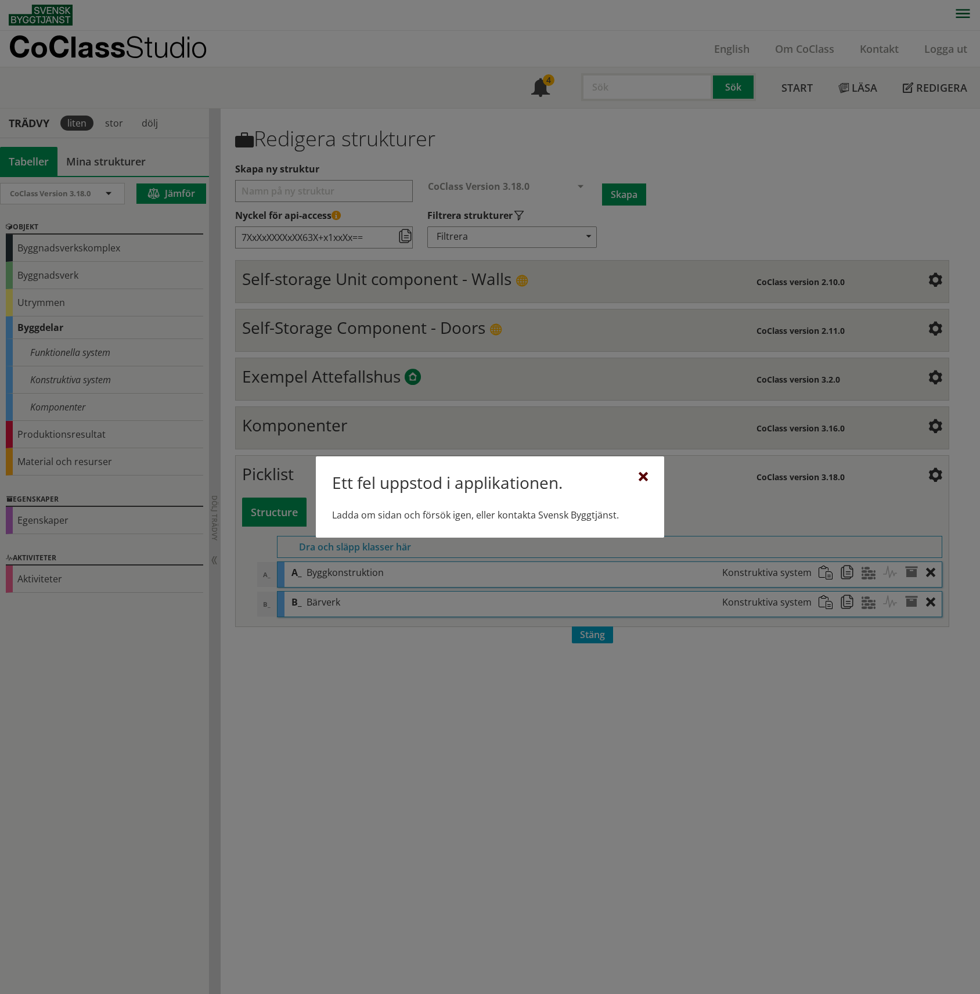
click at [363, 477] on div at bounding box center [643, 477] width 9 height 9
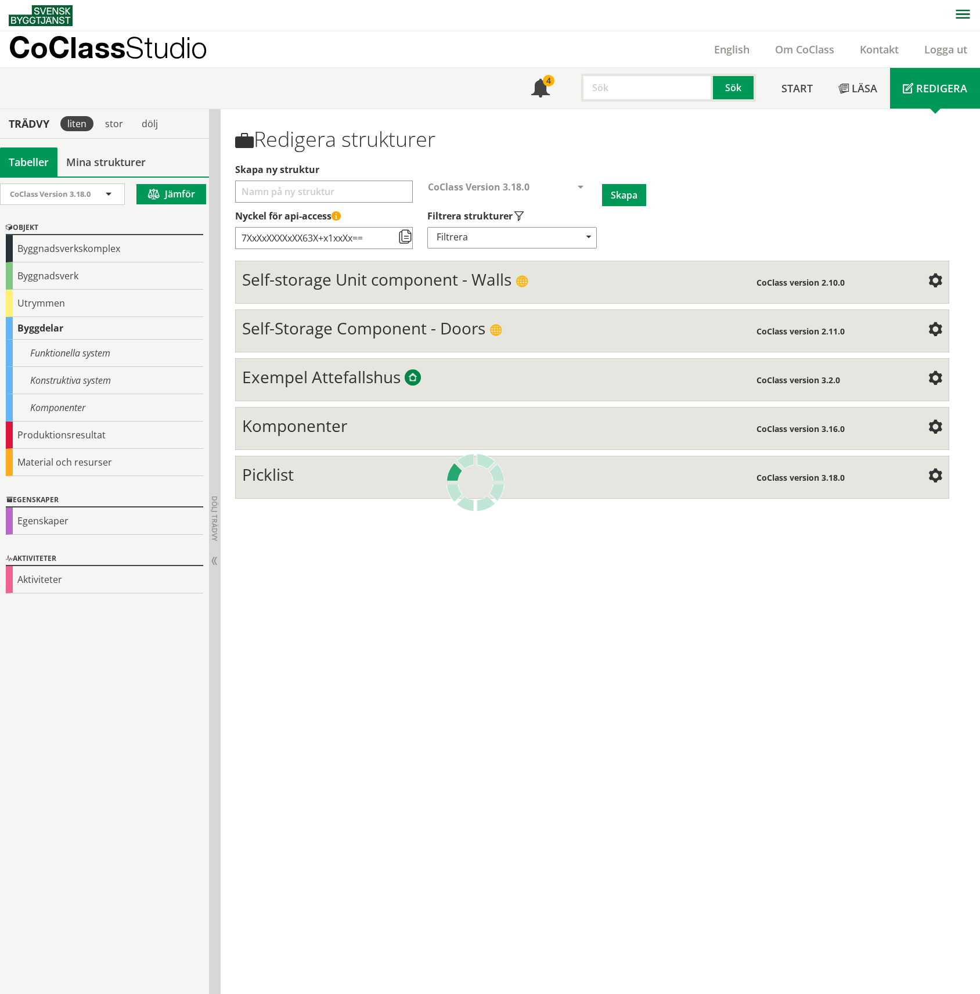
scroll to position [1, 0]
click at [63, 386] on div "Konstruktiva system" at bounding box center [104, 379] width 197 height 27
click at [72, 379] on div "Konstruktiva system" at bounding box center [104, 379] width 197 height 27
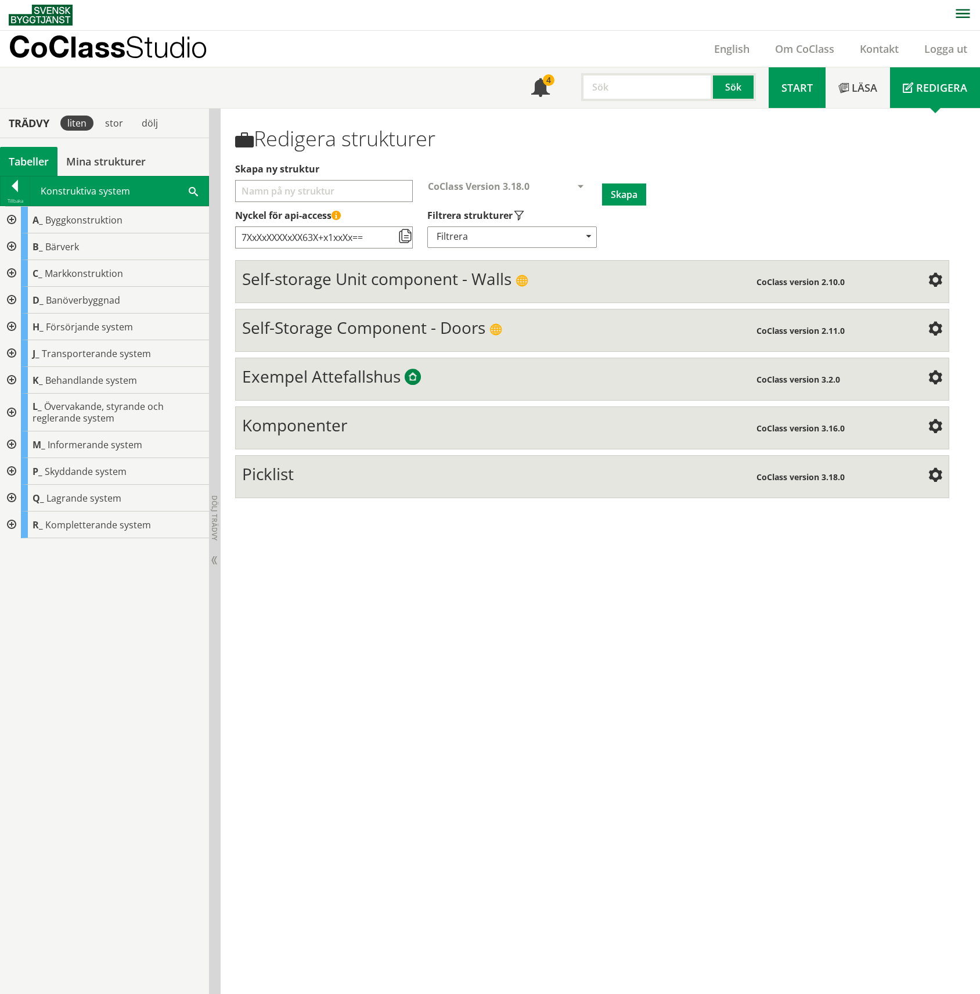
click at [798, 86] on span "Start" at bounding box center [796, 88] width 31 height 14
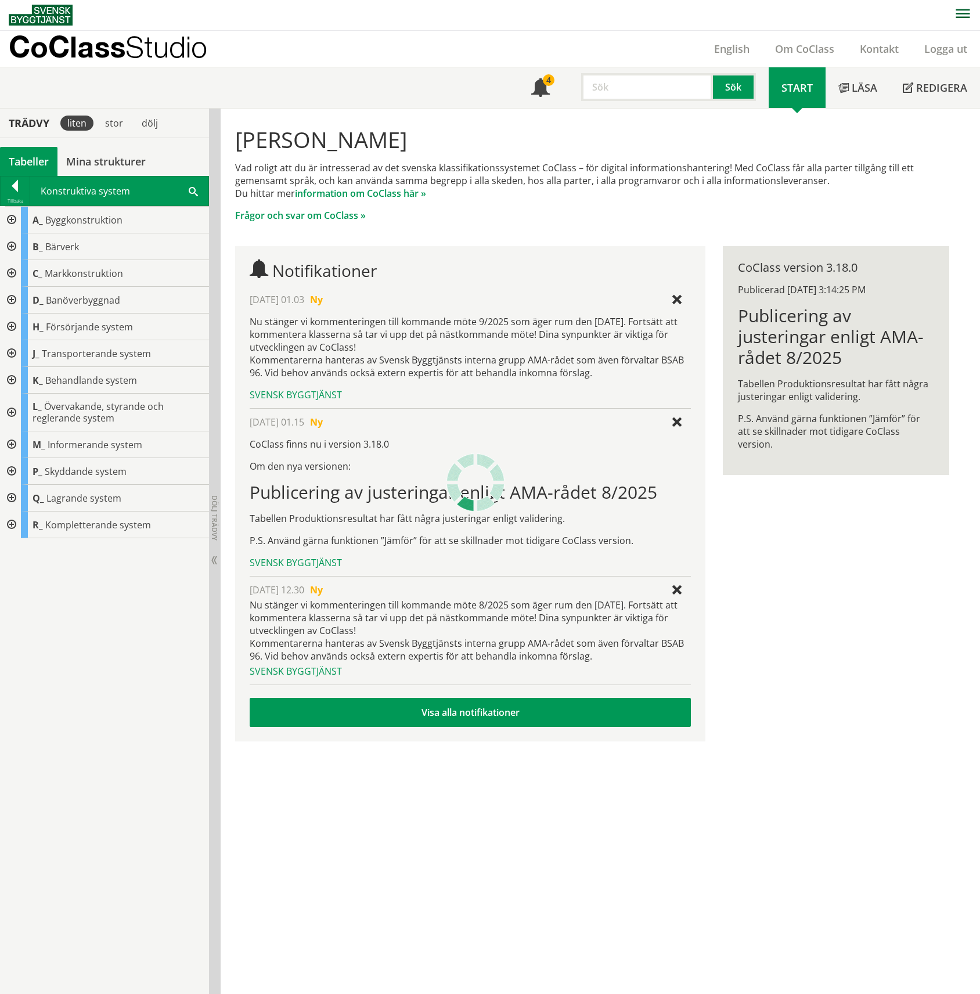
drag, startPoint x: 161, startPoint y: 634, endPoint x: 565, endPoint y: 925, distance: 498.4
click at [565, 927] on div "Hej Robert Åkesson Vad roligt att du är intresserad av det svenska klassifikati…" at bounding box center [600, 551] width 759 height 885
drag, startPoint x: 218, startPoint y: 477, endPoint x: 534, endPoint y: 848, distance: 487.7
click at [539, 848] on div "Trädvy liten stor dölj Tabeller Mina strukturer CoClass Version 3.18.0" at bounding box center [490, 551] width 980 height 885
drag, startPoint x: 514, startPoint y: 816, endPoint x: 619, endPoint y: 844, distance: 108.6
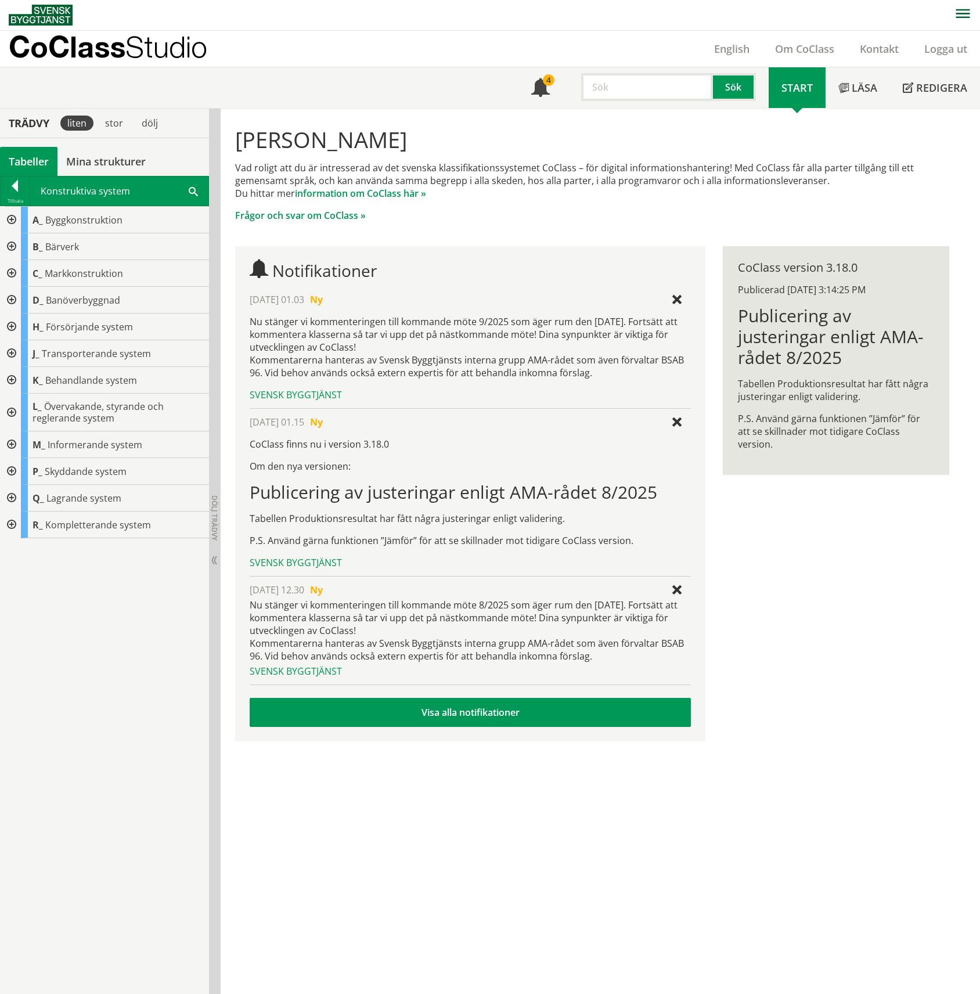
click at [516, 820] on div "Hej Robert Åkesson Vad roligt att du är intresserad av det svenska klassifikati…" at bounding box center [600, 551] width 759 height 885
click at [856, 110] on div "Hej Robert Åkesson Vad roligt att du är intresserad av det svenska klassifikati…" at bounding box center [592, 432] width 743 height 647
click at [855, 89] on span "Läsa" at bounding box center [865, 88] width 26 height 14
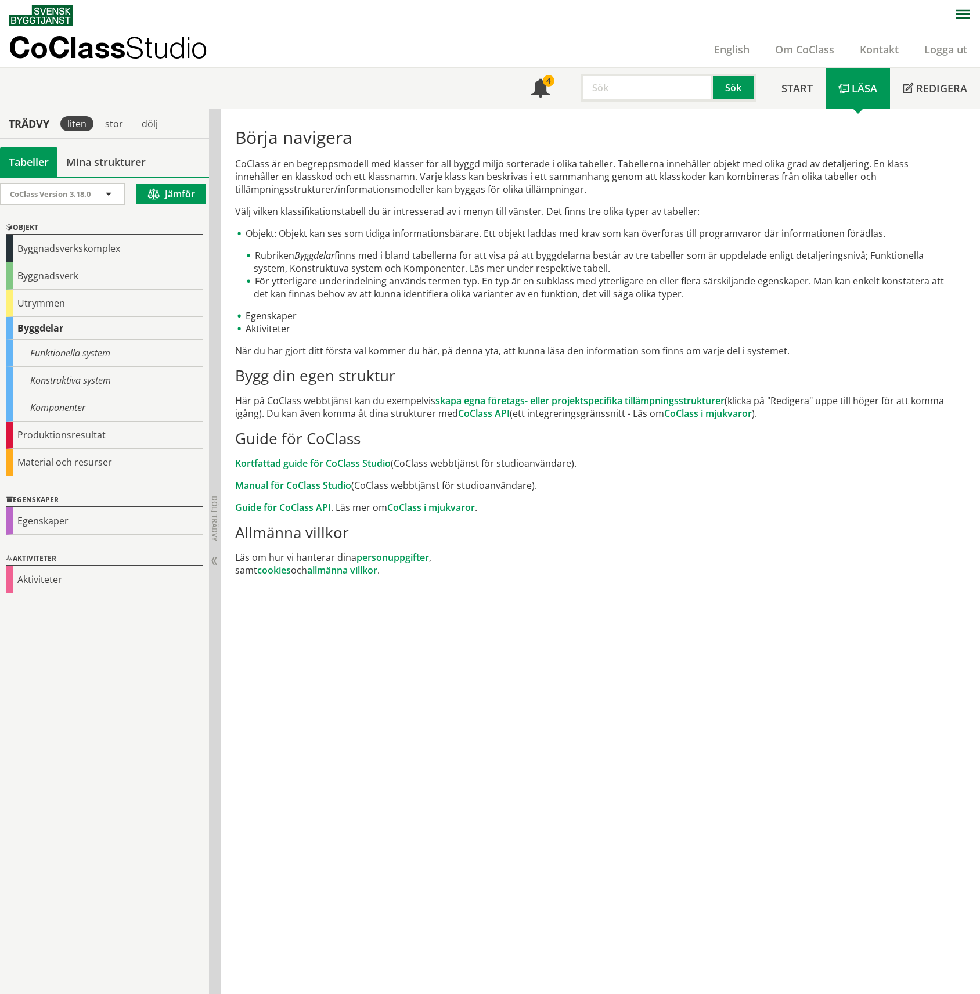
click at [365, 265] on li "Rubriken Byggdelar finns med i bland tabellerna för att visa på att byggdelarna…" at bounding box center [596, 262] width 704 height 26
drag, startPoint x: 634, startPoint y: 842, endPoint x: 665, endPoint y: 853, distance: 32.9
click at [634, 842] on div "Börja navigera CoClass är en begreppsmodell med klasser för all byggd miljö sor…" at bounding box center [600, 551] width 759 height 885
click at [56, 379] on div "Konstruktiva system" at bounding box center [104, 380] width 197 height 27
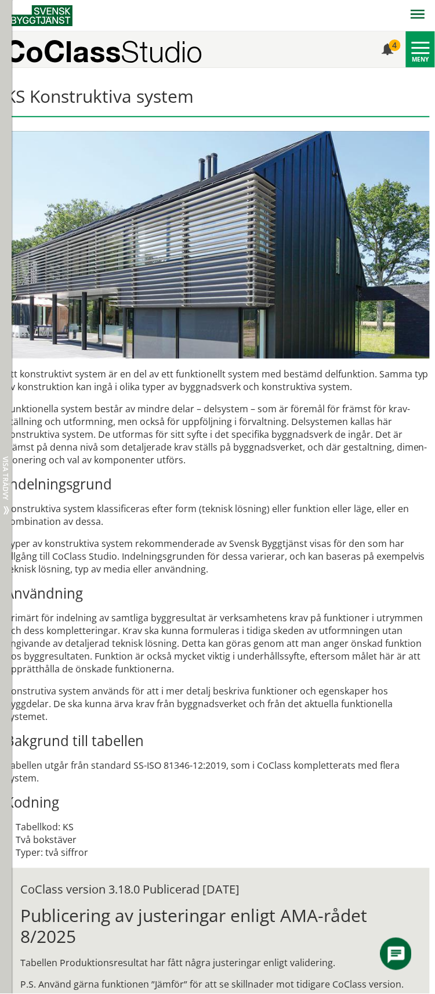
click at [7, 470] on span "Visa trädvy" at bounding box center [5, 479] width 7 height 44
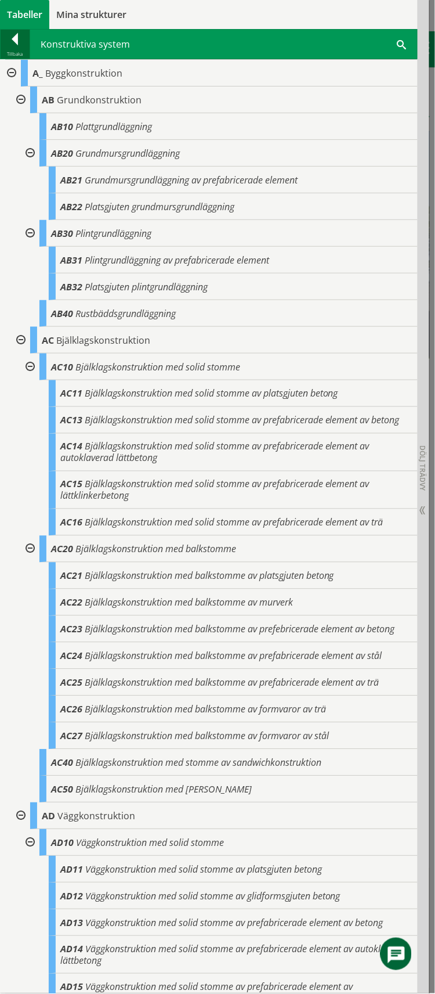
click at [15, 33] on div at bounding box center [15, 41] width 29 height 16
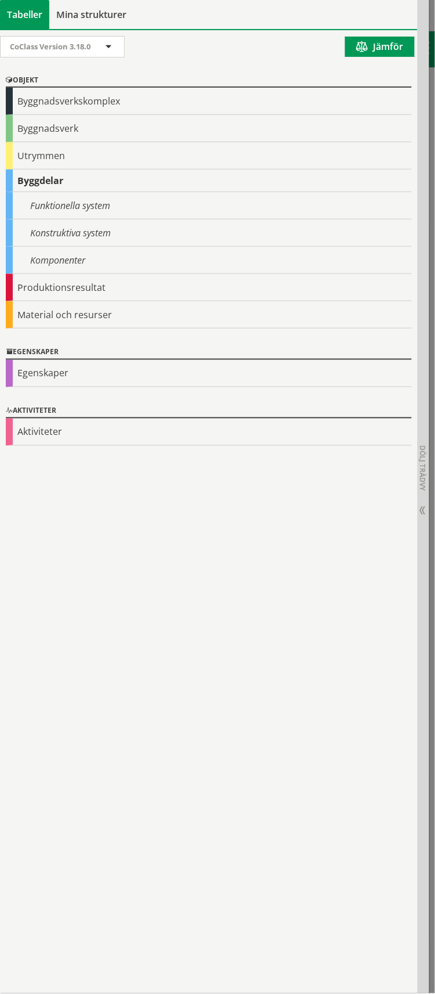
click at [54, 204] on div "Funktionella system" at bounding box center [209, 205] width 406 height 27
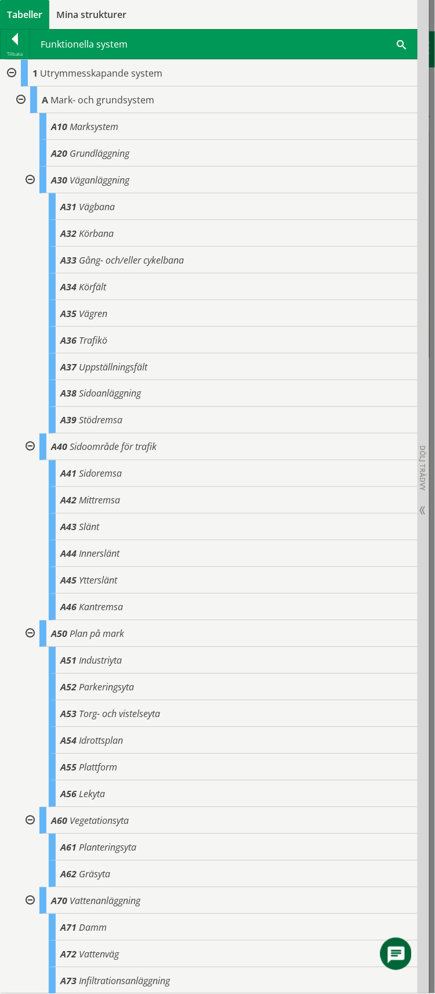
click at [21, 98] on div at bounding box center [19, 100] width 21 height 27
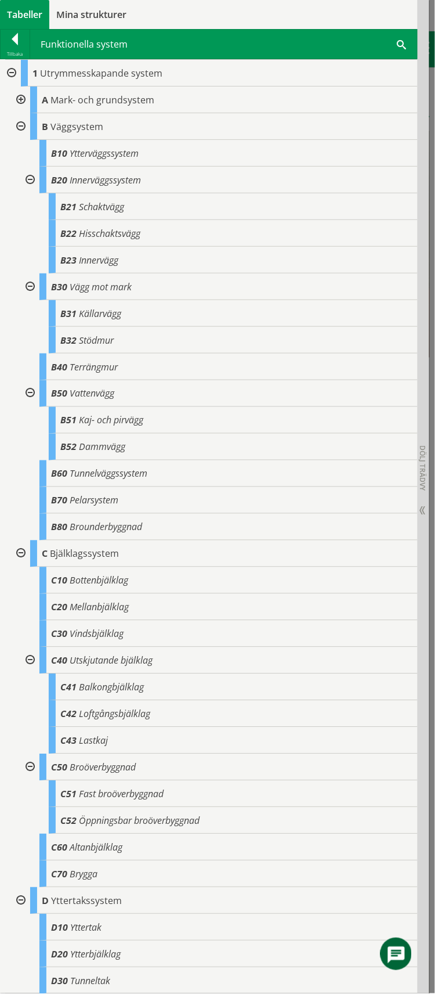
drag, startPoint x: 22, startPoint y: 117, endPoint x: 22, endPoint y: 127, distance: 9.3
click at [22, 121] on div at bounding box center [19, 126] width 21 height 27
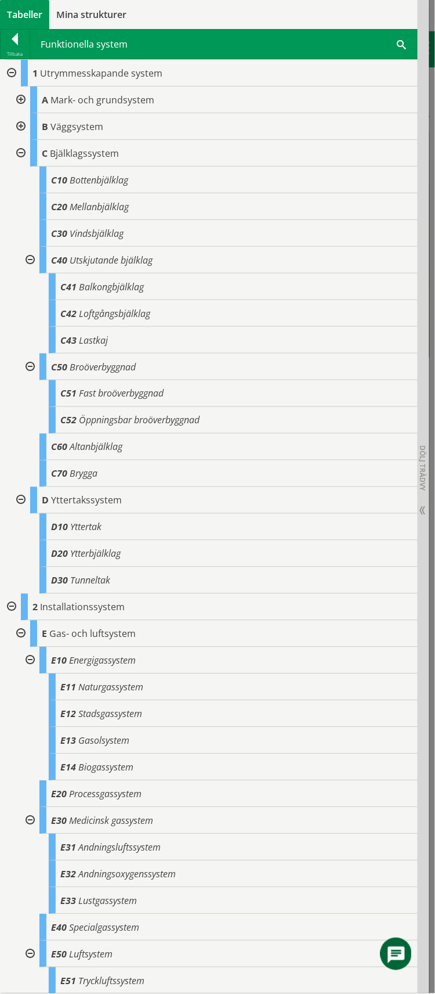
click at [24, 159] on div at bounding box center [19, 153] width 21 height 27
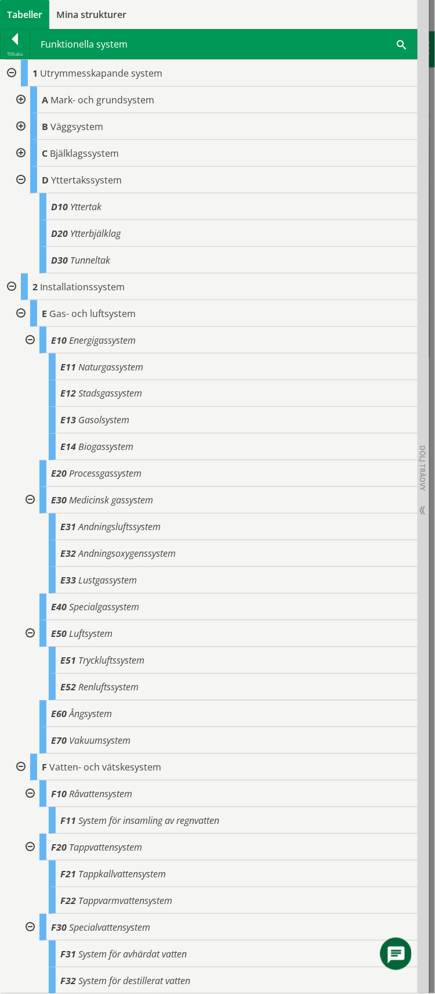
click at [26, 184] on div at bounding box center [19, 180] width 21 height 27
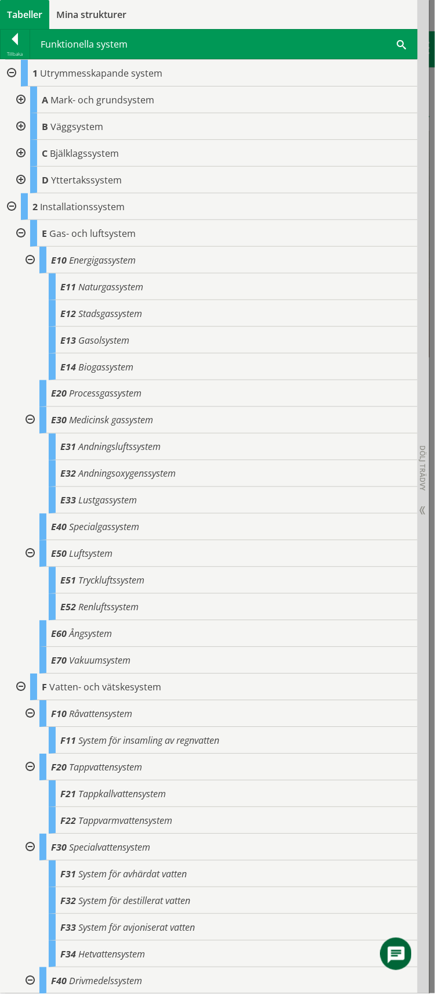
click at [33, 262] on div at bounding box center [29, 260] width 21 height 27
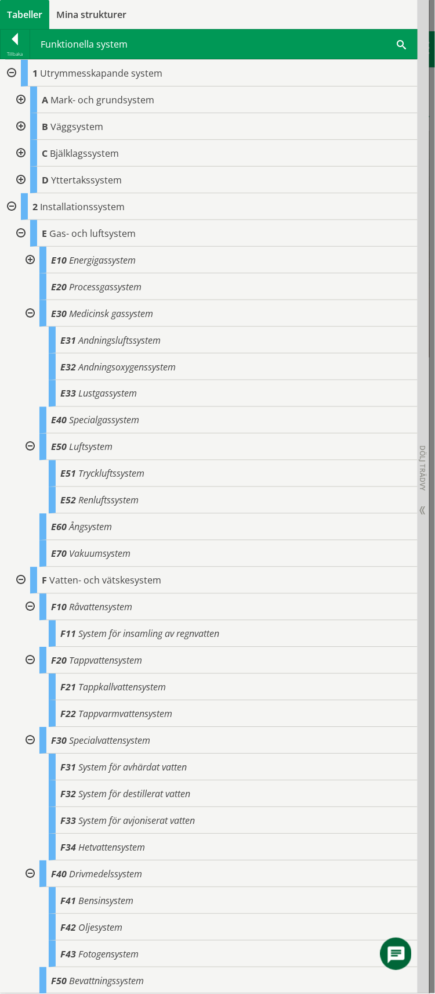
click at [17, 233] on div at bounding box center [19, 233] width 21 height 27
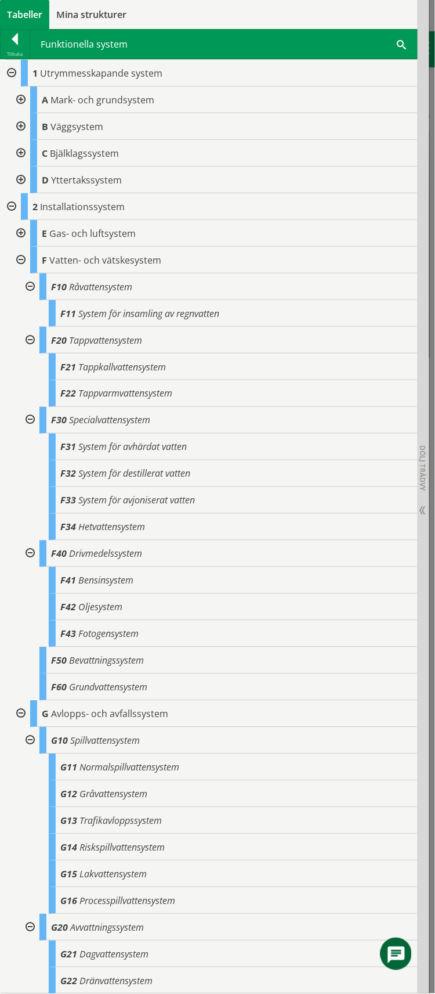
click at [28, 289] on div at bounding box center [29, 286] width 21 height 27
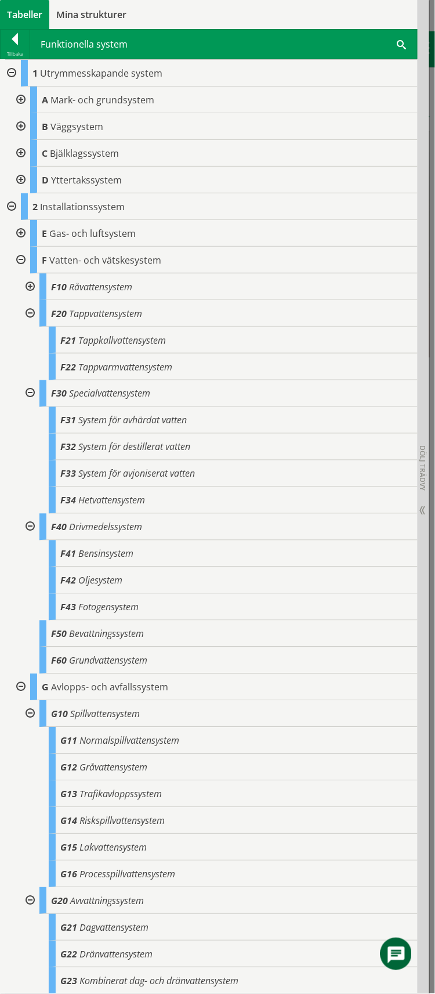
click at [19, 260] on div at bounding box center [19, 260] width 21 height 27
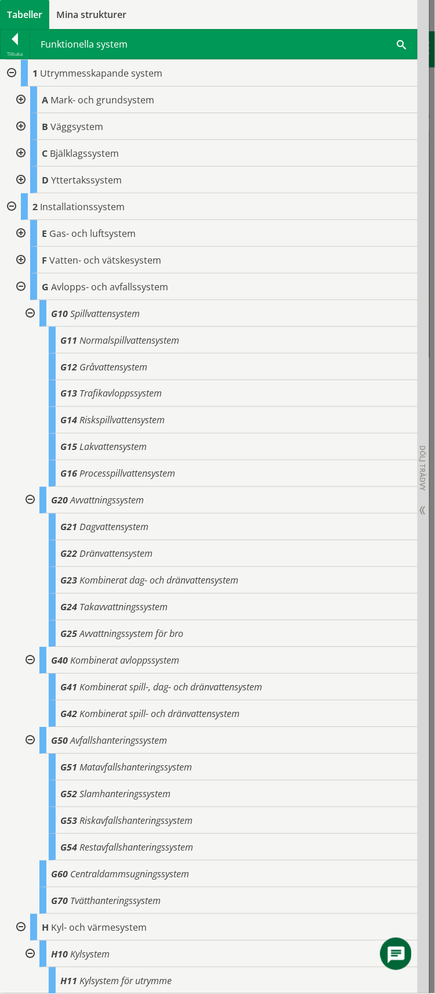
click at [34, 314] on div at bounding box center [29, 313] width 21 height 27
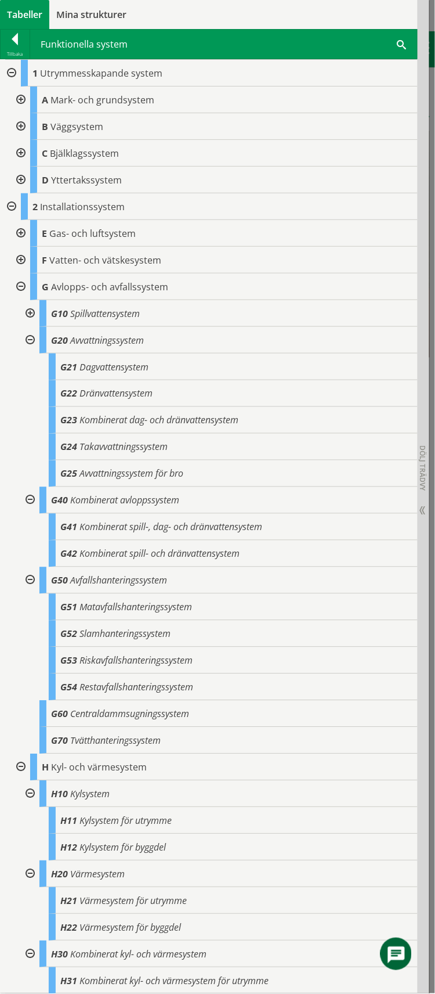
drag, startPoint x: 17, startPoint y: 289, endPoint x: 31, endPoint y: 363, distance: 74.9
click at [17, 293] on div at bounding box center [19, 286] width 21 height 27
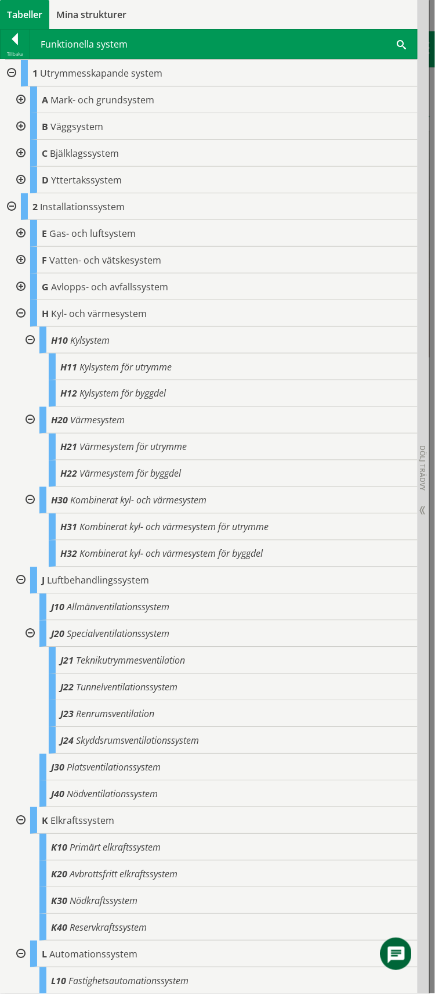
click at [24, 336] on div at bounding box center [29, 340] width 21 height 27
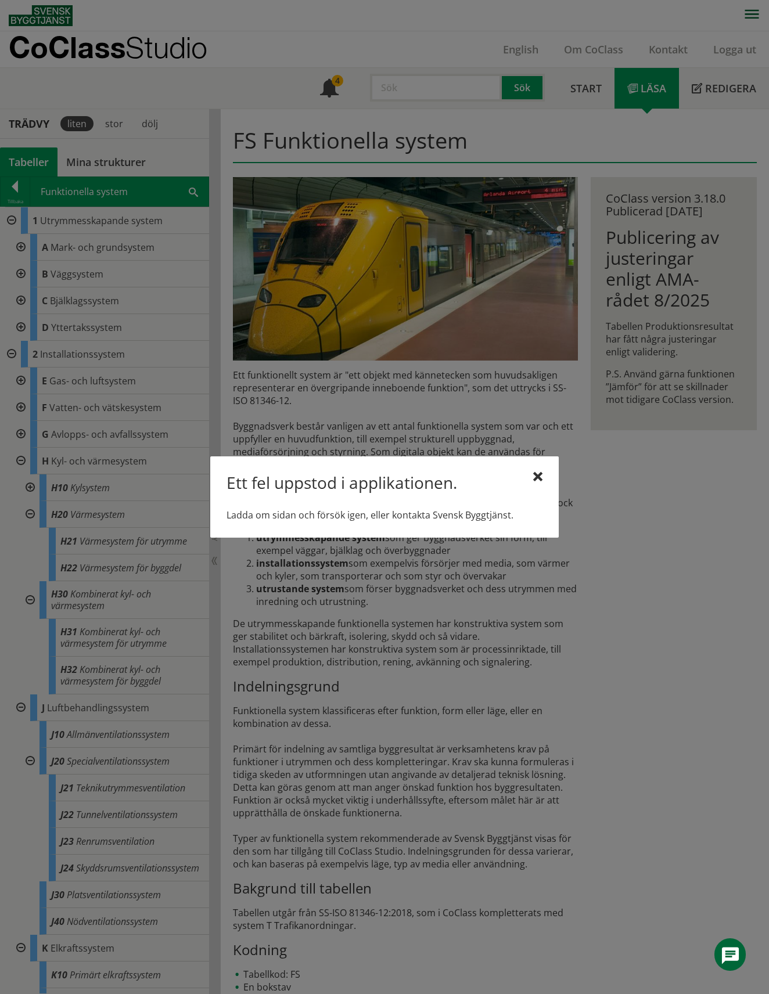
click at [530, 475] on div "Ett fel uppstod i applikationen." at bounding box center [384, 485] width 316 height 24
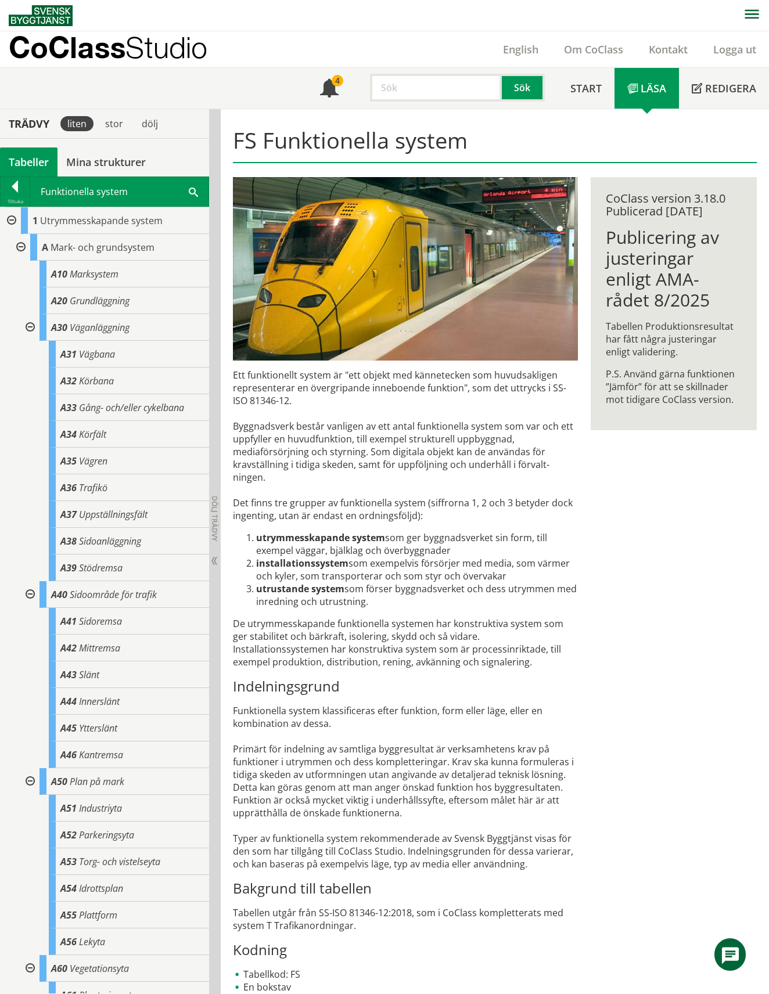
click at [9, 217] on div at bounding box center [10, 220] width 21 height 27
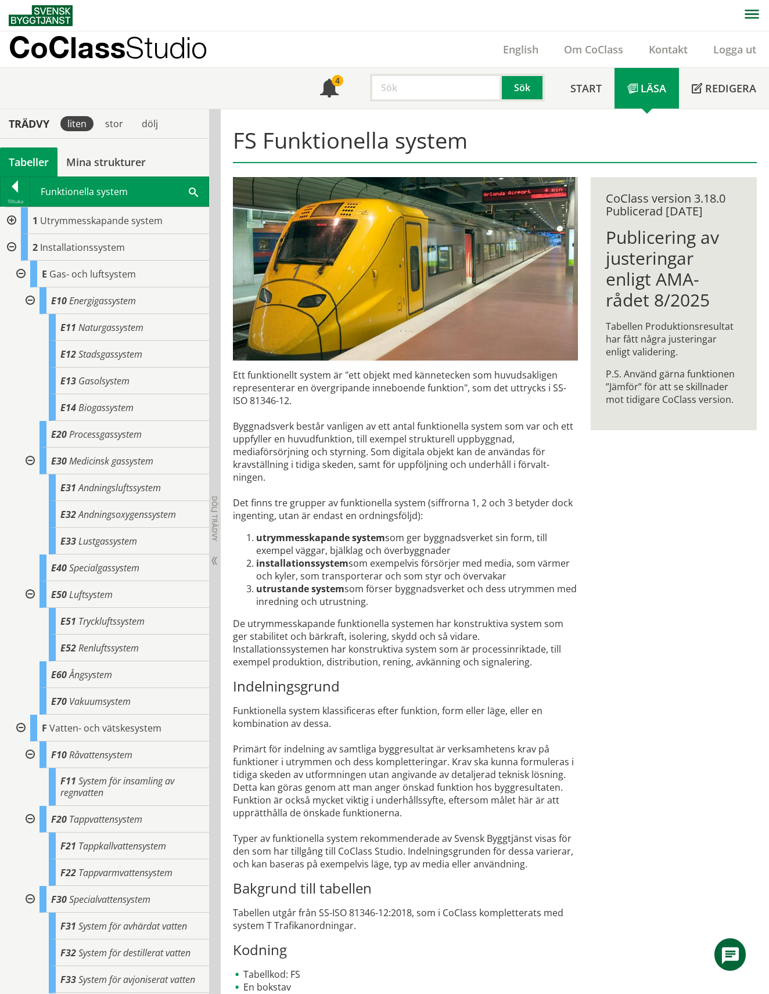
click at [15, 247] on div at bounding box center [10, 247] width 21 height 27
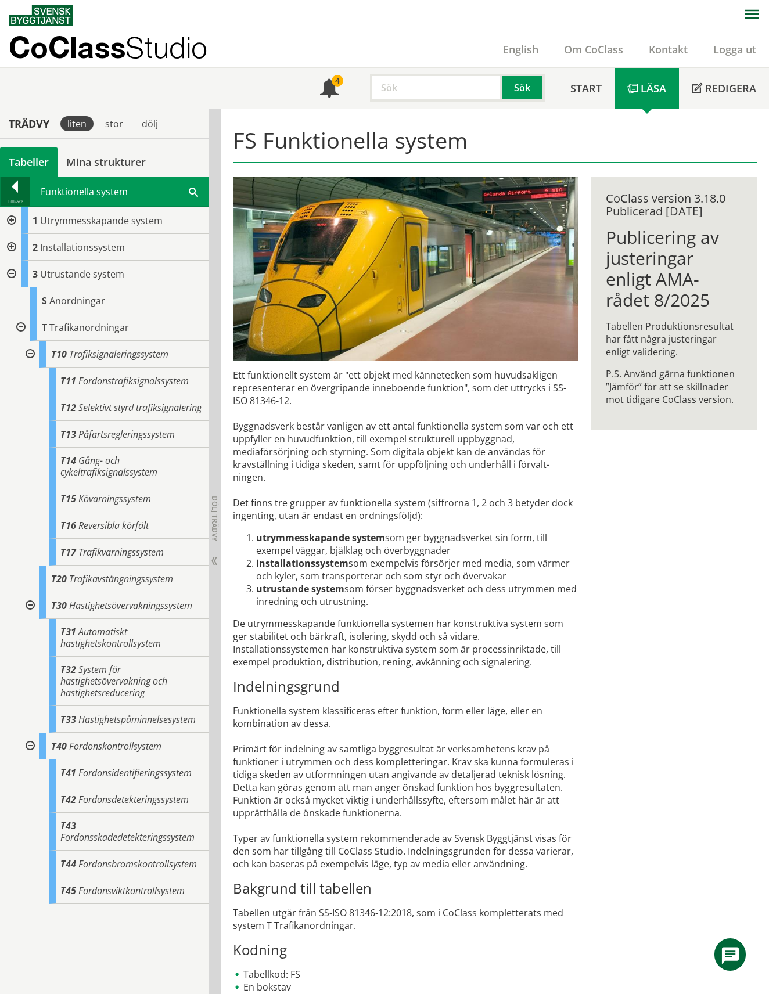
click at [9, 186] on div at bounding box center [15, 189] width 29 height 16
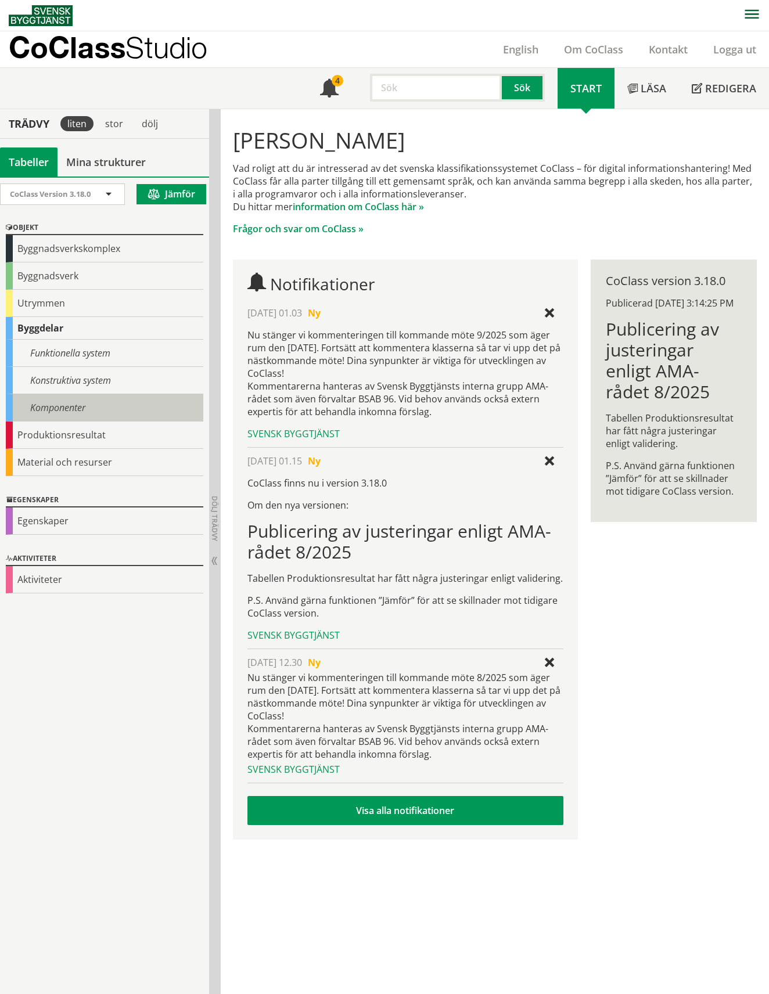
click at [96, 409] on div "Komponenter" at bounding box center [104, 407] width 197 height 27
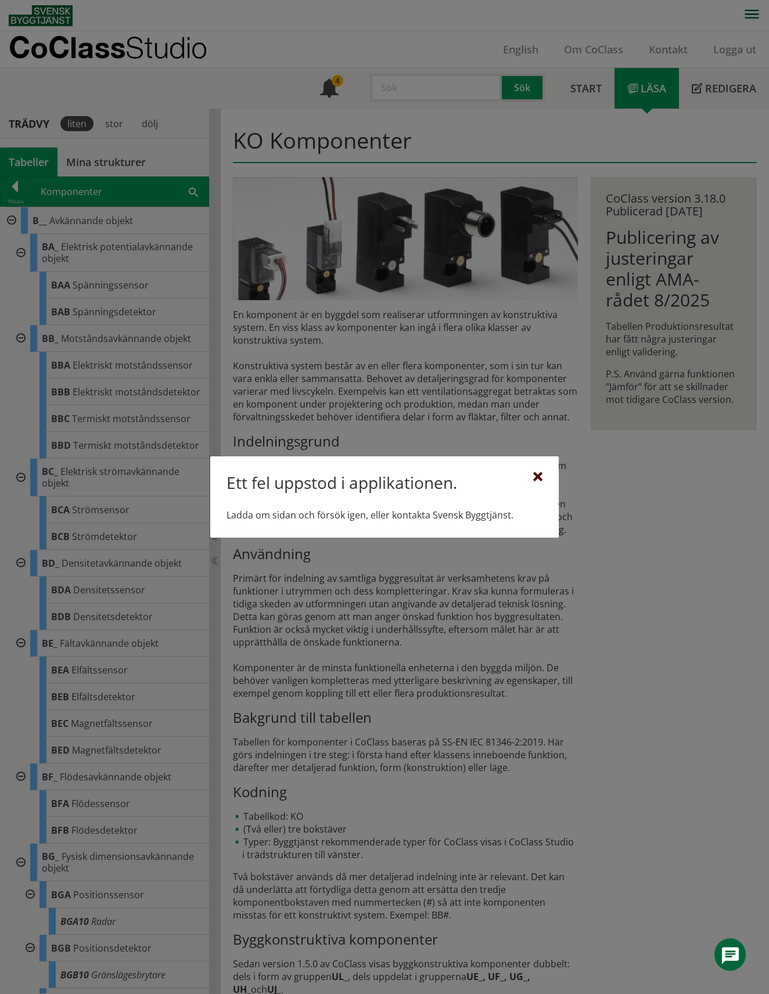
click at [538, 480] on div at bounding box center [537, 477] width 9 height 9
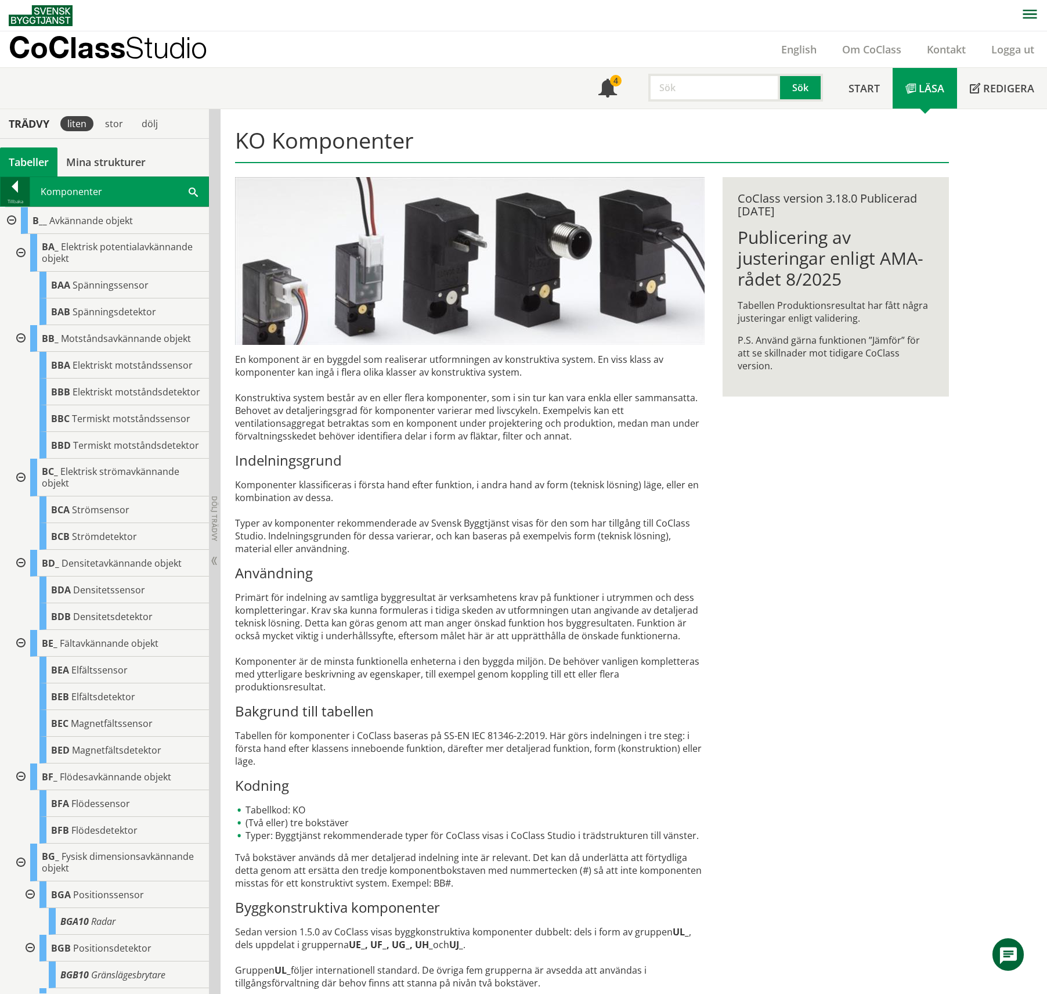
click at [14, 191] on div at bounding box center [15, 189] width 29 height 16
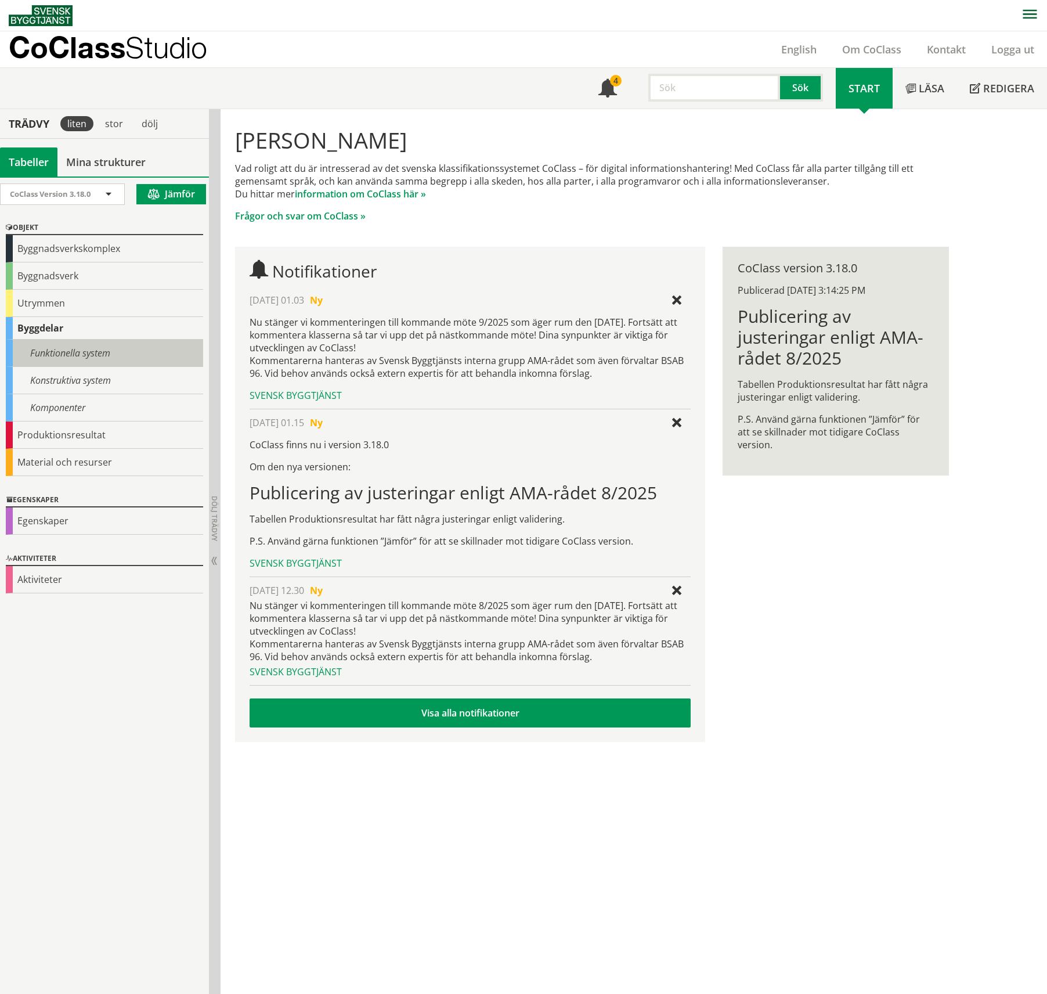
click at [64, 360] on div "Funktionella system" at bounding box center [104, 353] width 197 height 27
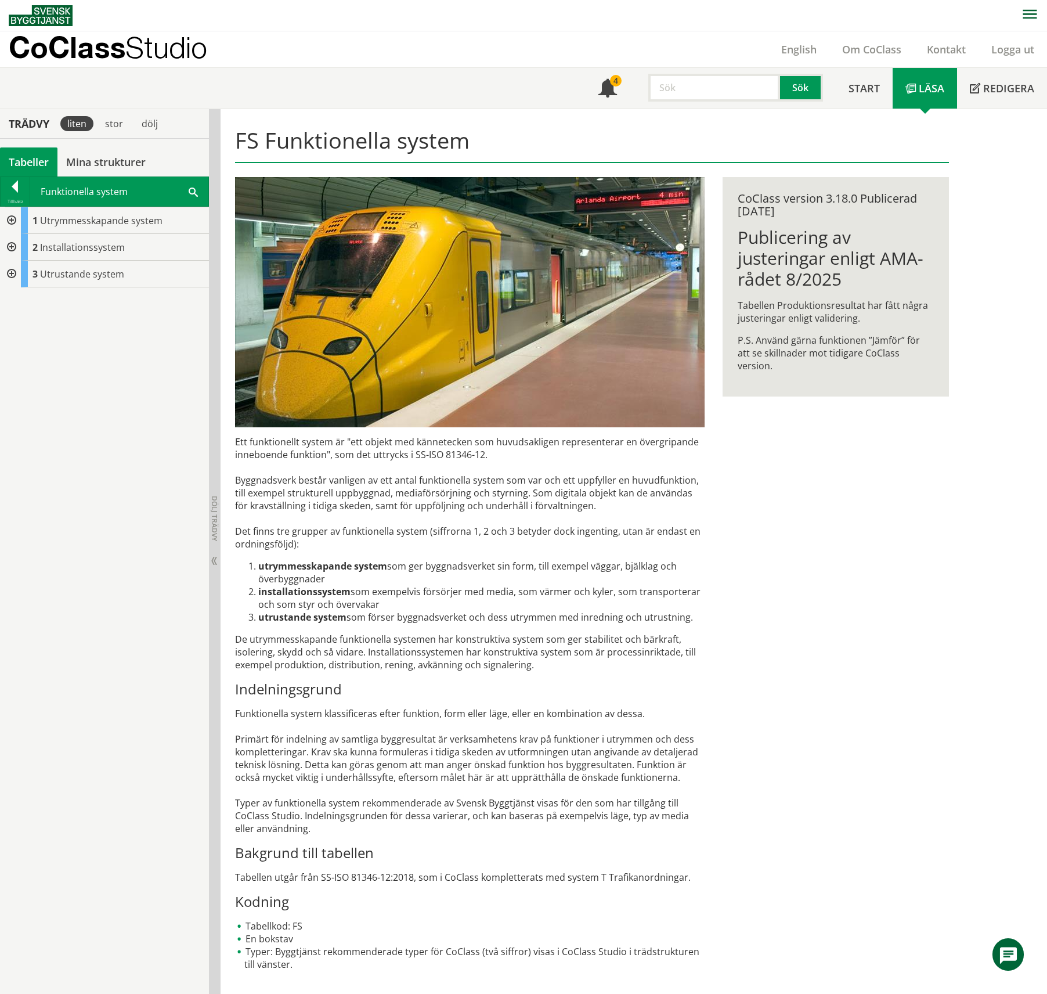
click at [768, 214] on div "FS Funktionella system Ett funktionellt system är "ett objekt med kännetecken s…" at bounding box center [634, 551] width 827 height 885
click at [21, 186] on div at bounding box center [15, 189] width 29 height 16
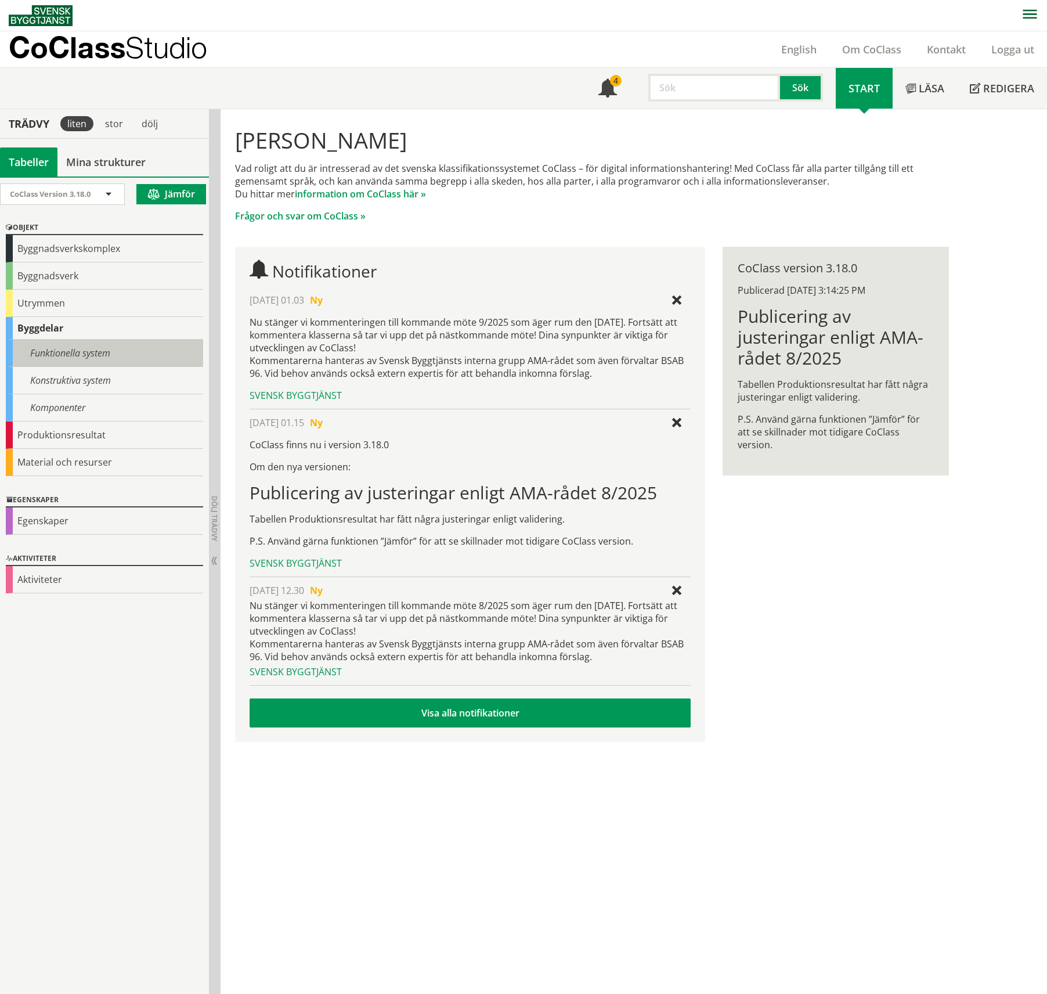
click at [77, 363] on div "Funktionella system" at bounding box center [104, 353] width 197 height 27
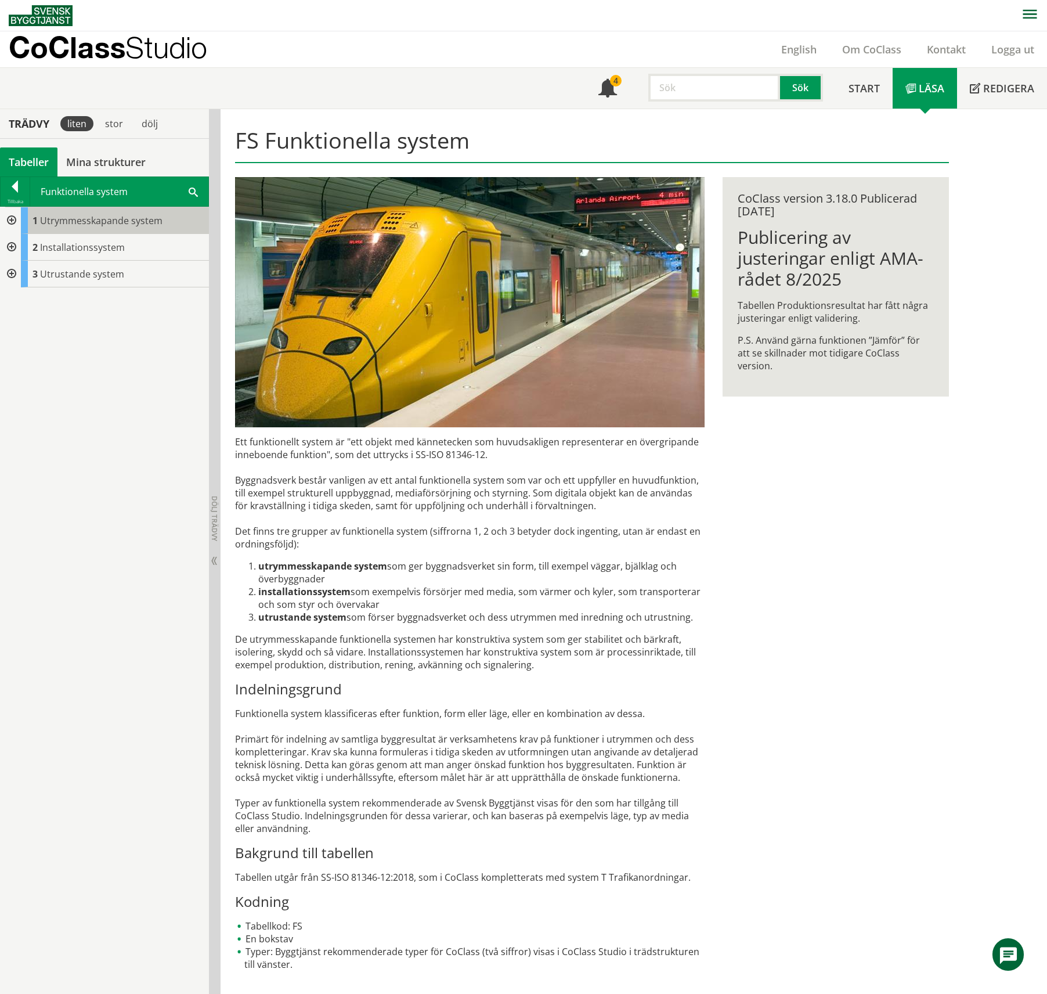
click at [52, 225] on span "Utrymmesskapande system" at bounding box center [101, 220] width 123 height 13
click at [55, 188] on div "Funktionella system Sök" at bounding box center [119, 191] width 178 height 29
click at [518, 651] on div "Ett funktionellt system är "ett objekt med kännetecken som huvudsakligen repres…" at bounding box center [470, 702] width 470 height 535
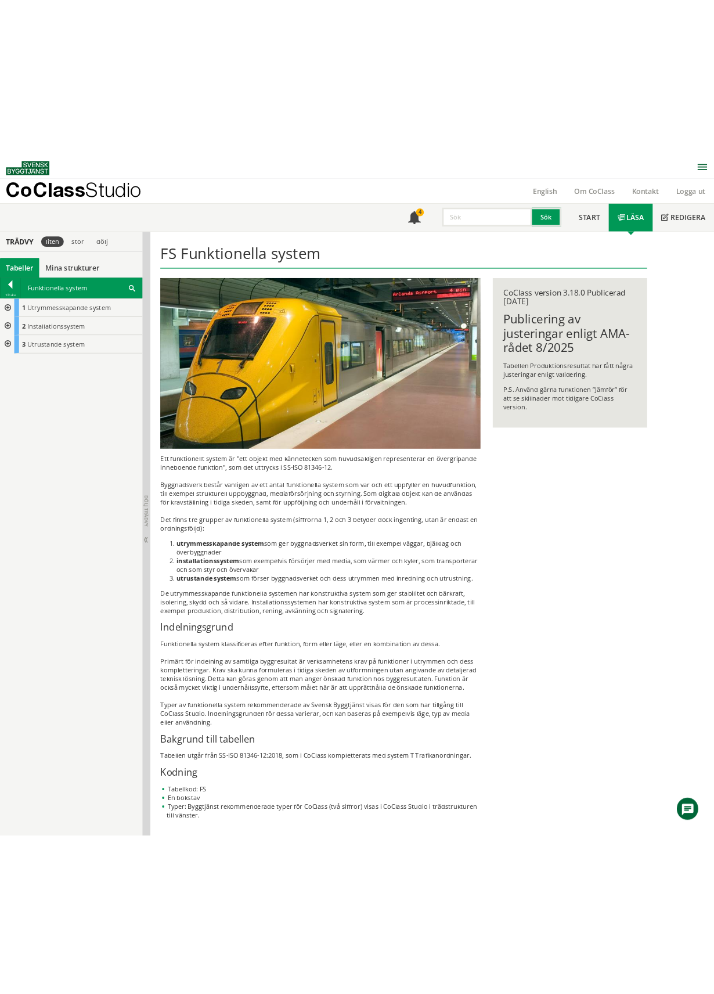
scroll to position [1, 0]
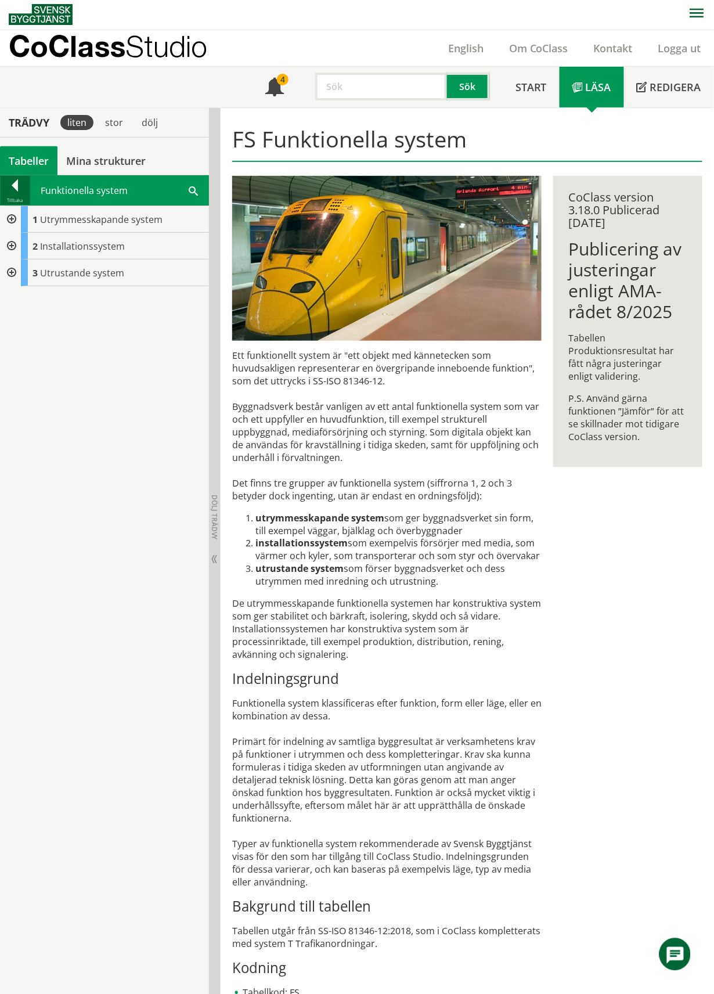
click at [15, 189] on div at bounding box center [15, 187] width 29 height 16
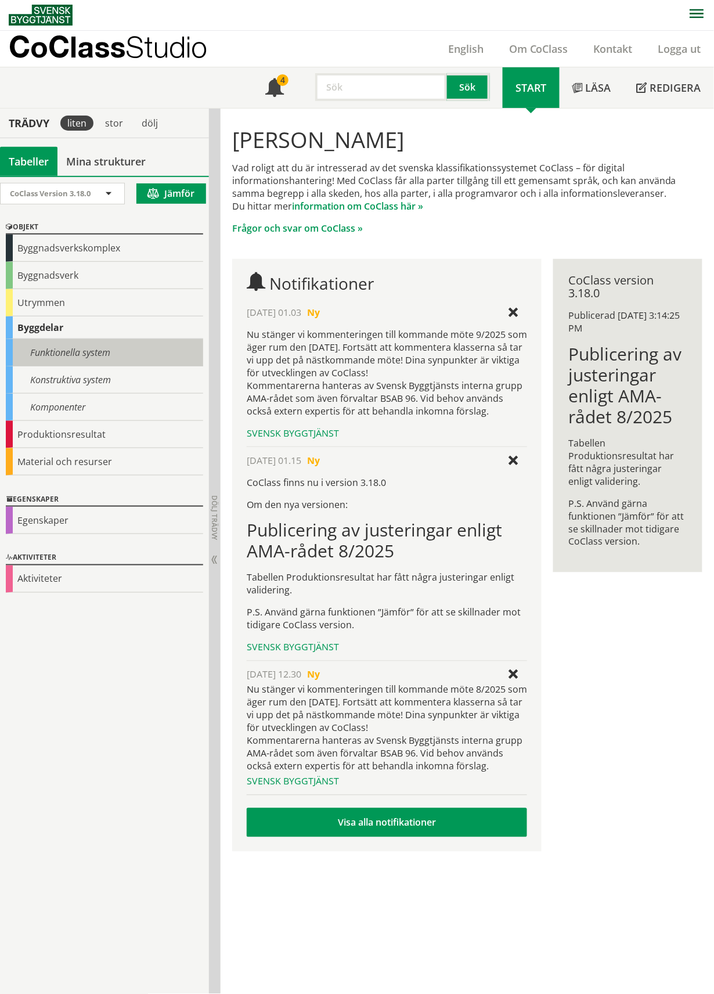
click at [82, 361] on div "Funktionella system" at bounding box center [104, 352] width 197 height 27
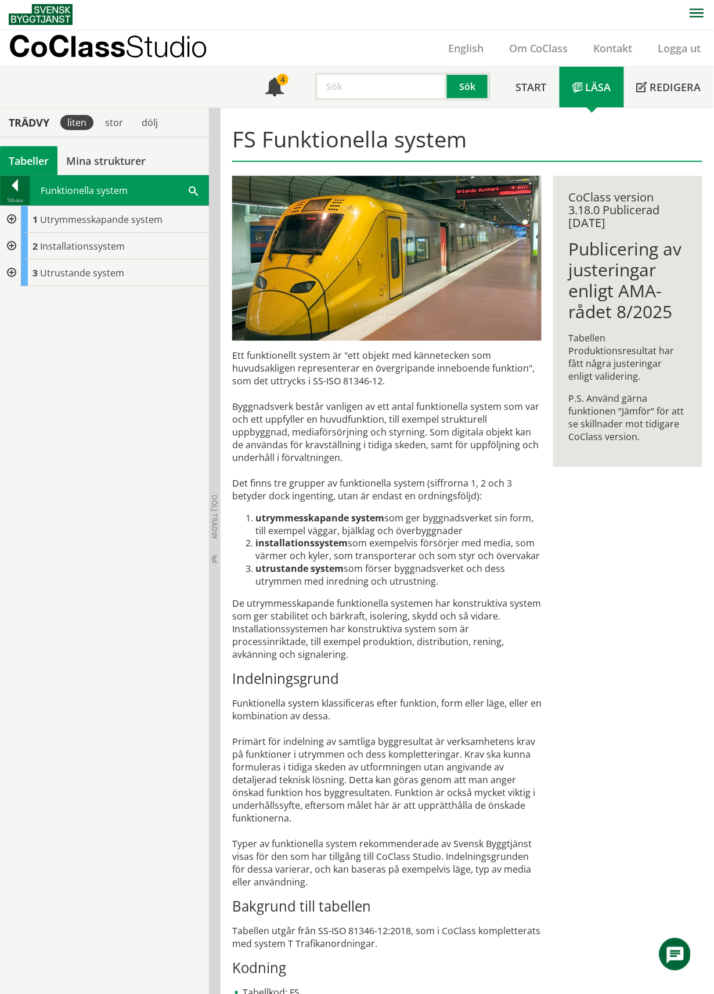
click at [12, 184] on div at bounding box center [15, 187] width 29 height 16
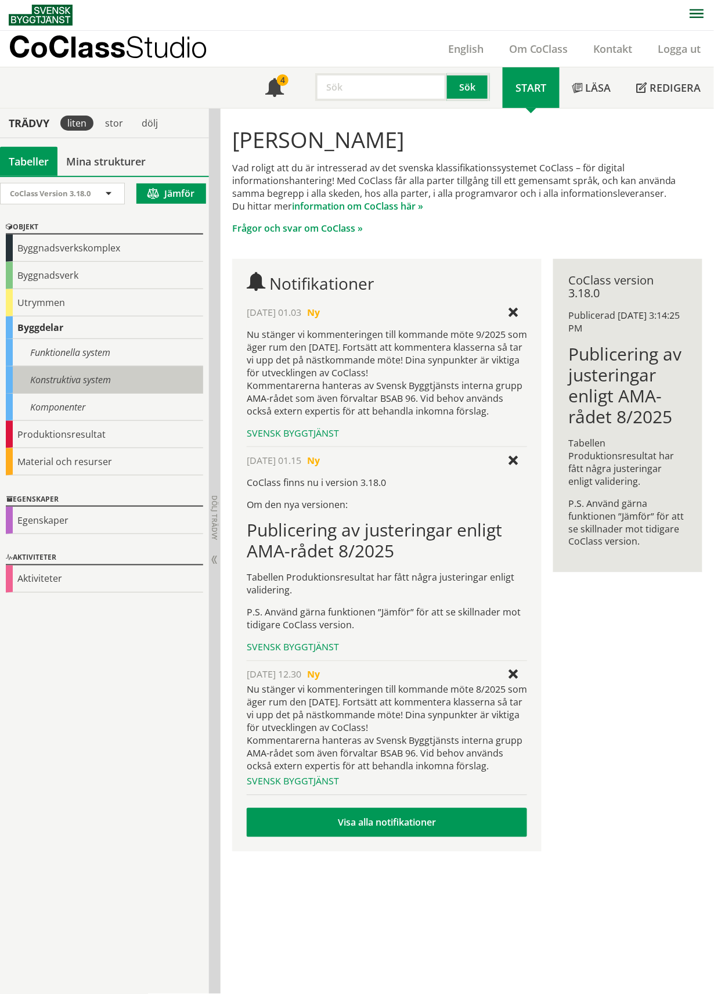
click at [43, 391] on div "Konstruktiva system" at bounding box center [104, 379] width 197 height 27
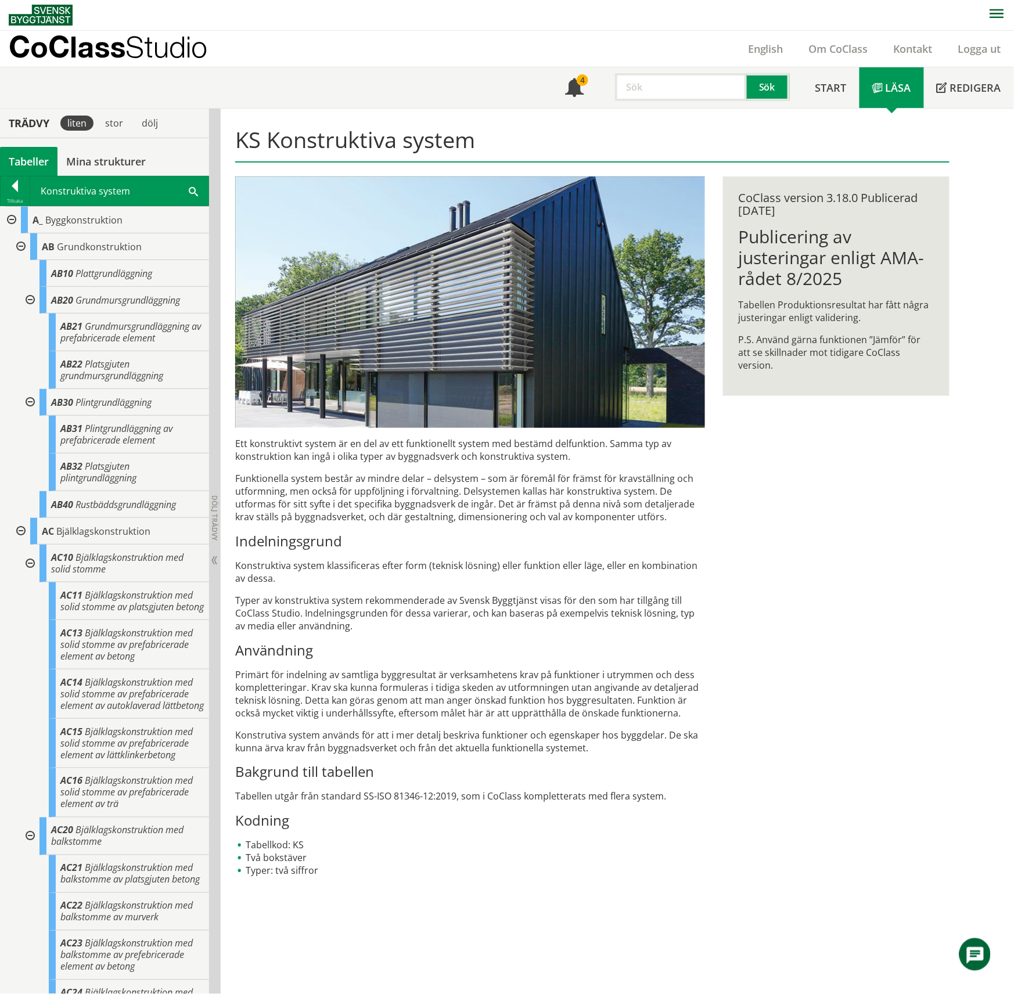
click at [545, 639] on div "Ett konstruktivt system är en del av ett funktionellt system med bestämd delfun…" at bounding box center [470, 657] width 470 height 440
click at [682, 723] on div "Ett konstruktivt system är en del av ett funktionellt system med bestämd delfun…" at bounding box center [470, 657] width 470 height 440
click at [611, 716] on p "Primärt för indelning av samtliga byggresultat är verksamhetens krav på funktio…" at bounding box center [470, 693] width 470 height 51
click at [49, 195] on div "Konstruktiva system Sök" at bounding box center [119, 190] width 178 height 29
click at [12, 189] on div at bounding box center [15, 188] width 29 height 16
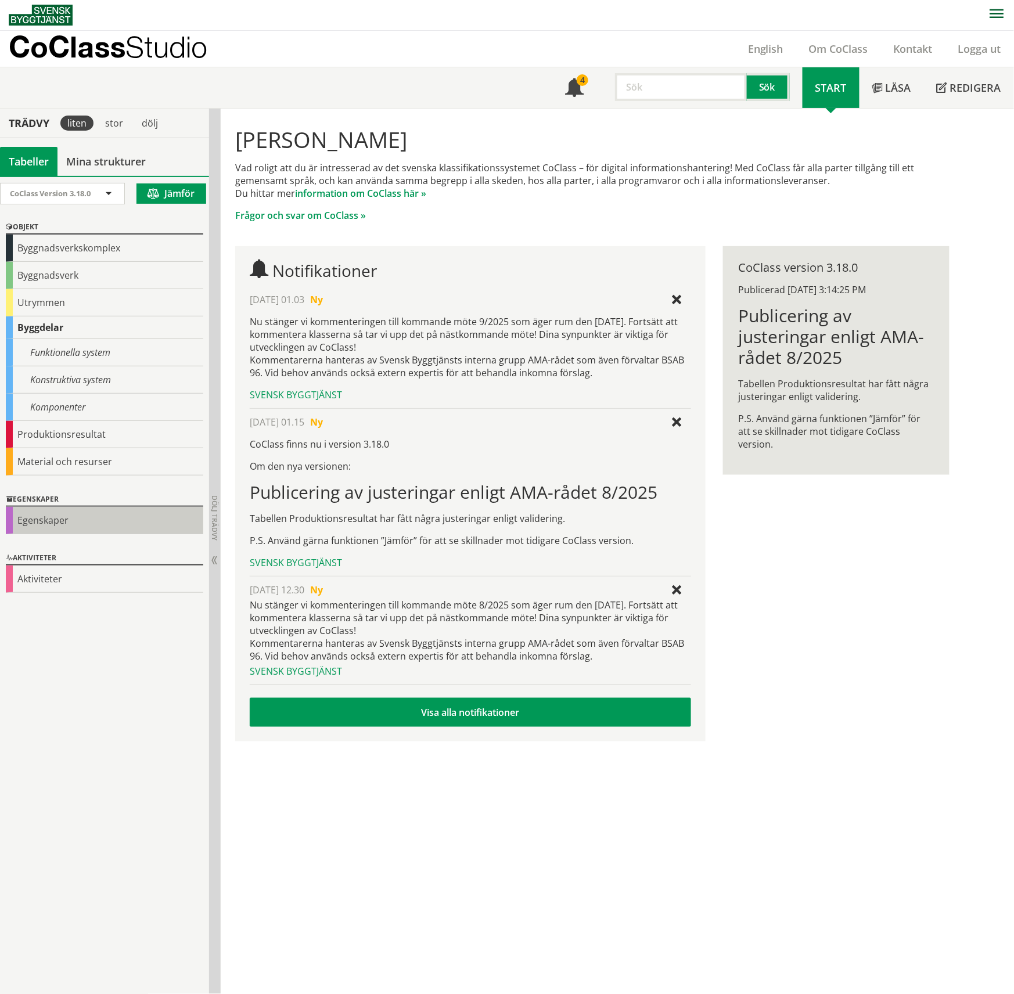
click at [64, 525] on div "Egenskaper" at bounding box center [104, 520] width 197 height 27
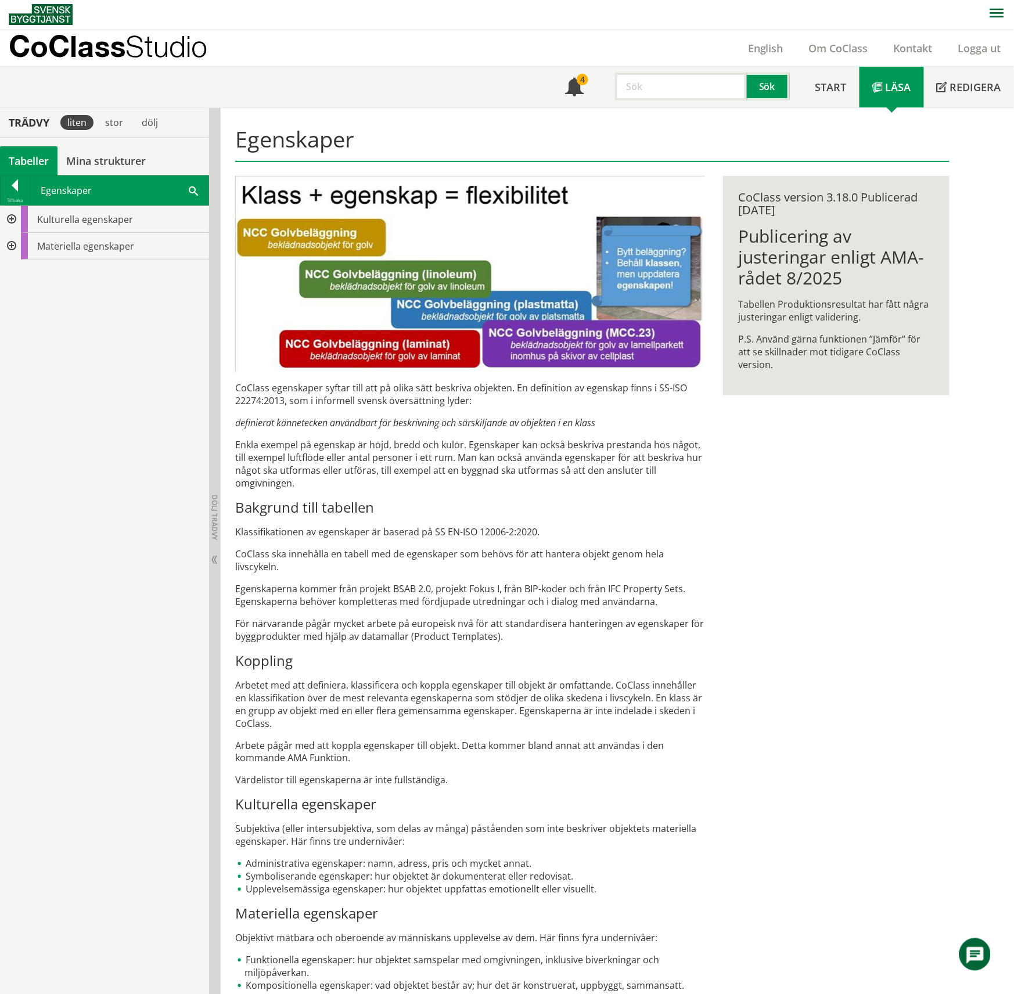
click at [521, 559] on p "CoClass ska innehålla en tabell med de egenskaper som behövs för att hantera ob…" at bounding box center [470, 560] width 470 height 26
click at [205, 546] on div "Kulturella egenskaper Materiella egenskaper" at bounding box center [104, 600] width 209 height 788
click at [477, 739] on p "Arbete pågår med att koppla egenskaper till objekt. Detta kommer bland annat at…" at bounding box center [470, 752] width 470 height 26
click at [7, 249] on div at bounding box center [10, 246] width 21 height 27
click at [499, 554] on p "CoClass ska innehålla en tabell med de egenskaper som behövs för att hantera ob…" at bounding box center [470, 560] width 470 height 26
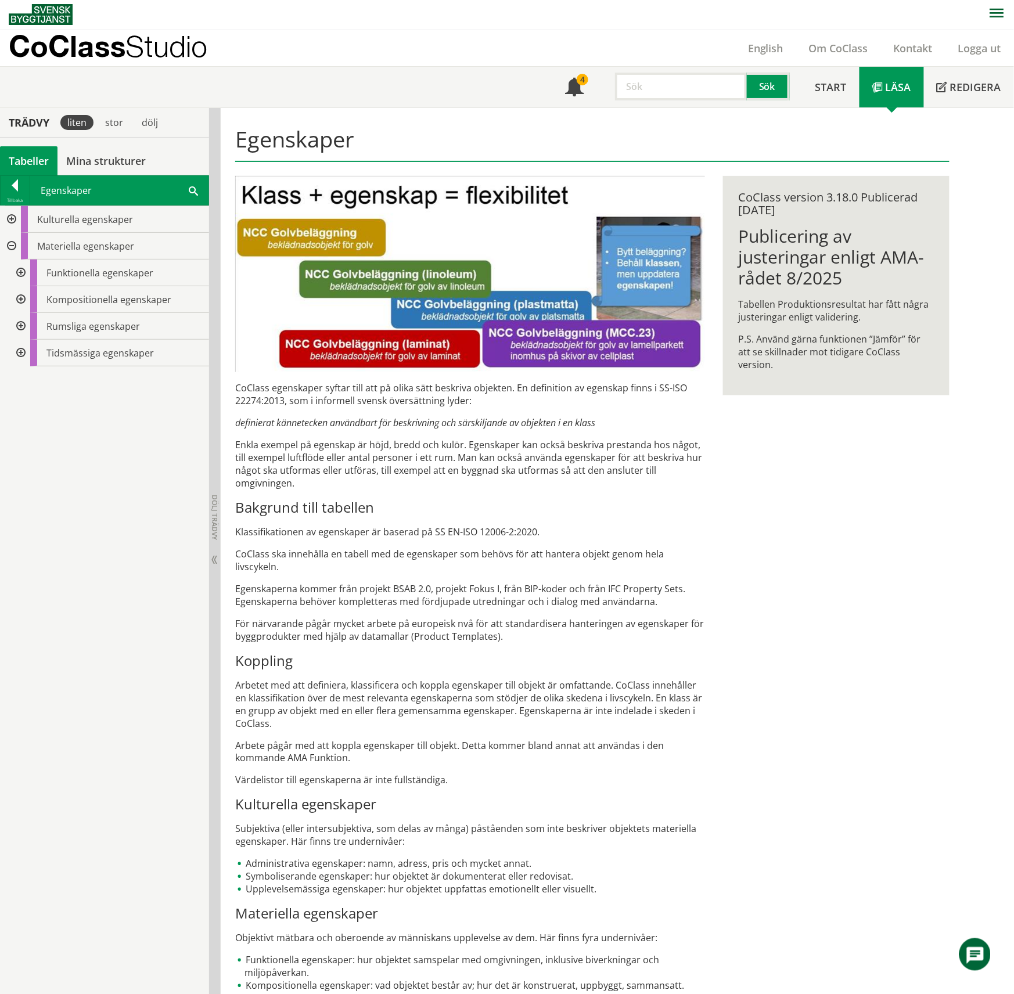
click at [546, 713] on p "Arbetet med att definiera, klassificera och koppla egenskaper till objekt är om…" at bounding box center [470, 704] width 470 height 51
click at [166, 435] on div "Kulturella egenskaper Materiella egenskaper Funktionella egenskaper Komposition…" at bounding box center [104, 600] width 209 height 788
click at [363, 593] on p "Egenskaperna kommer från projekt BSAB 2.0, projekt Fokus I, från BIP-koder och …" at bounding box center [470, 595] width 470 height 26
click at [17, 297] on div at bounding box center [19, 299] width 21 height 27
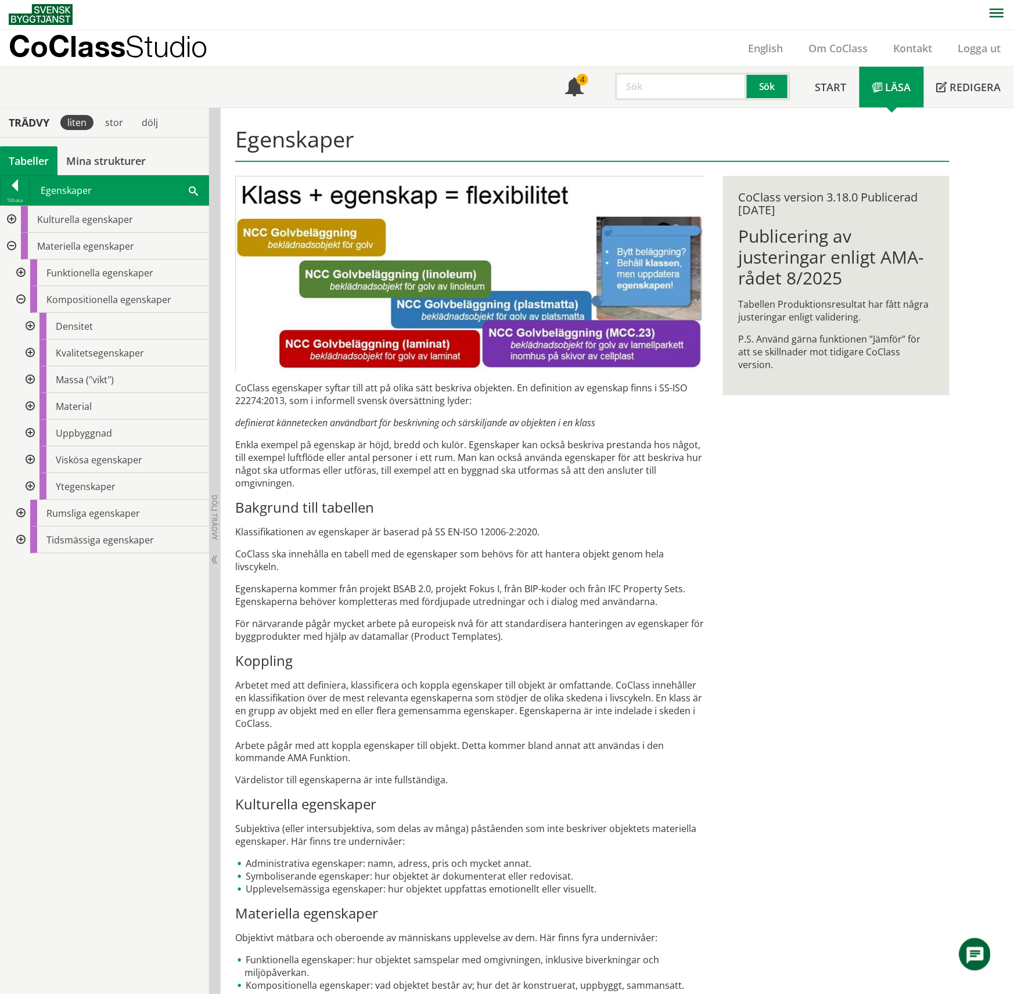
click at [30, 400] on div at bounding box center [29, 406] width 21 height 27
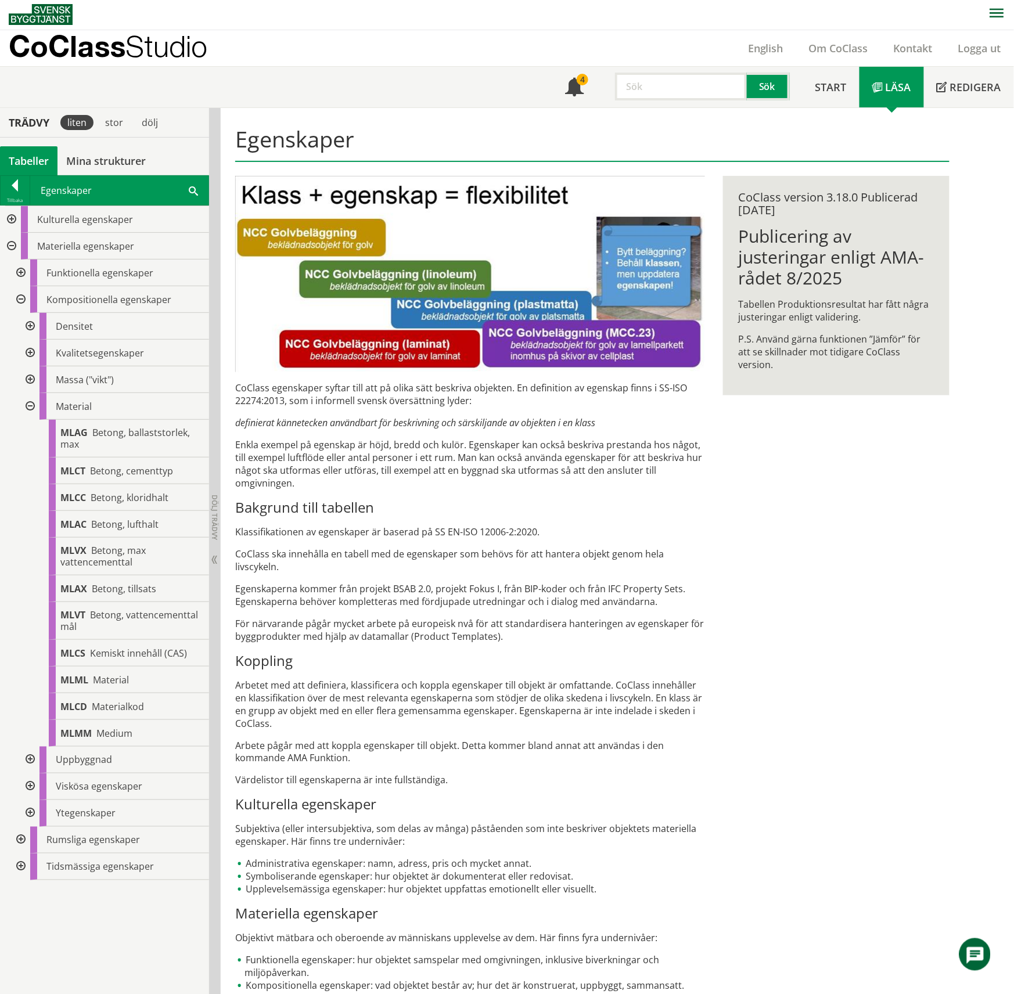
click at [534, 652] on h3 "Koppling" at bounding box center [470, 660] width 470 height 17
click at [114, 682] on span "Material" at bounding box center [111, 679] width 36 height 13
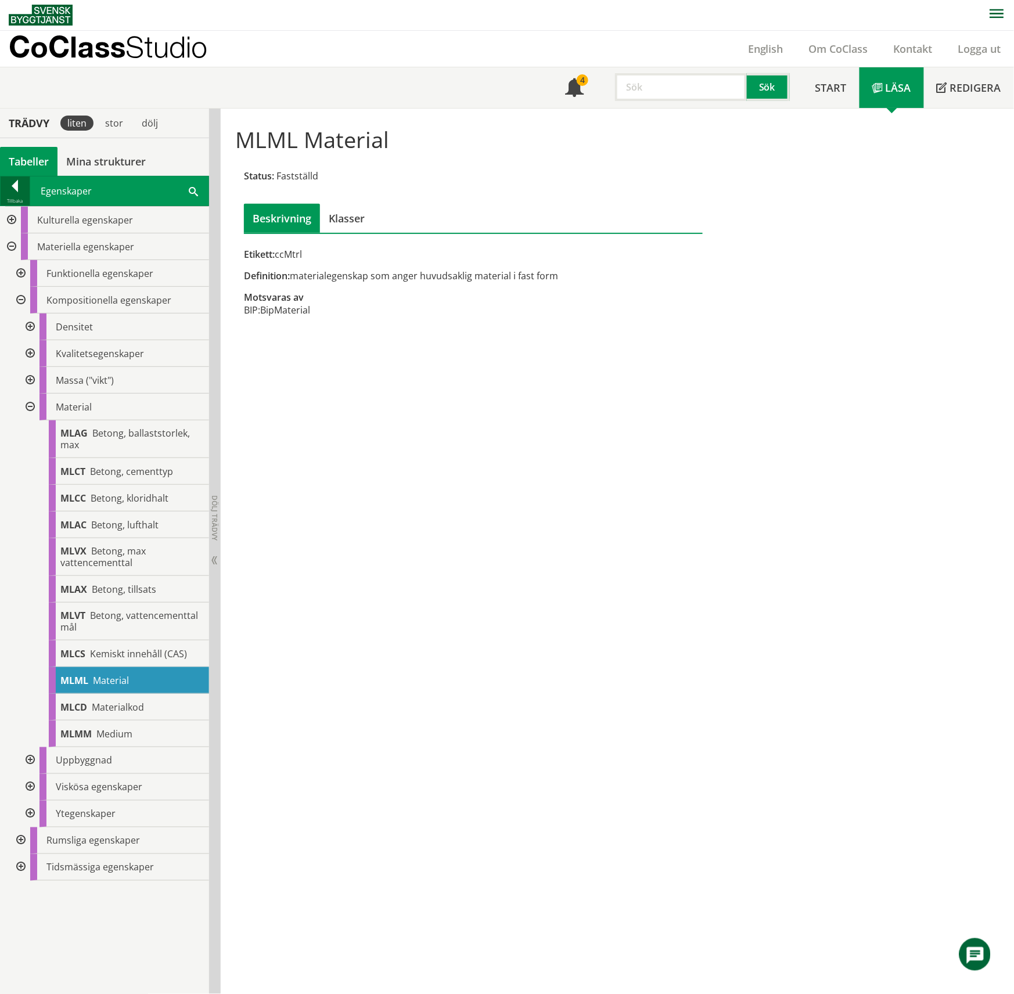
click at [16, 187] on div at bounding box center [15, 188] width 29 height 16
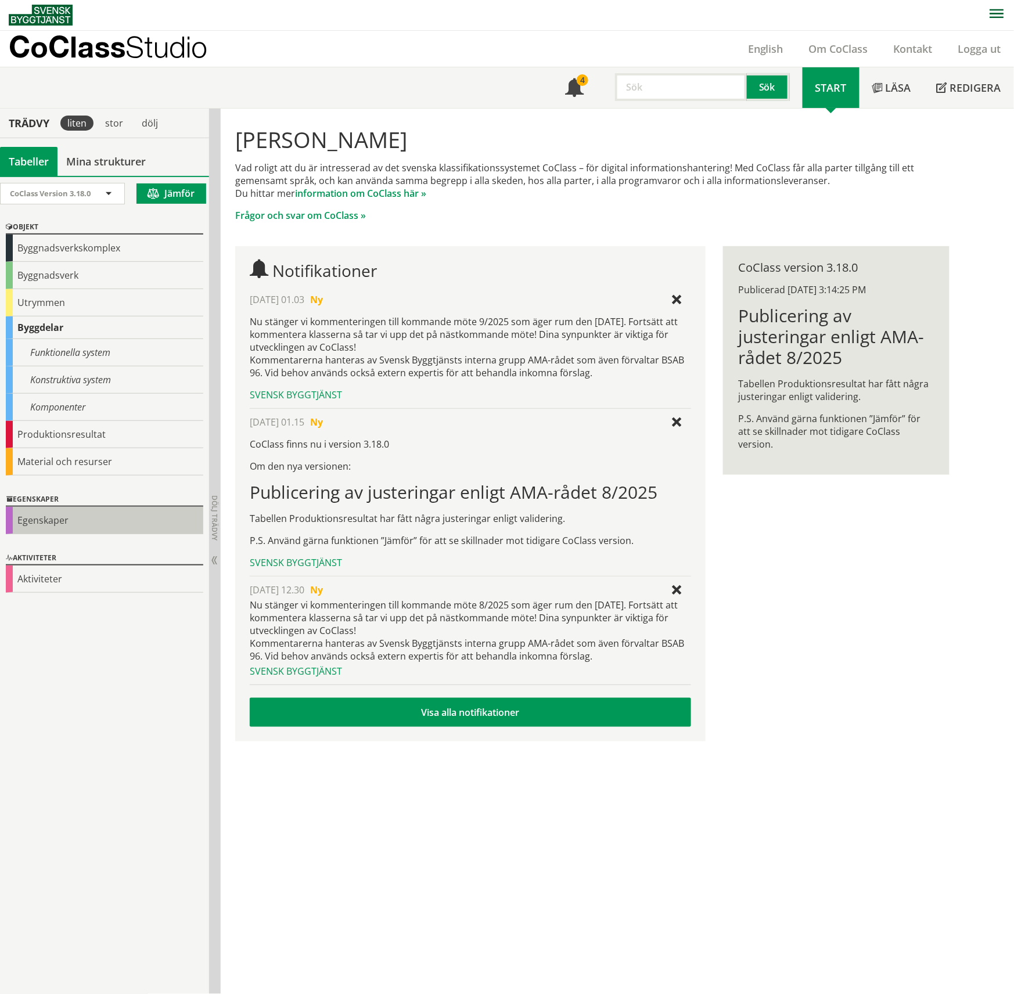
click at [27, 518] on div "Egenskaper" at bounding box center [104, 520] width 197 height 27
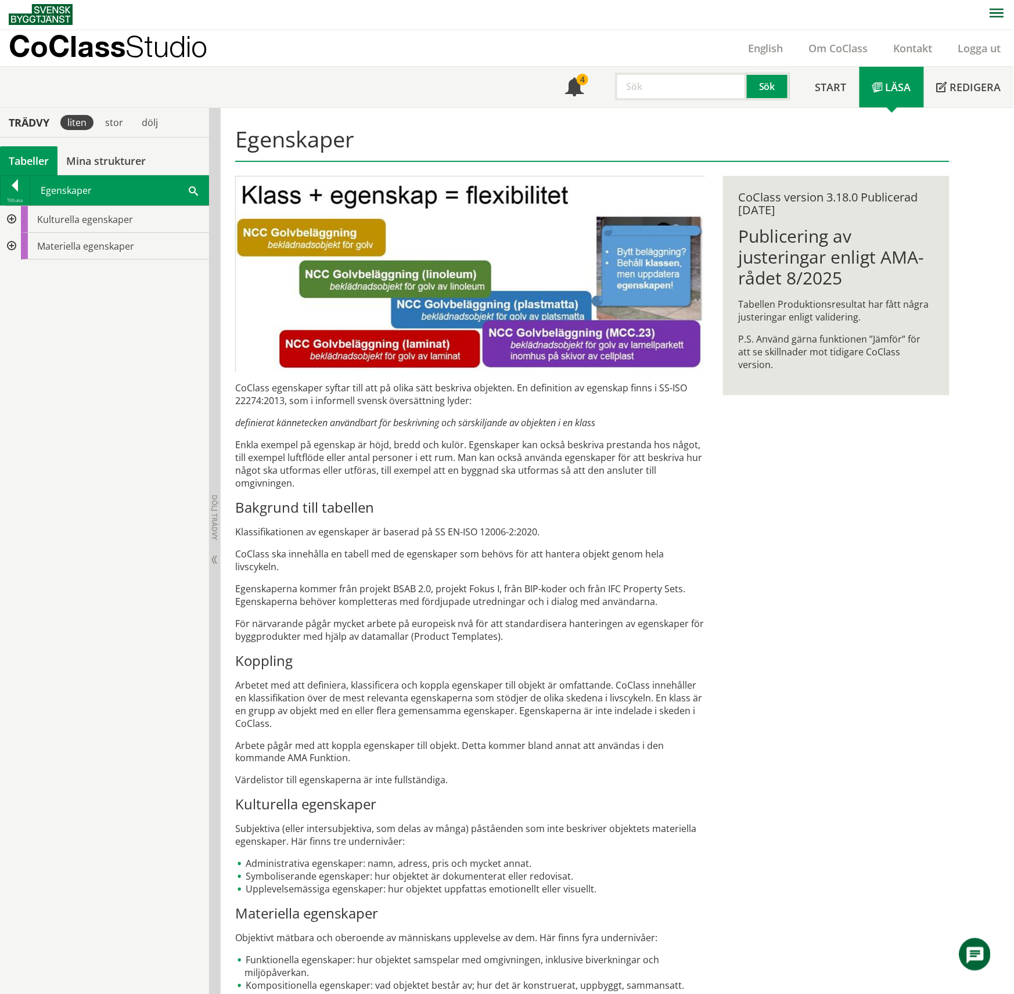
click at [16, 251] on div at bounding box center [10, 246] width 21 height 27
click at [8, 240] on div at bounding box center [10, 246] width 21 height 27
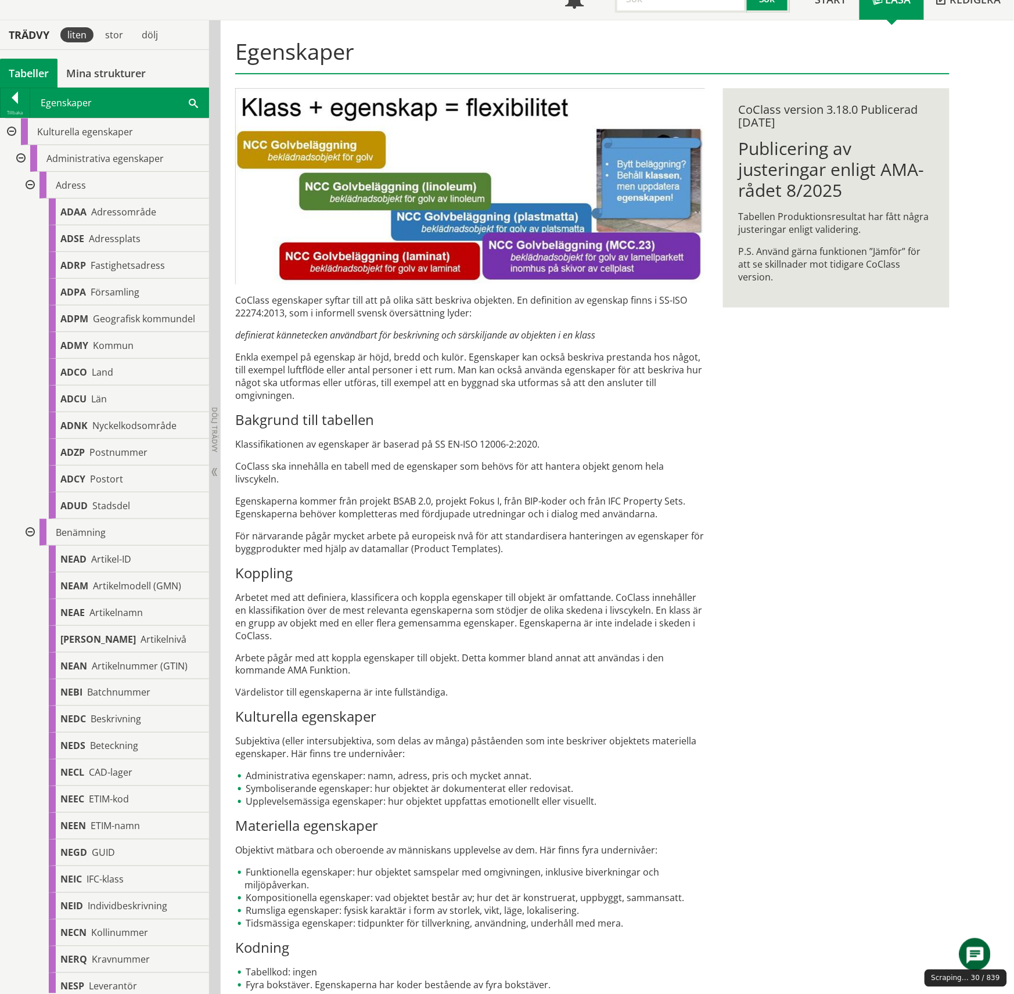
click at [33, 182] on div at bounding box center [29, 185] width 21 height 27
click at [17, 158] on div at bounding box center [19, 158] width 21 height 27
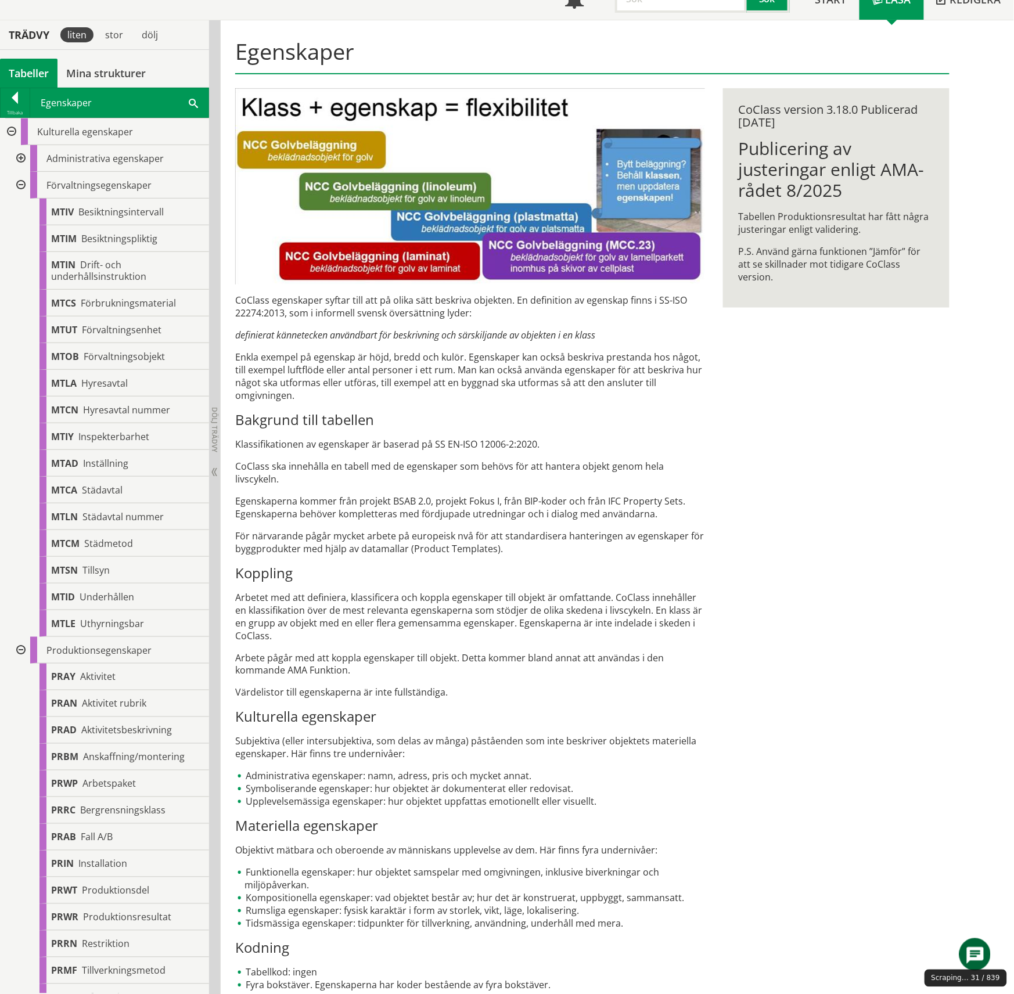
click at [12, 135] on div at bounding box center [10, 131] width 21 height 27
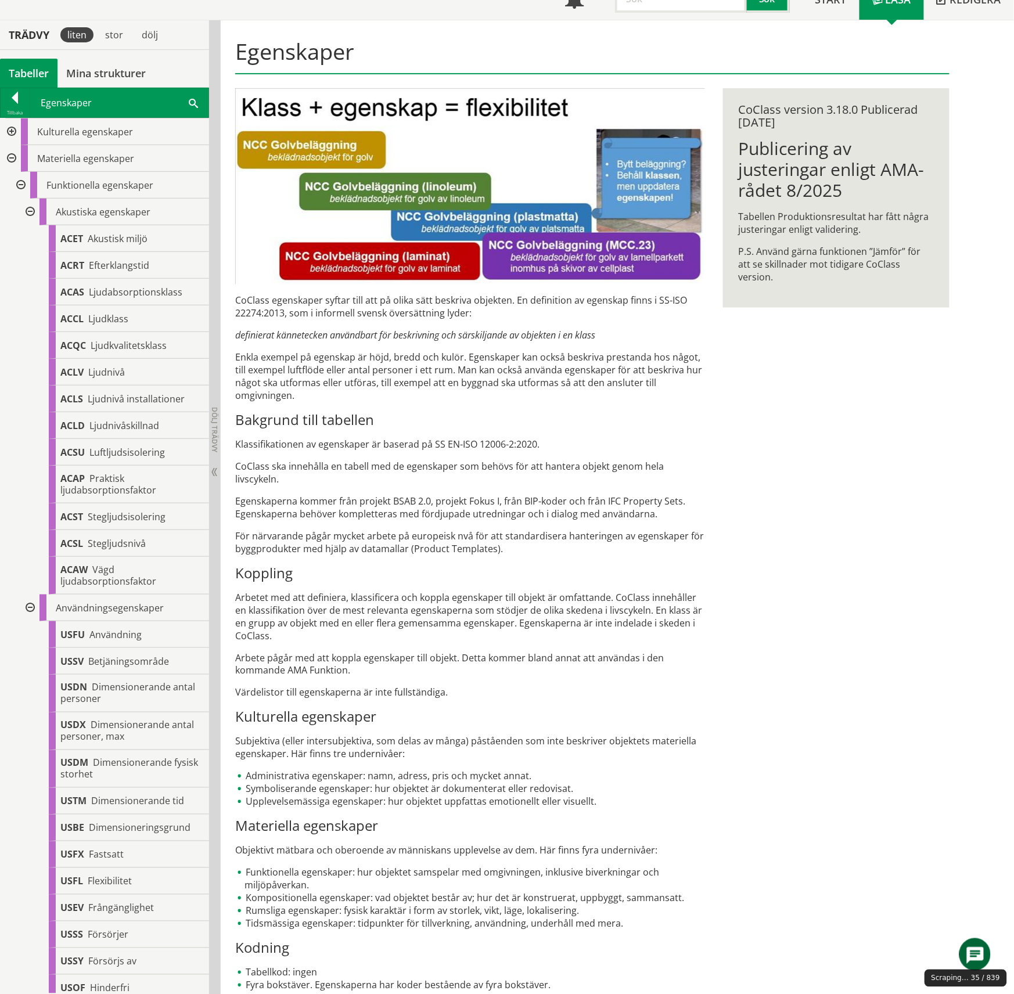
click at [30, 211] on div at bounding box center [29, 212] width 21 height 27
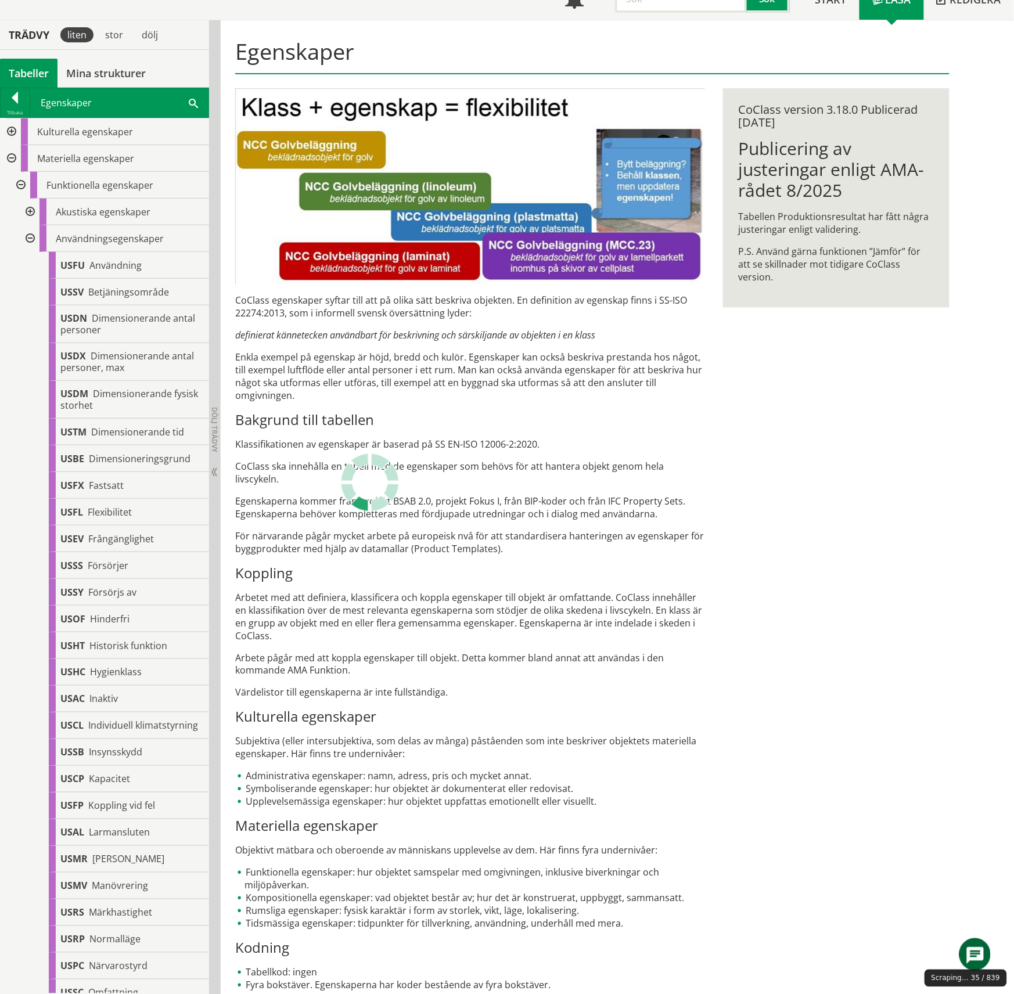
click at [30, 211] on div at bounding box center [29, 212] width 21 height 27
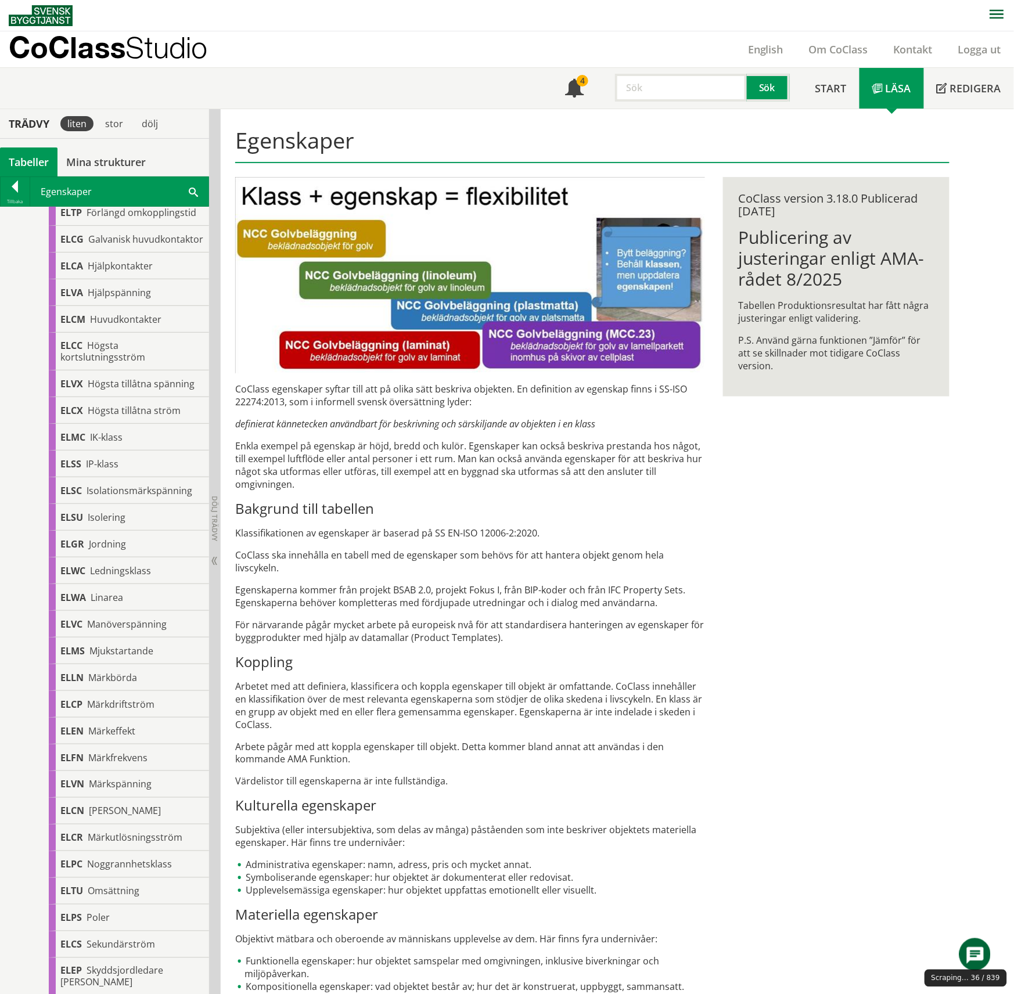
drag, startPoint x: 869, startPoint y: 567, endPoint x: 882, endPoint y: 354, distance: 214.1
click at [714, 43] on link "English" at bounding box center [765, 49] width 61 height 14
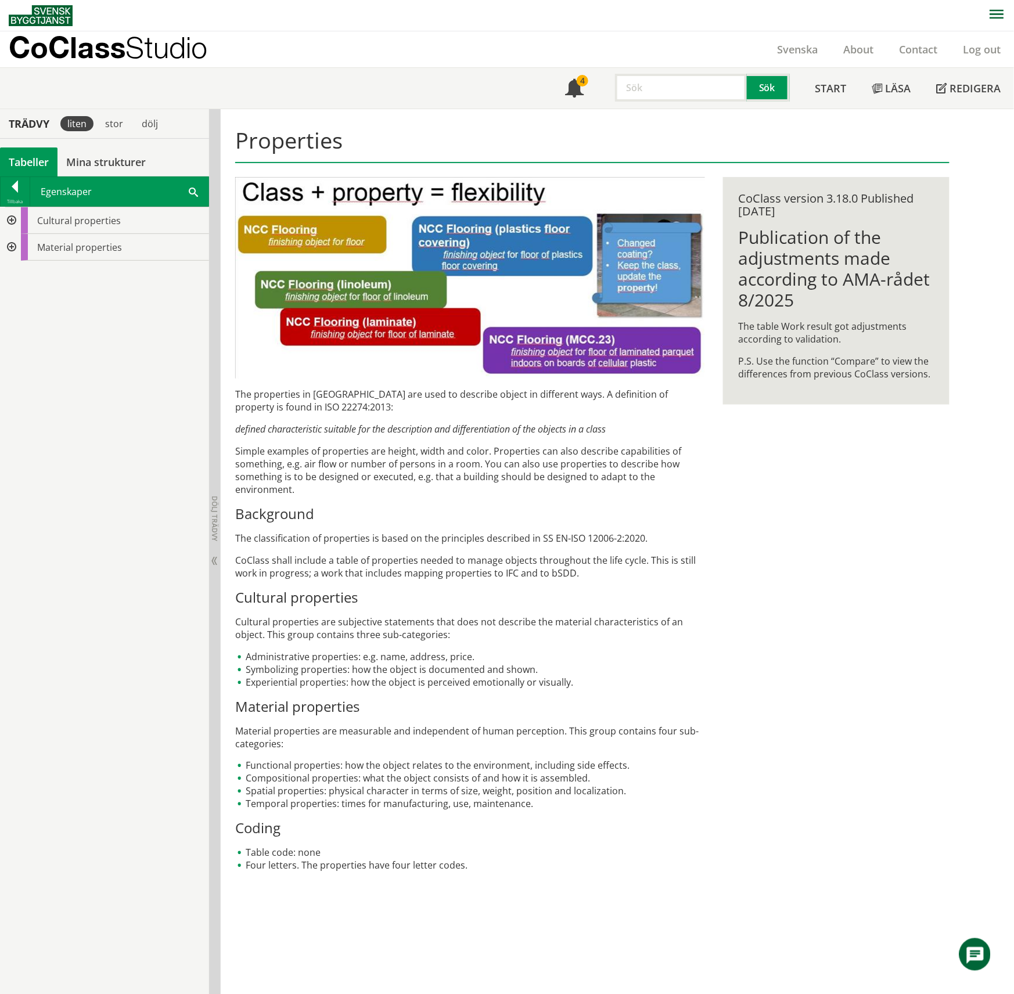
click at [10, 248] on div at bounding box center [10, 247] width 21 height 27
click at [17, 337] on div at bounding box center [19, 327] width 21 height 27
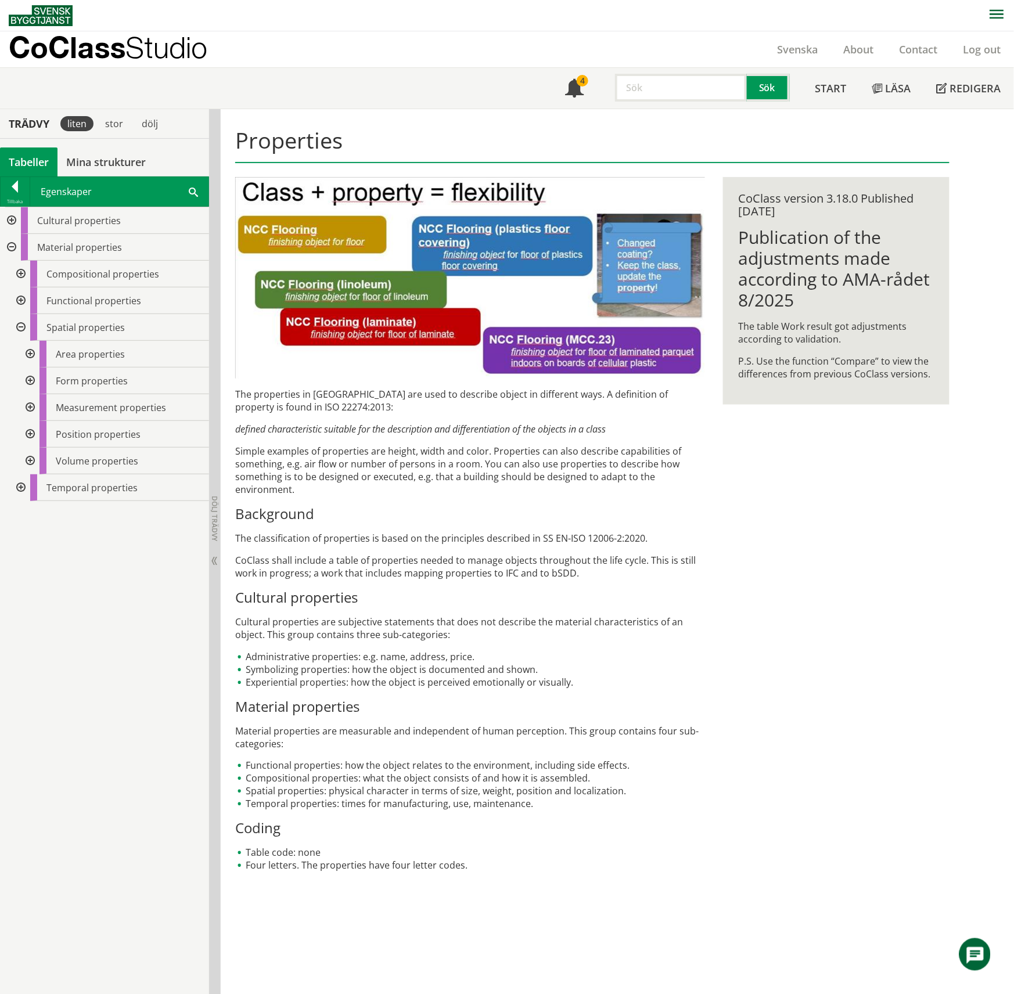
click at [31, 456] on div at bounding box center [29, 461] width 21 height 27
click at [33, 455] on div at bounding box center [29, 461] width 21 height 27
click at [34, 410] on div at bounding box center [29, 407] width 21 height 27
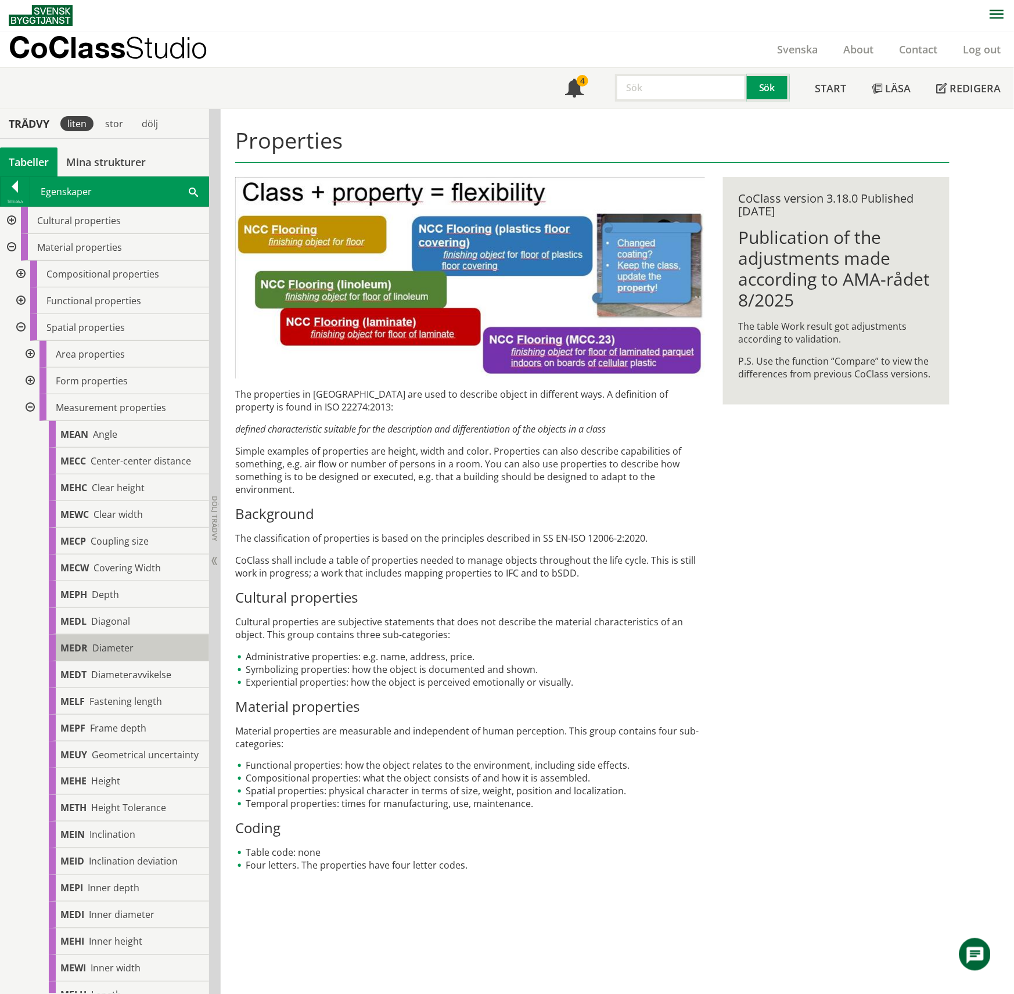
click at [109, 641] on div "MEDR Diameter" at bounding box center [129, 648] width 160 height 27
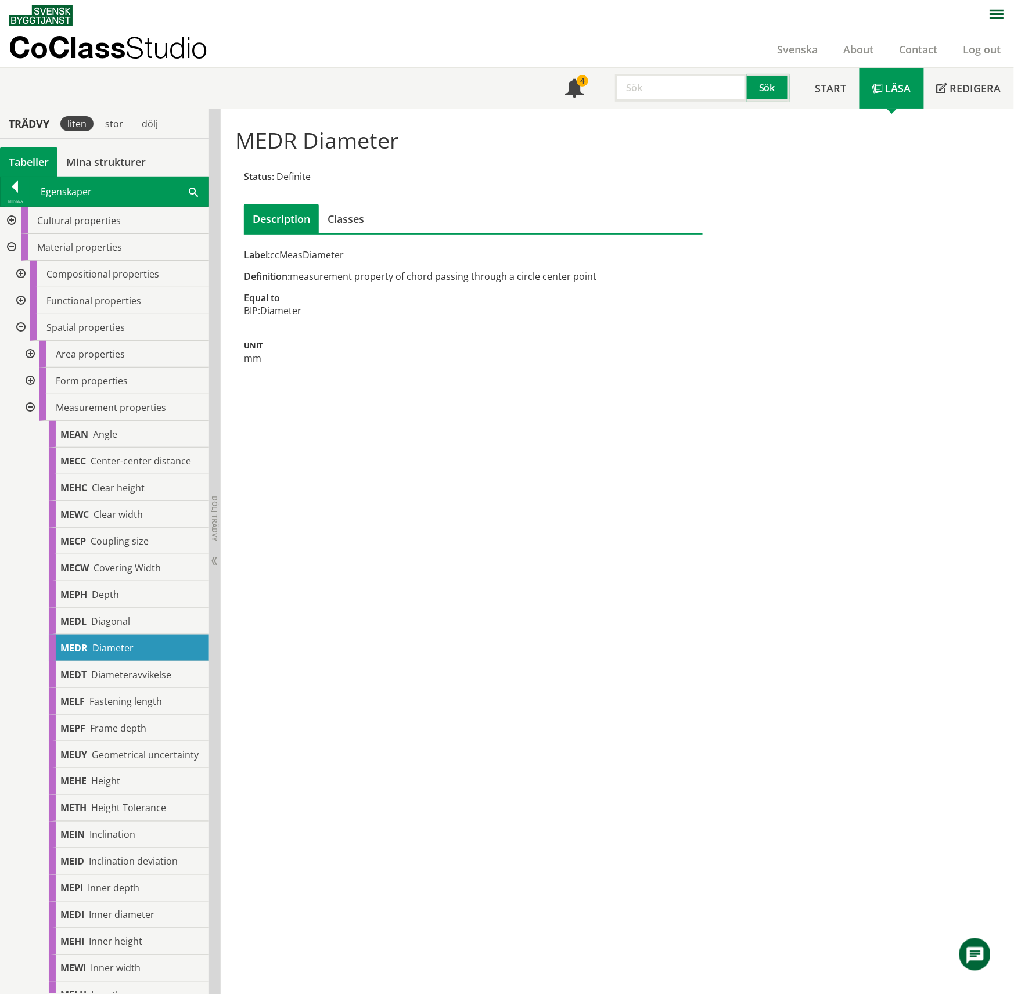
click at [409, 401] on div "MEDR Diameter Status: Definite Description Classes Label: ccMeasDiameter Defini…" at bounding box center [617, 551] width 793 height 885
click at [10, 182] on div at bounding box center [15, 189] width 29 height 16
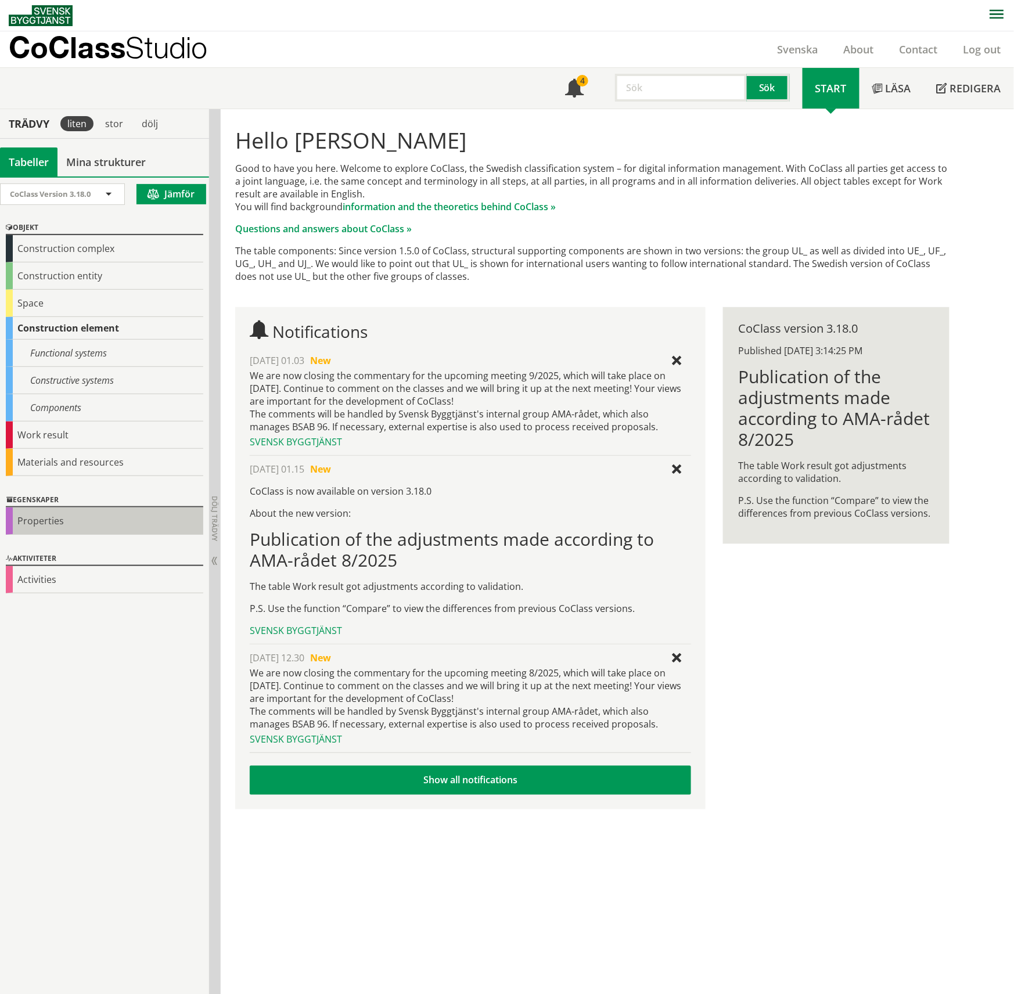
click at [33, 524] on div "Properties" at bounding box center [104, 520] width 197 height 27
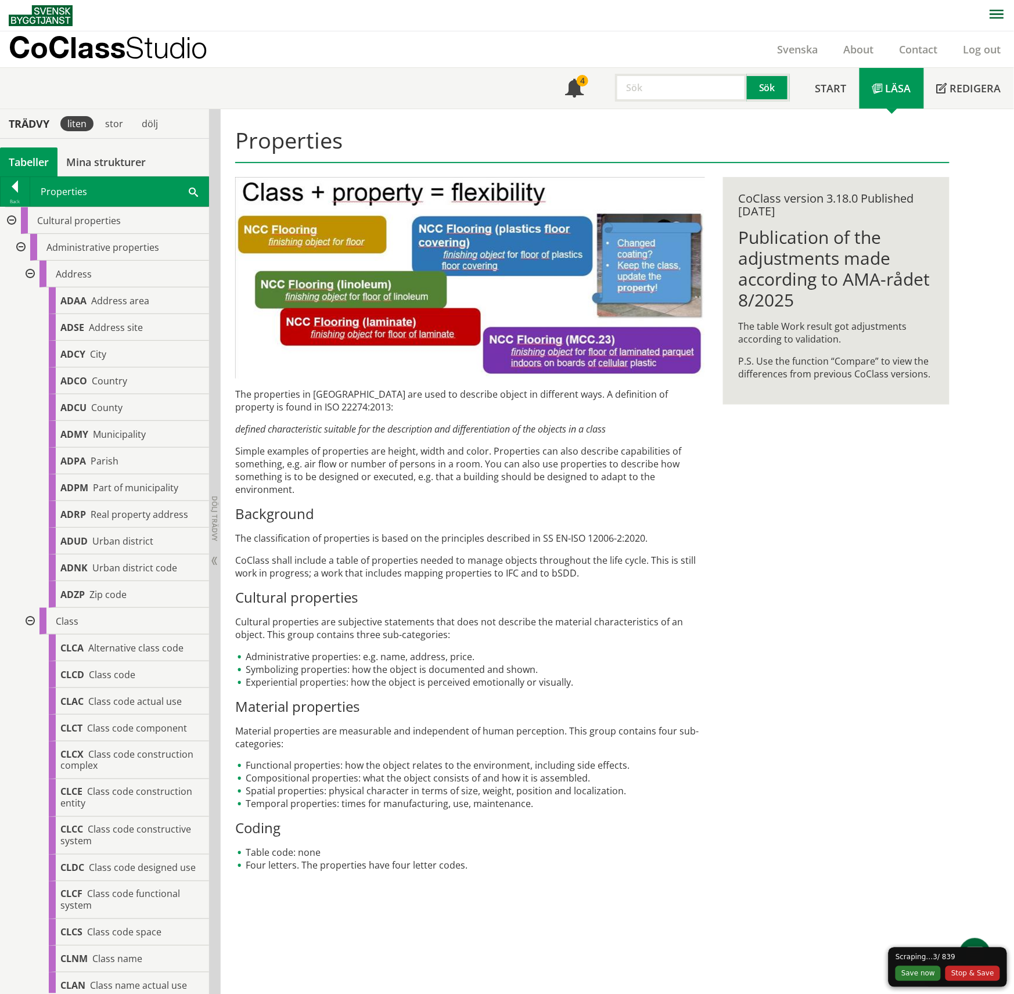
drag, startPoint x: 971, startPoint y: 950, endPoint x: 950, endPoint y: 734, distance: 217.0
click at [950, 734] on body "AMA AMA Beskrivningsverktyg AMA Funktion BSAB Bygginfo Byggjura Byggkatalogen […" at bounding box center [507, 497] width 1014 height 994
click at [927, 973] on button "Save now" at bounding box center [917, 973] width 45 height 15
click at [975, 978] on button "Stop & Save" at bounding box center [972, 973] width 55 height 15
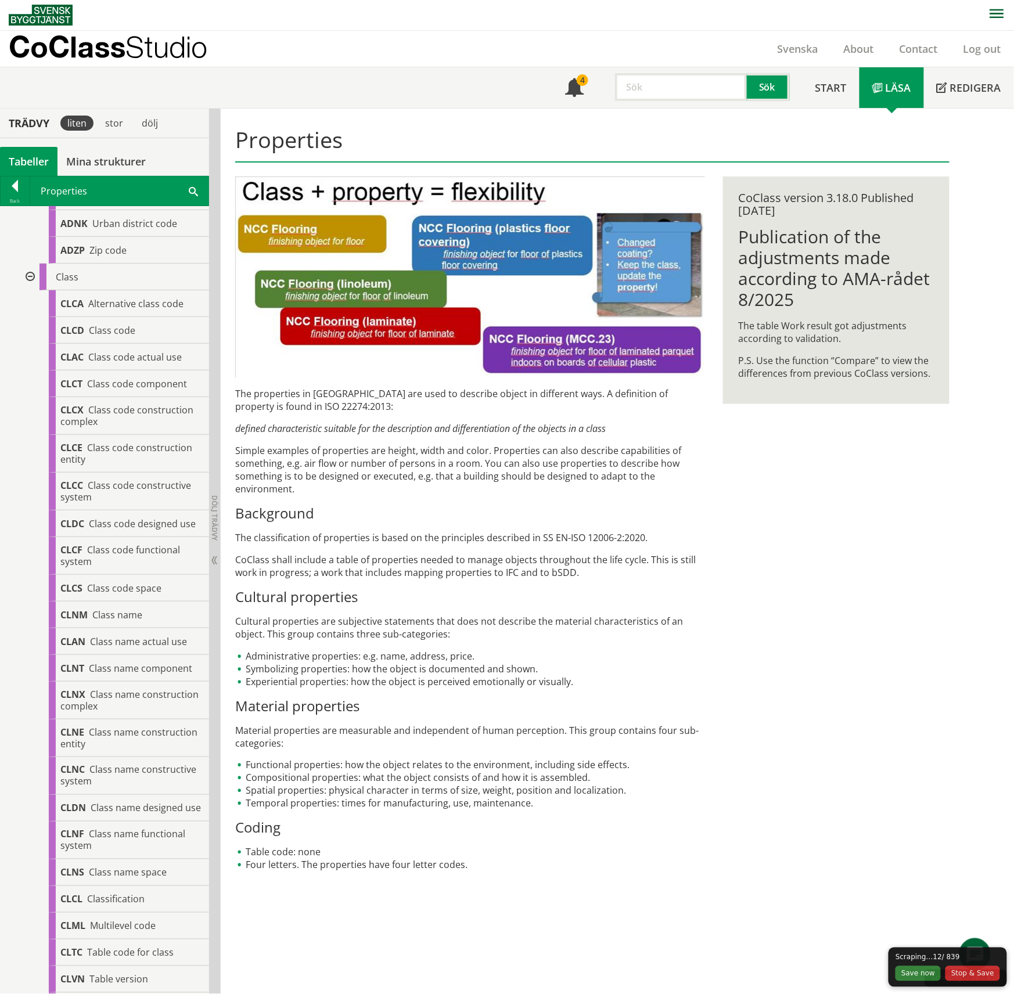
click at [131, 307] on span "Alternative class code" at bounding box center [135, 303] width 95 height 13
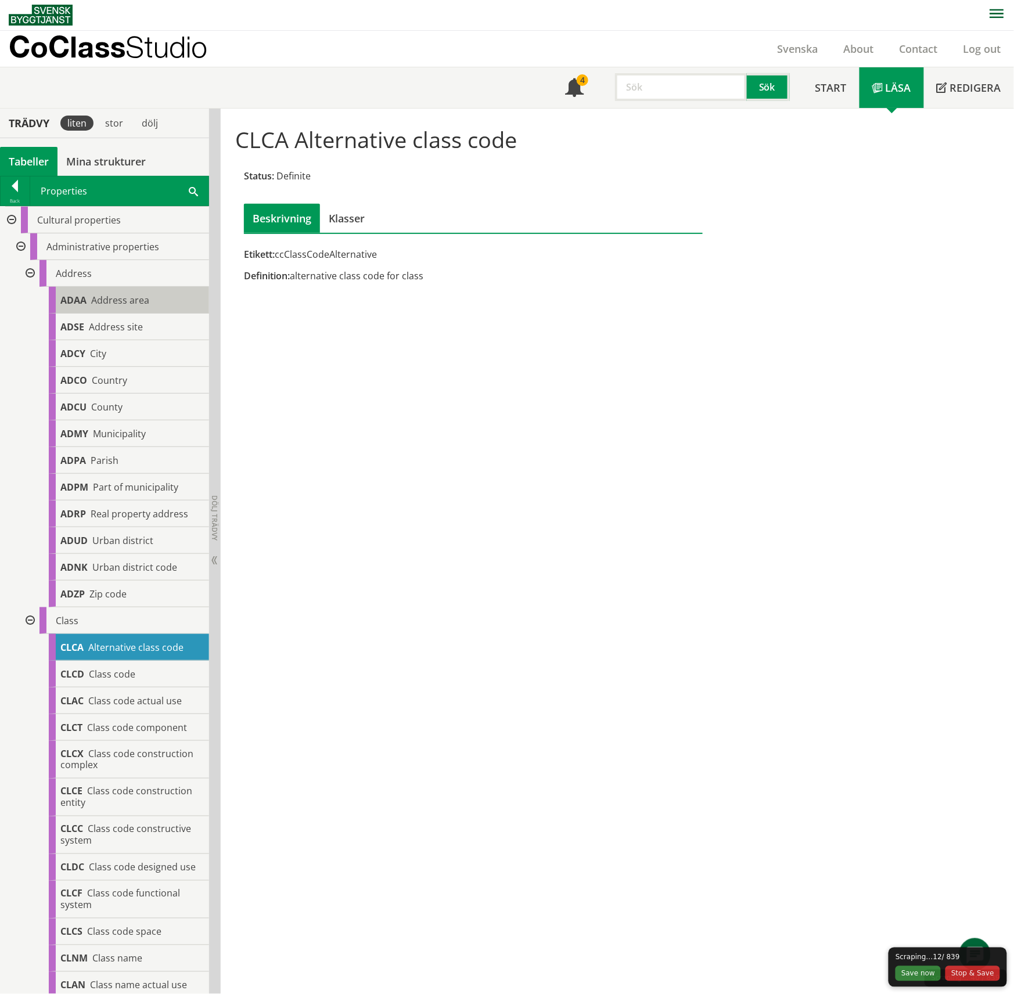
click at [62, 302] on span "ADAA" at bounding box center [73, 300] width 26 height 13
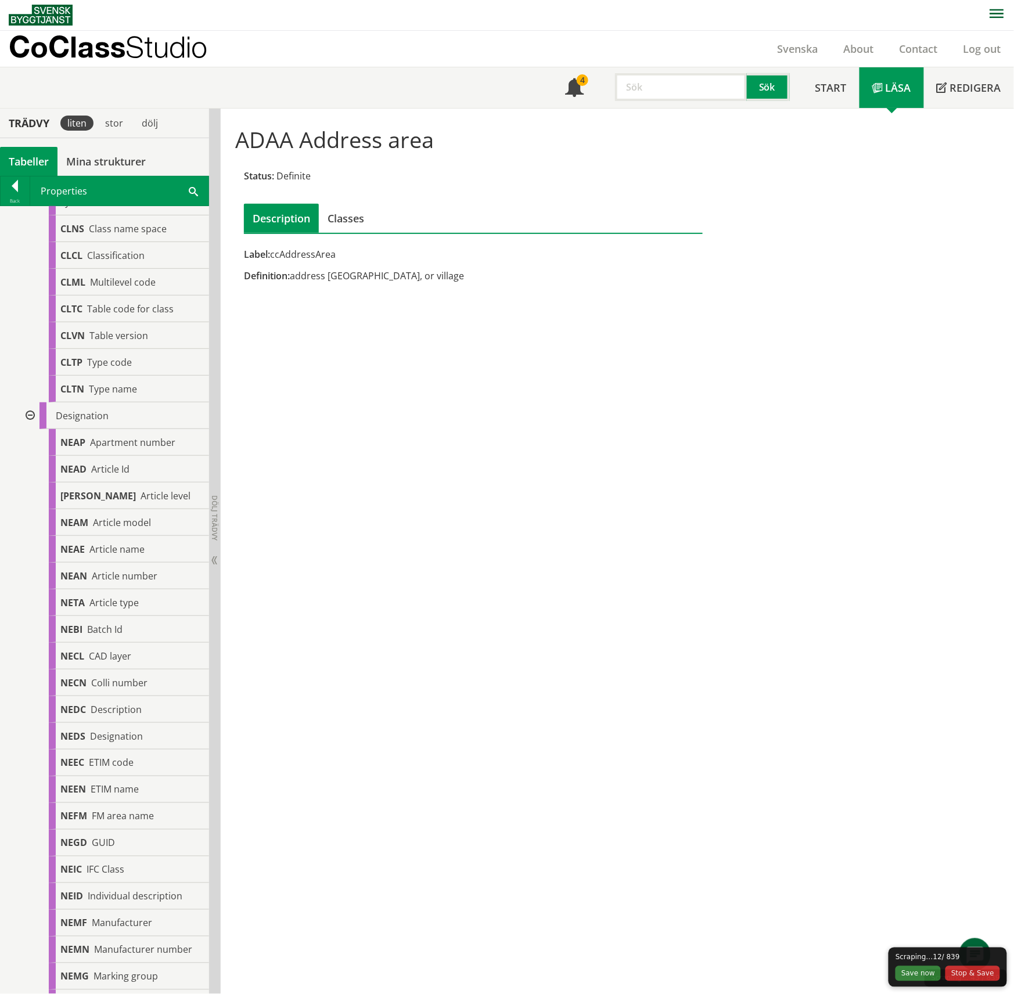
scroll to position [456, 0]
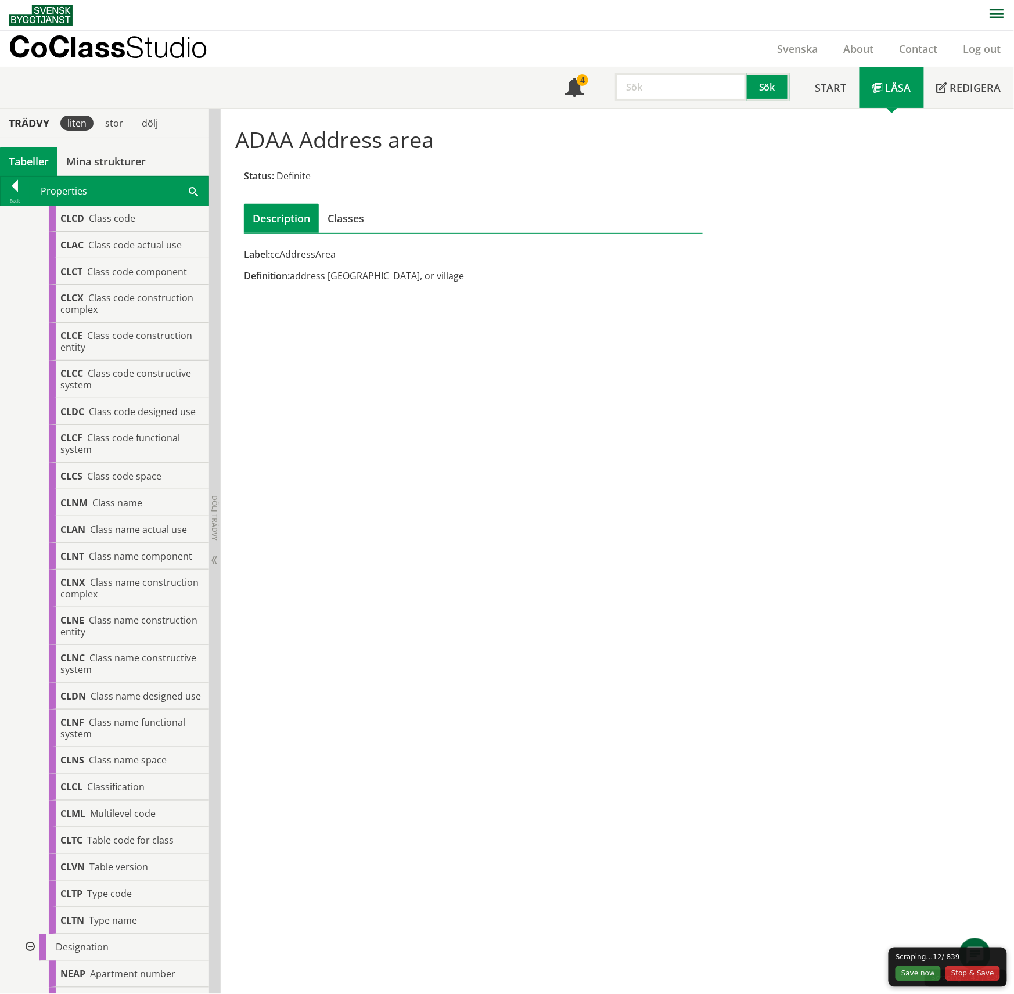
drag, startPoint x: 226, startPoint y: 128, endPoint x: 356, endPoint y: 197, distance: 146.7
click at [356, 197] on div "ADAA Address area Status: Definite Description Classes Label: ccAddressArea Def…" at bounding box center [592, 204] width 732 height 174
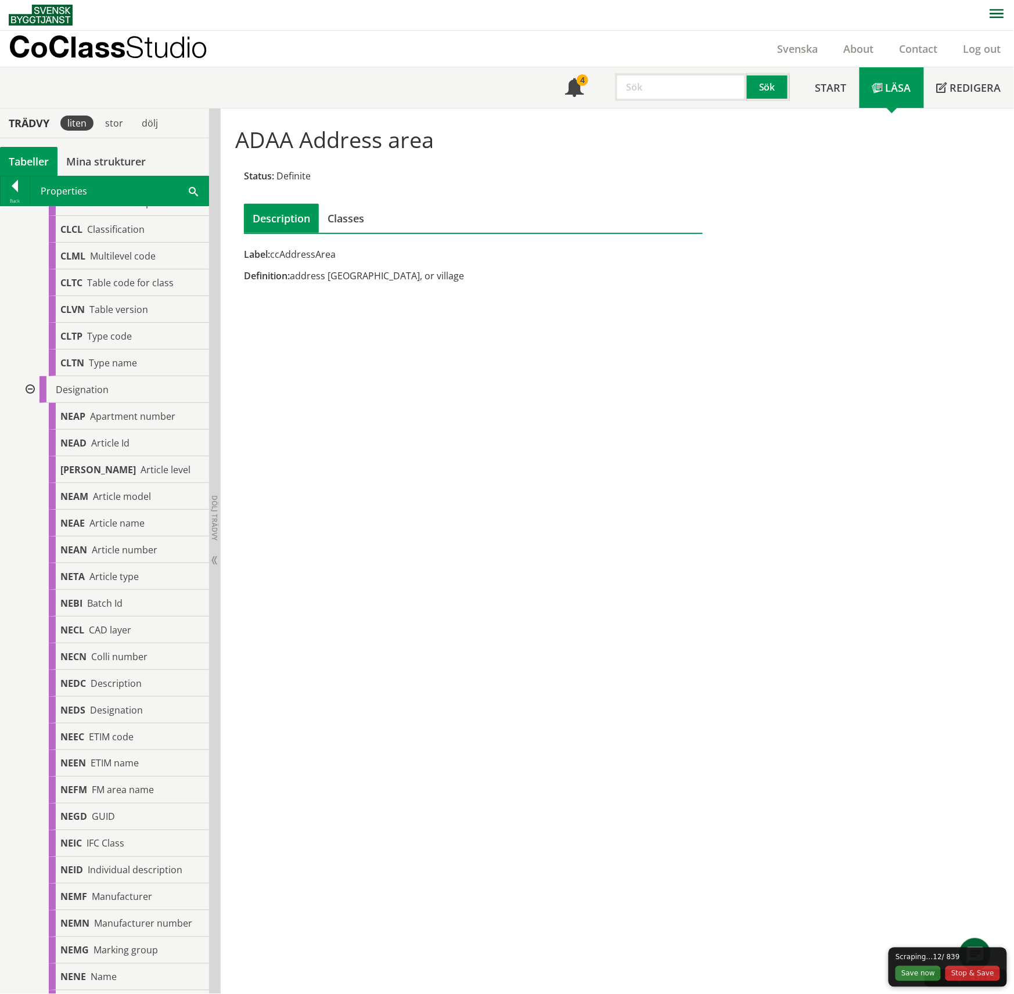
drag, startPoint x: 237, startPoint y: 128, endPoint x: 459, endPoint y: 252, distance: 253.4
click at [435, 240] on div "ADAA Address area Status: Definite Description Classes Label: ccAddressArea Def…" at bounding box center [592, 204] width 732 height 174
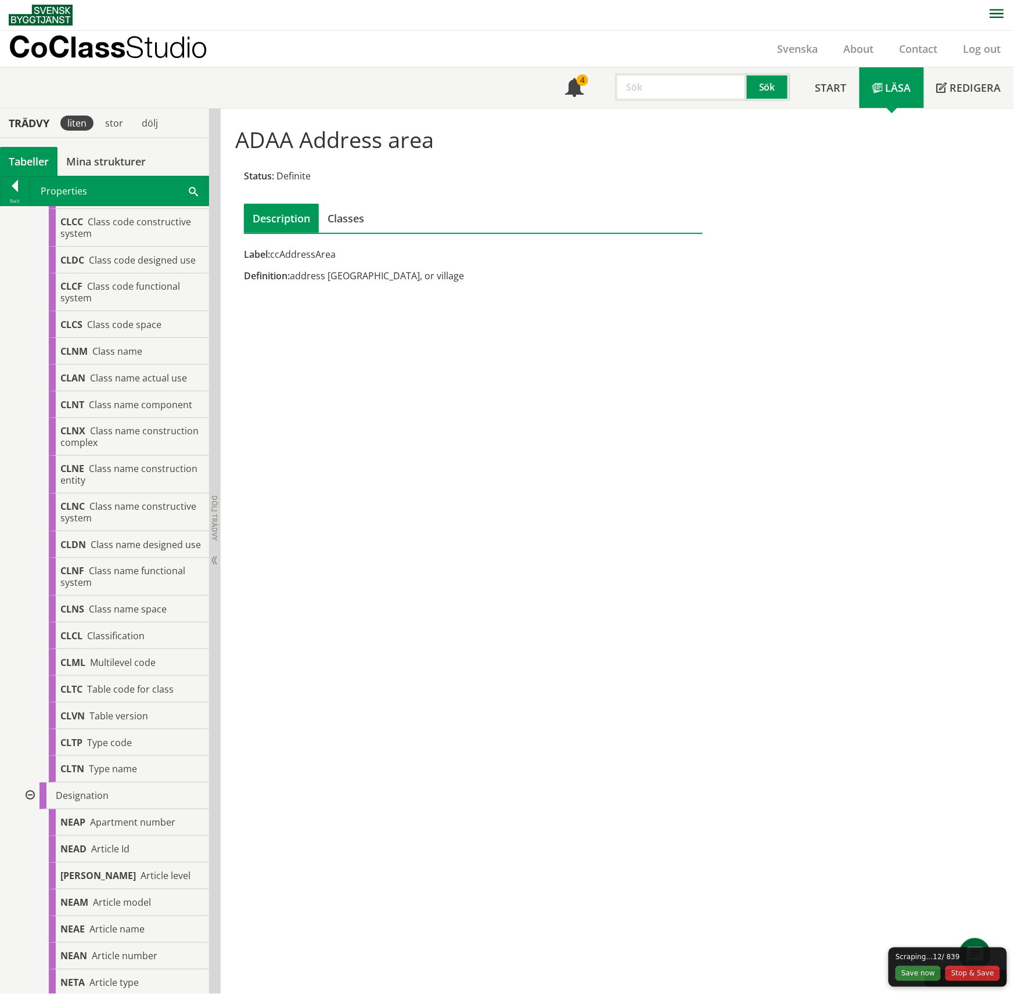
scroll to position [1121, 0]
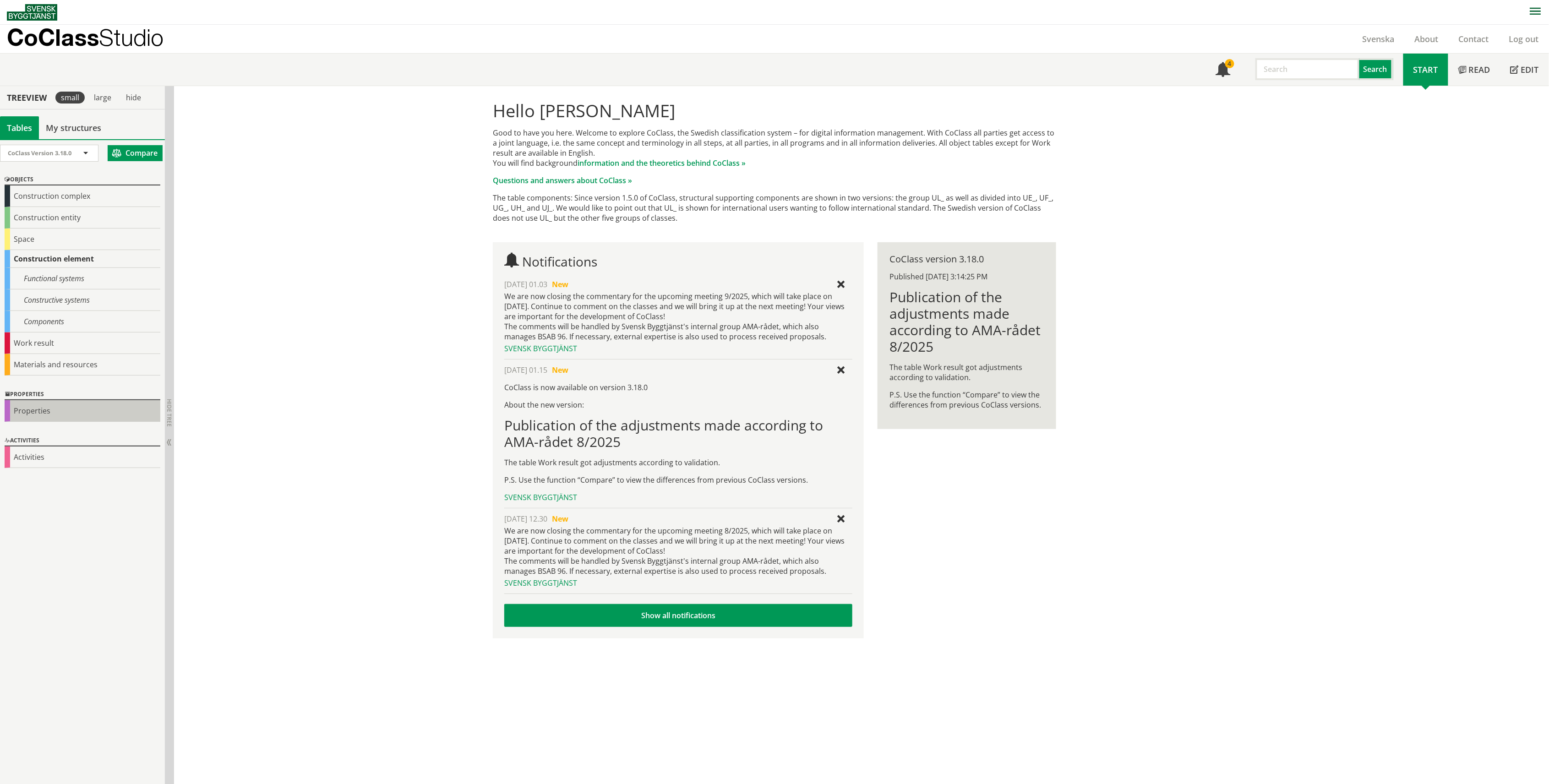
click at [61, 413] on div "Properties" at bounding box center [82, 410] width 155 height 21
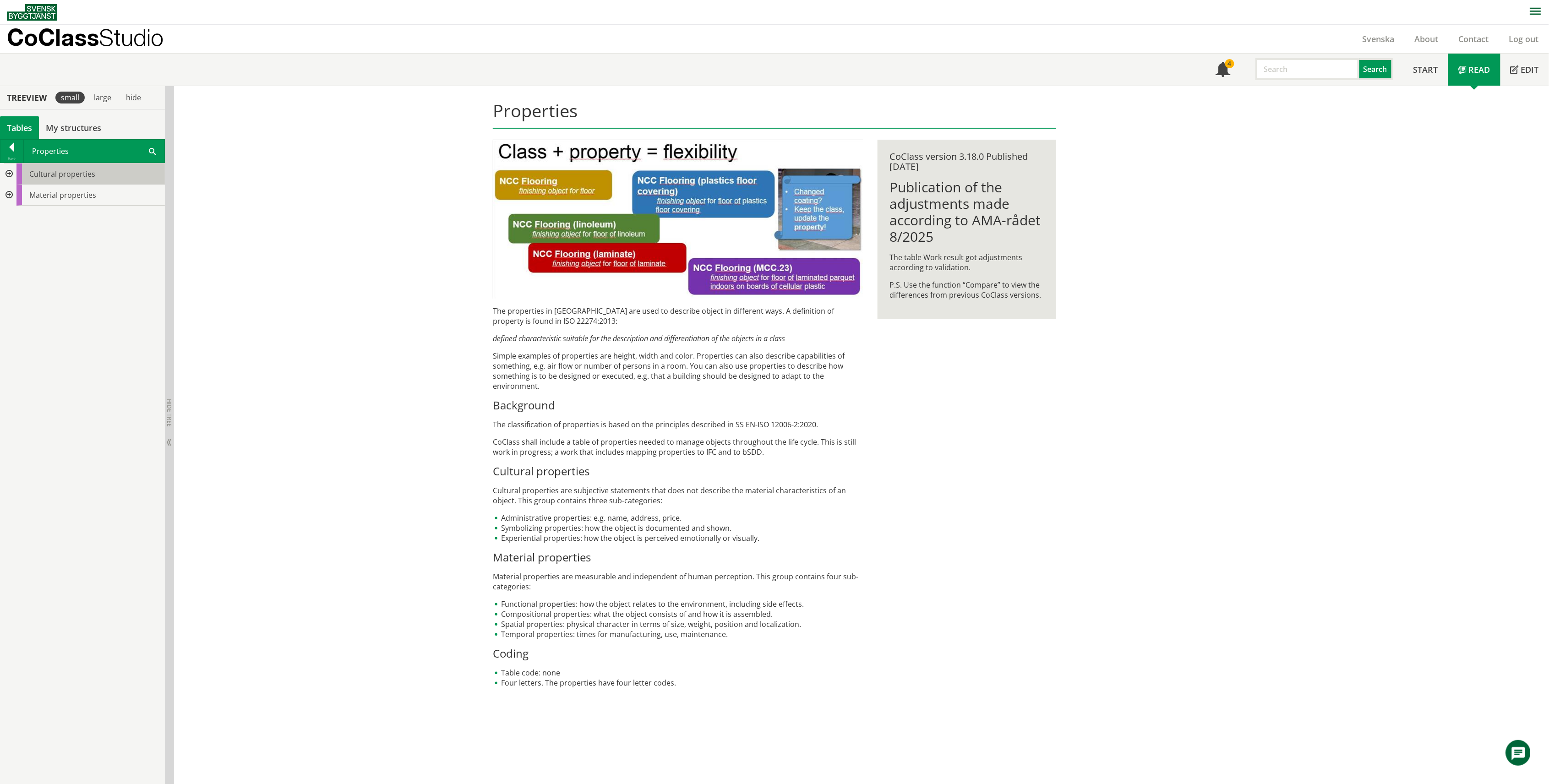
click at [50, 174] on span "Cultural properties" at bounding box center [62, 174] width 66 height 10
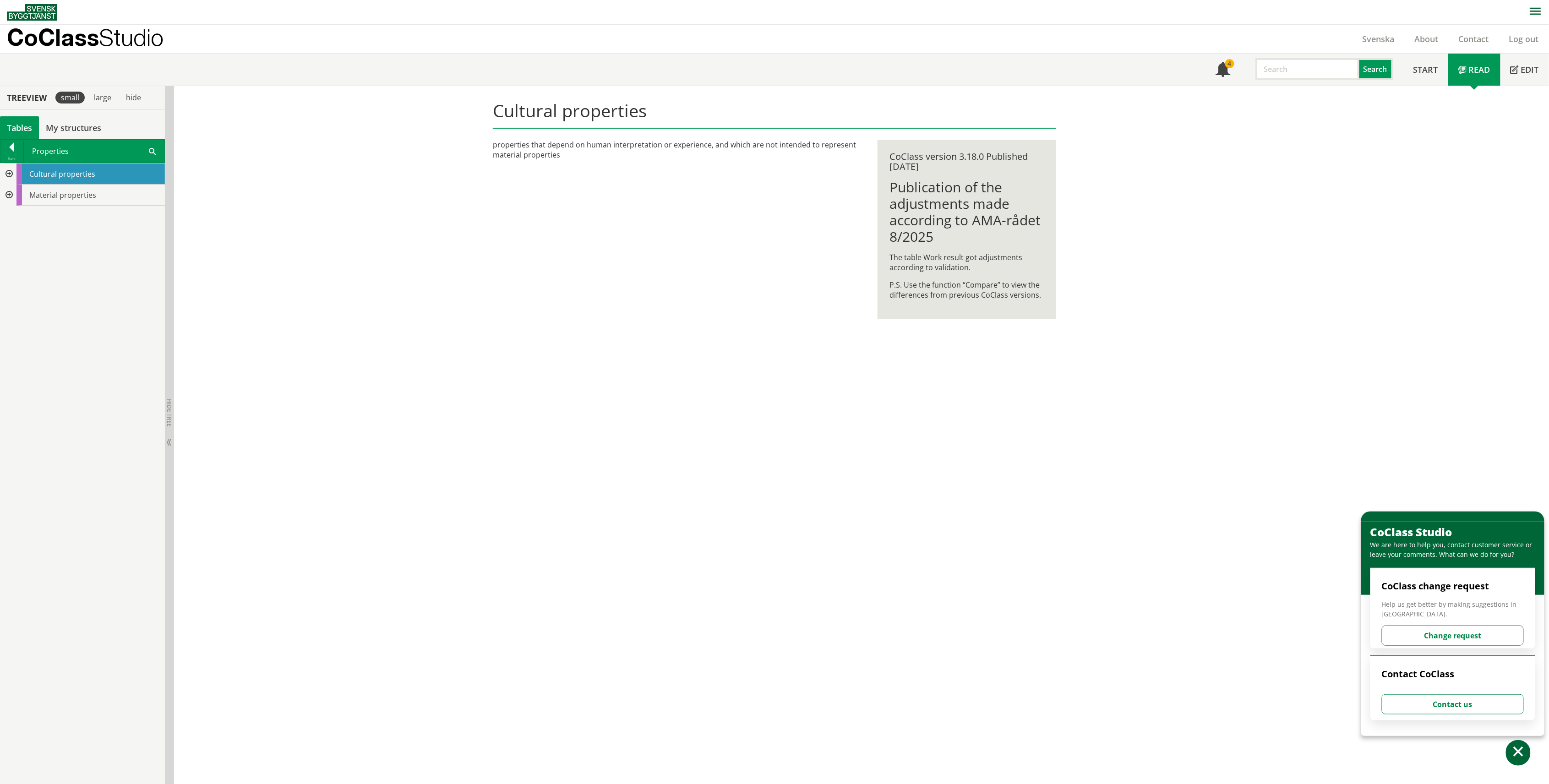
click at [11, 176] on div at bounding box center [8, 174] width 17 height 21
click at [18, 192] on div at bounding box center [15, 195] width 17 height 21
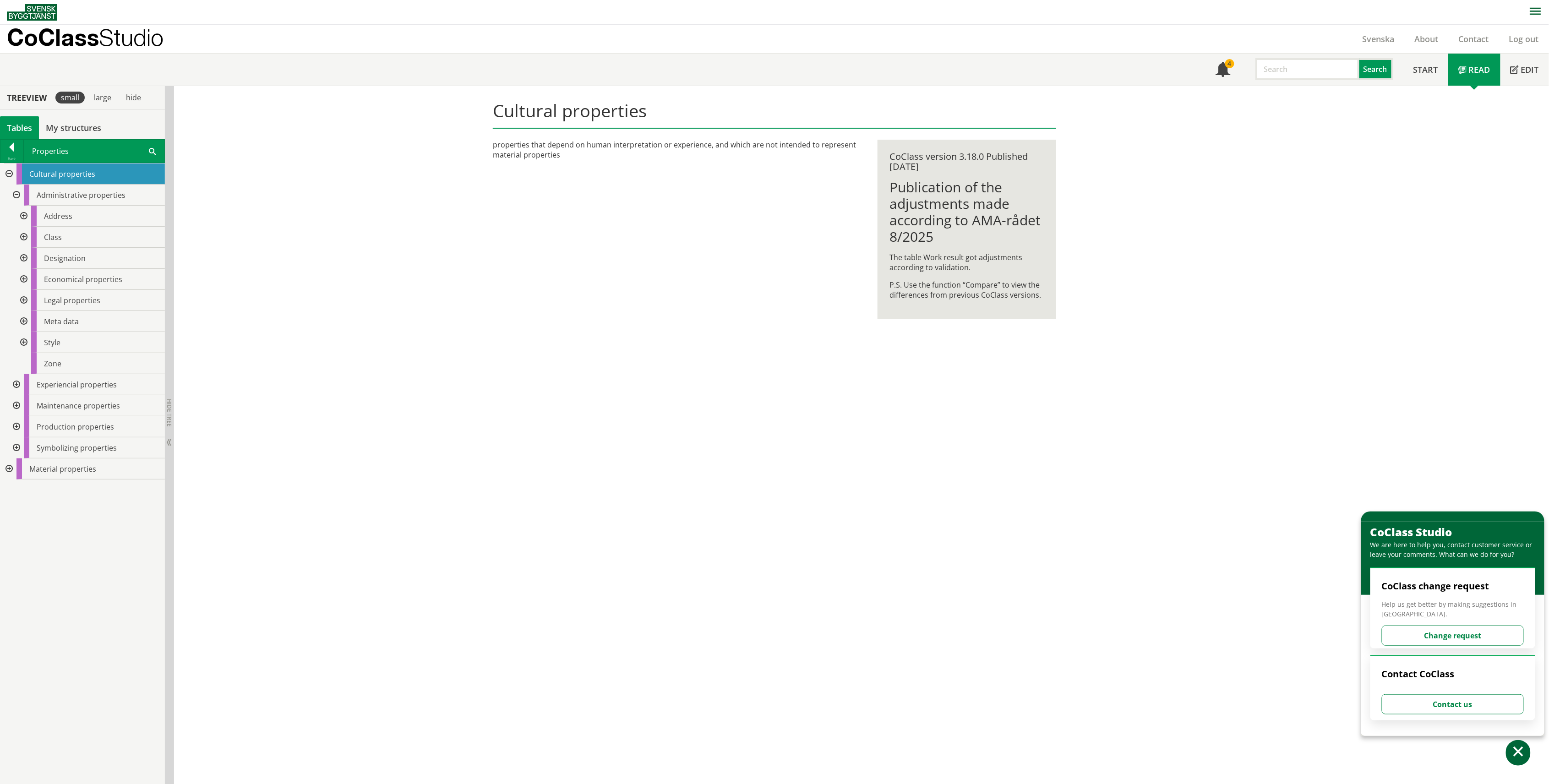
click at [23, 215] on div at bounding box center [23, 216] width 17 height 21
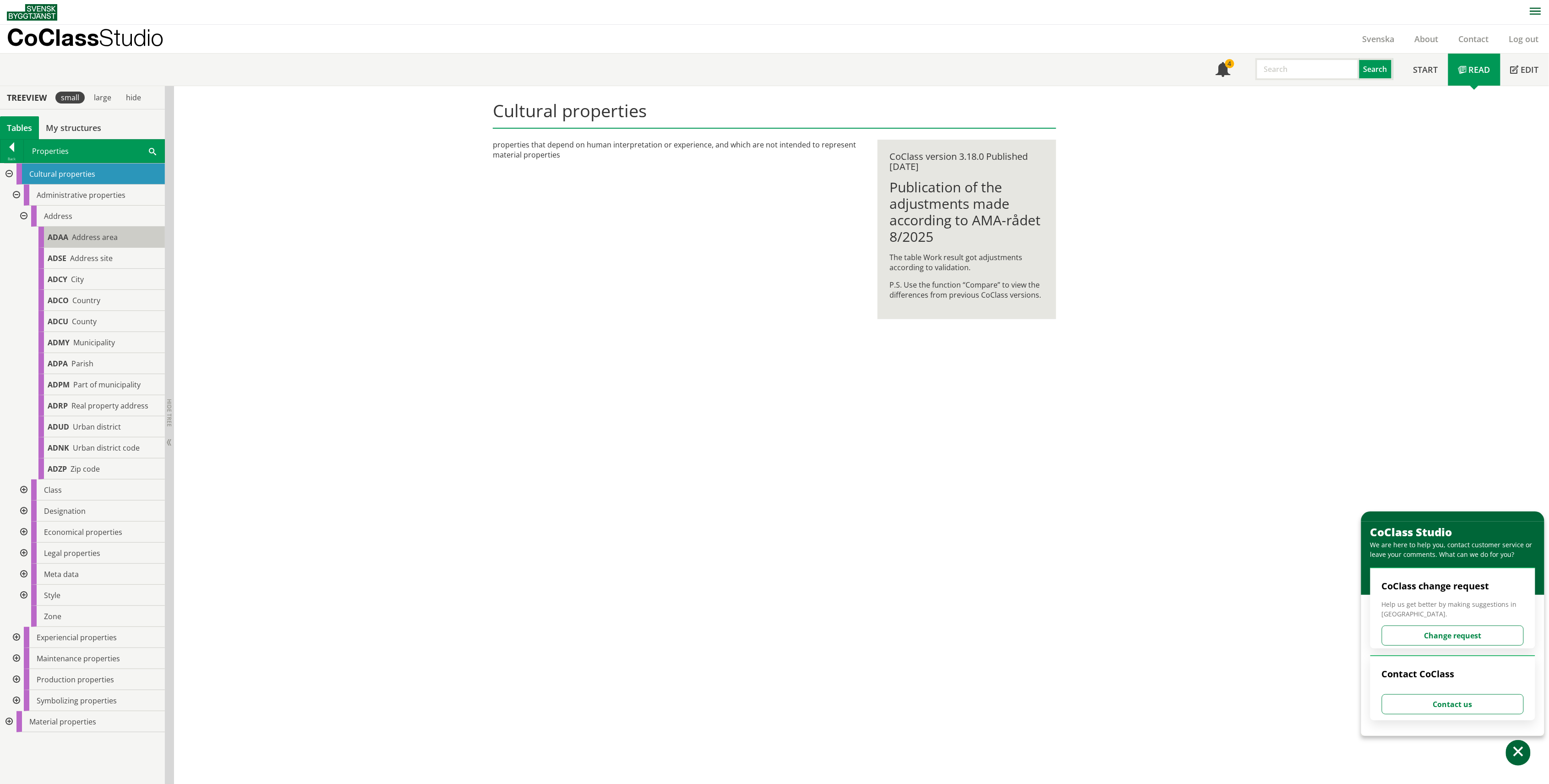
click at [81, 241] on span "Address area" at bounding box center [95, 237] width 46 height 10
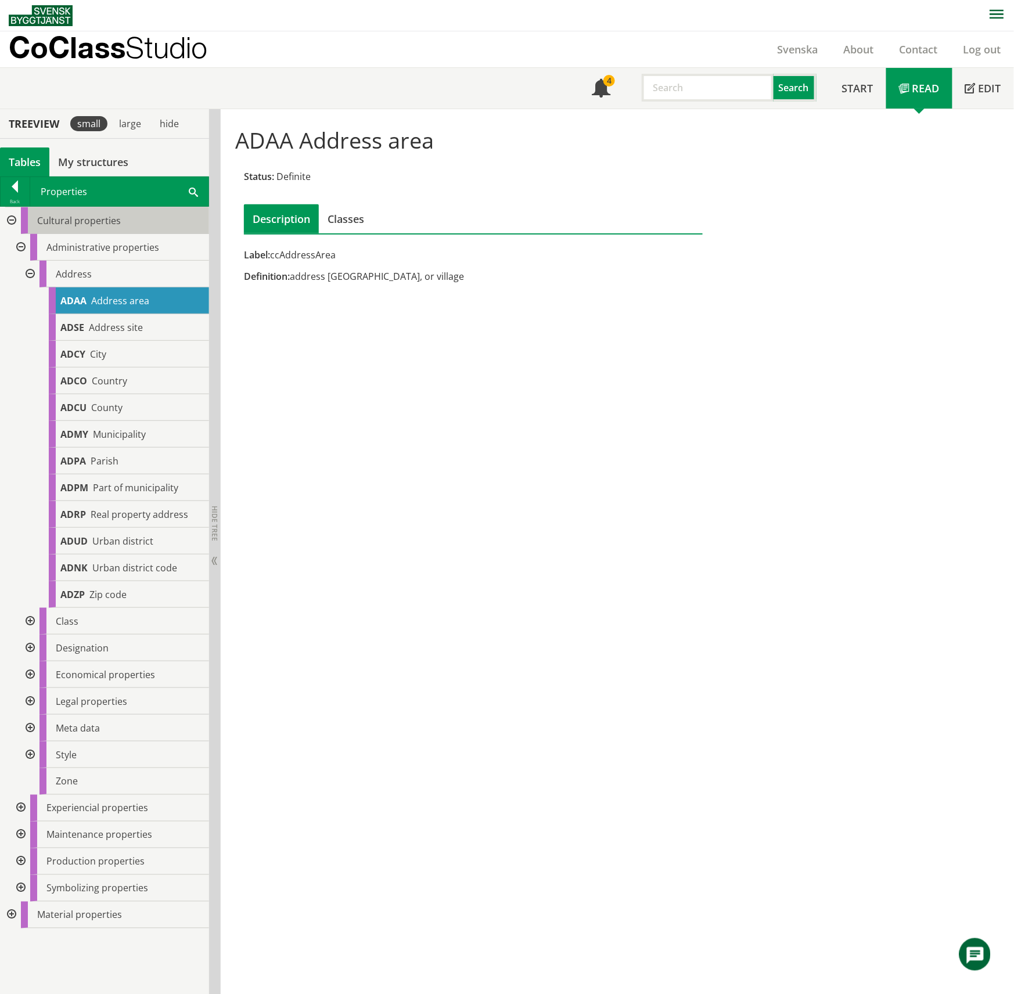
click at [78, 230] on div "Cultural properties" at bounding box center [115, 220] width 188 height 27
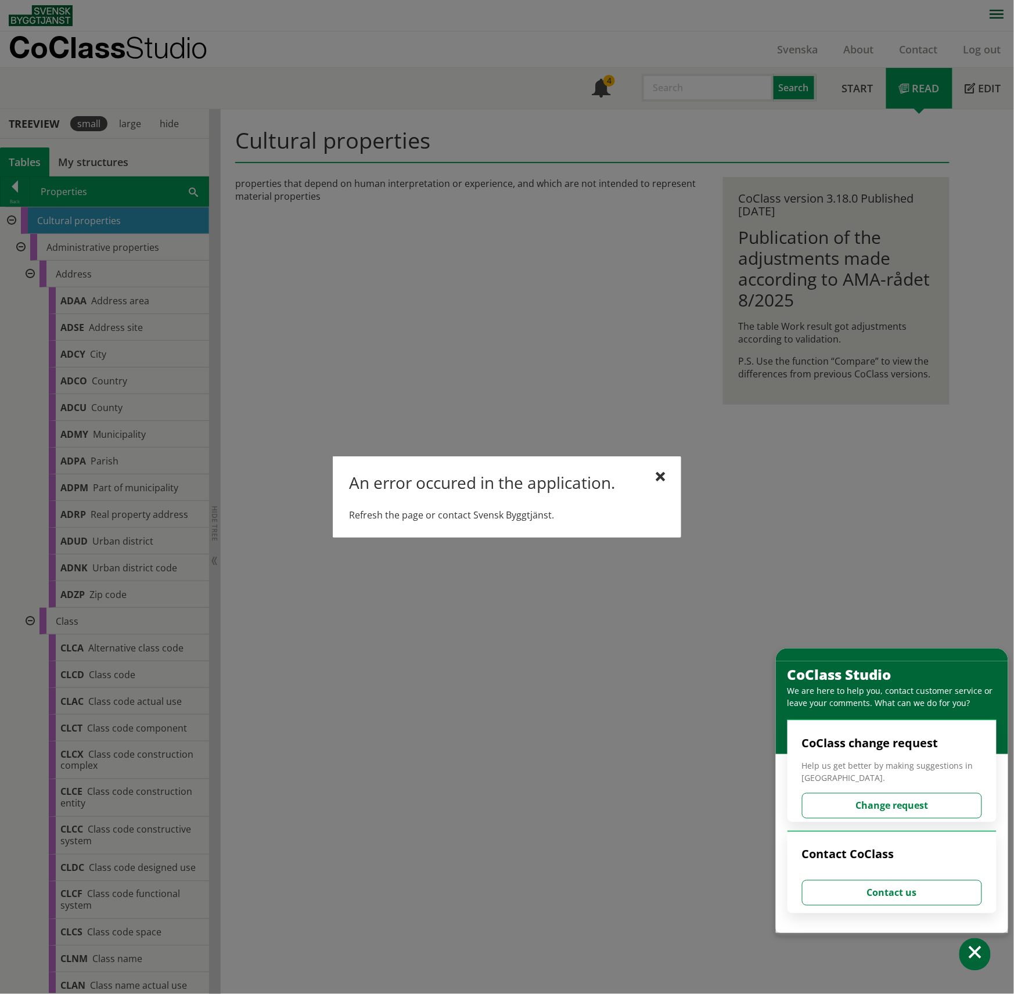
click at [653, 477] on div "An error occured in the application." at bounding box center [507, 485] width 316 height 24
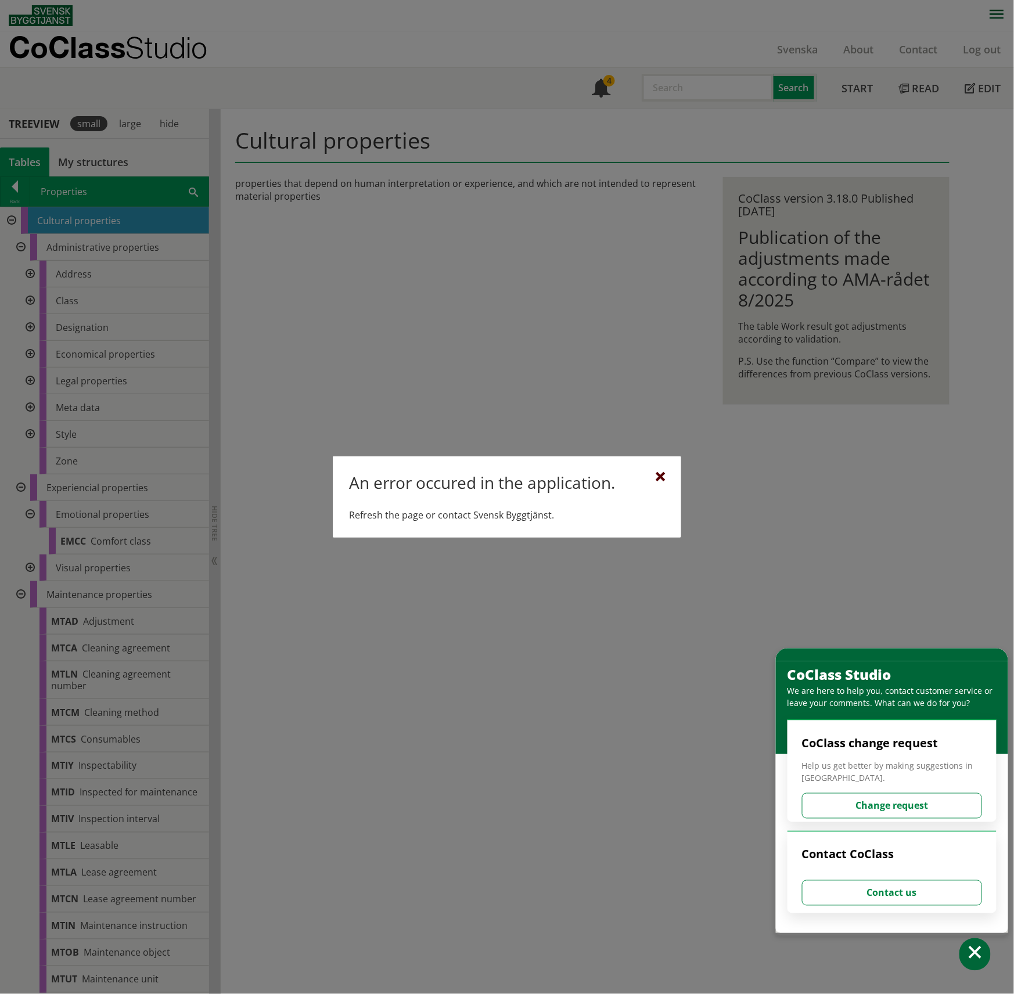
click at [658, 473] on div at bounding box center [659, 477] width 9 height 9
